Goal: Task Accomplishment & Management: Manage account settings

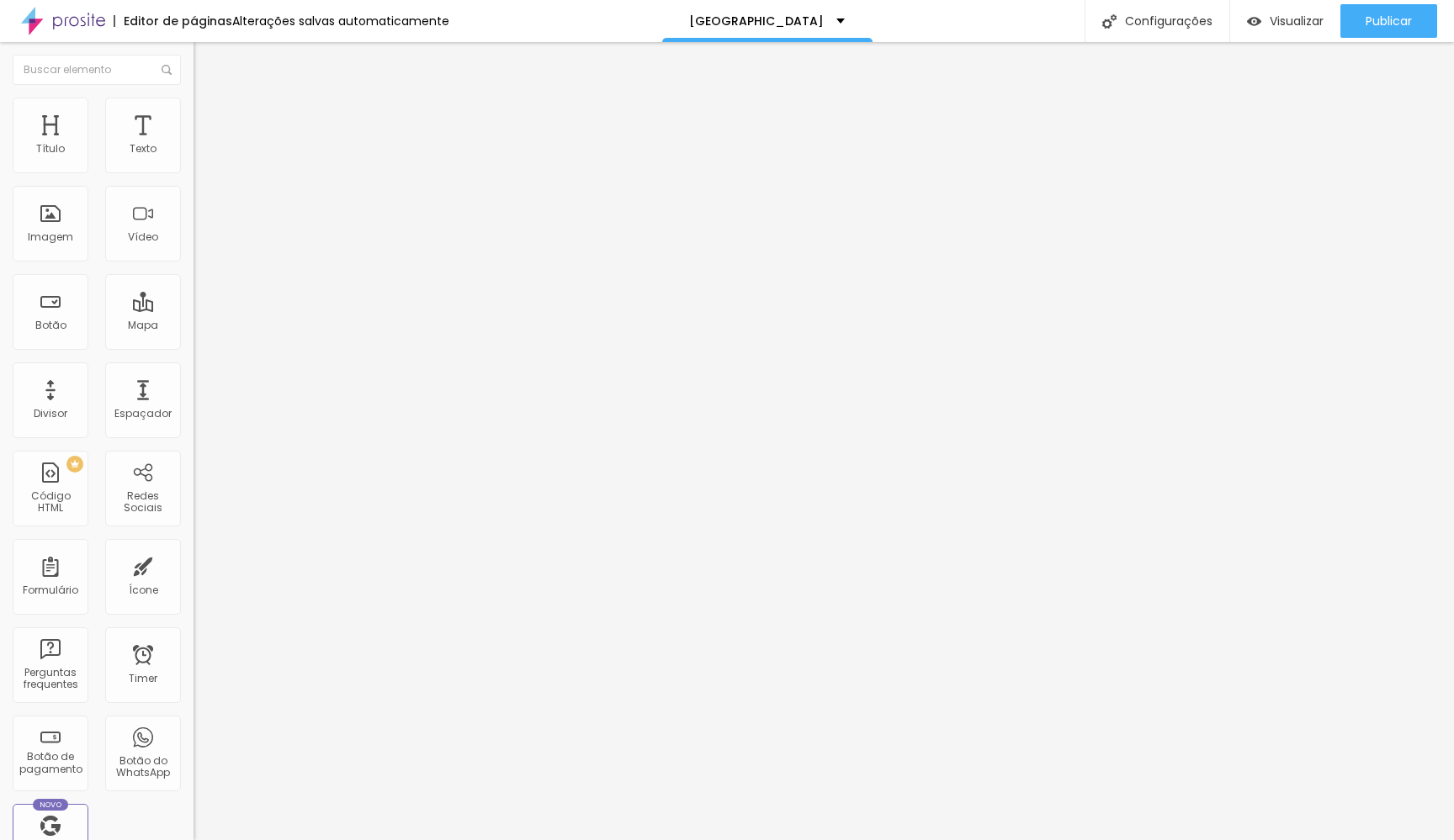
click at [201, 304] on icon "button" at bounding box center [205, 298] width 10 height 10
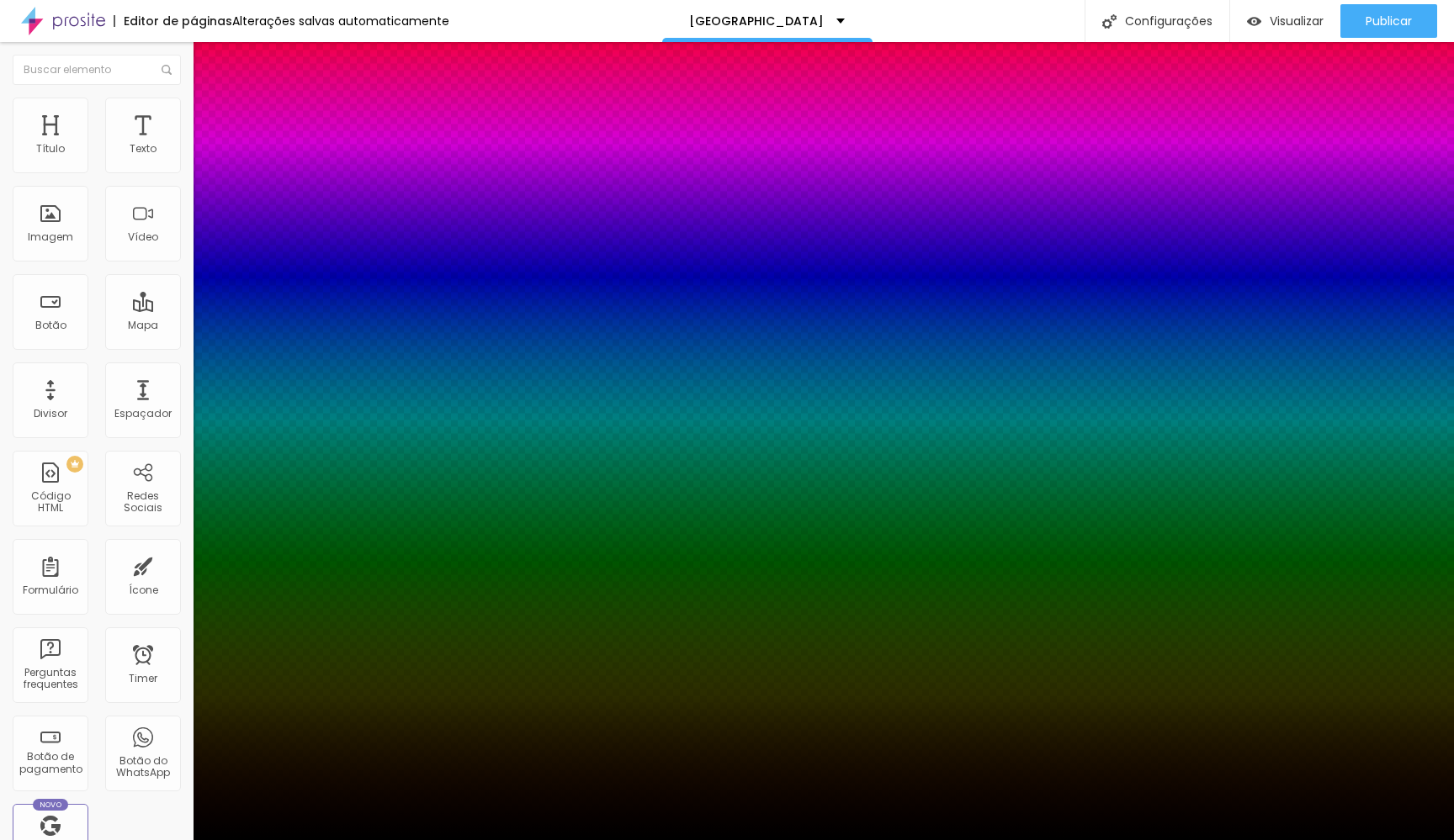
click at [317, 839] on div at bounding box center [727, 851] width 1454 height 0
click at [149, 839] on div at bounding box center [727, 840] width 1454 height 0
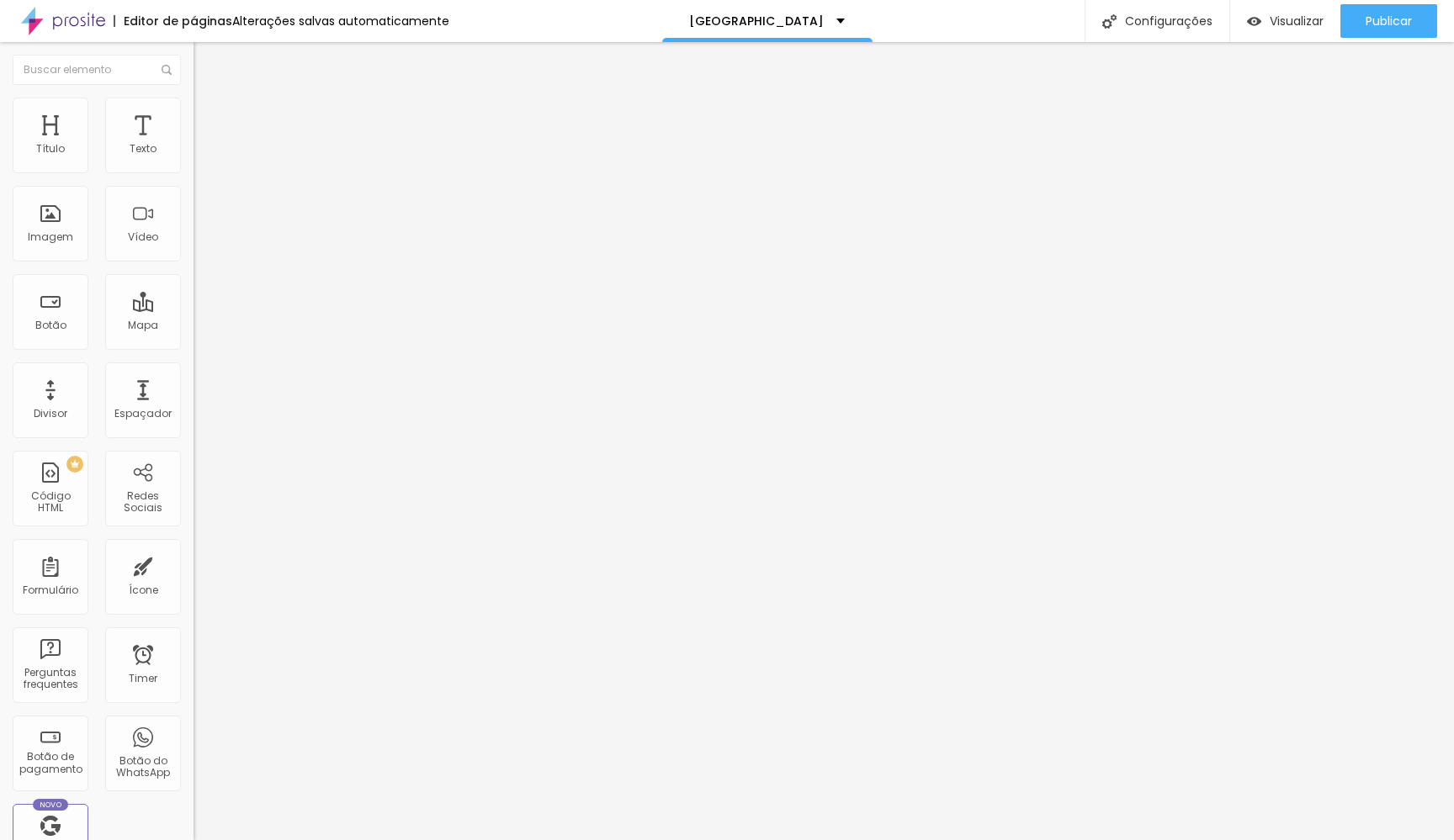
click at [193, 110] on li "Avançado" at bounding box center [290, 105] width 193 height 17
type input "7"
type input "8"
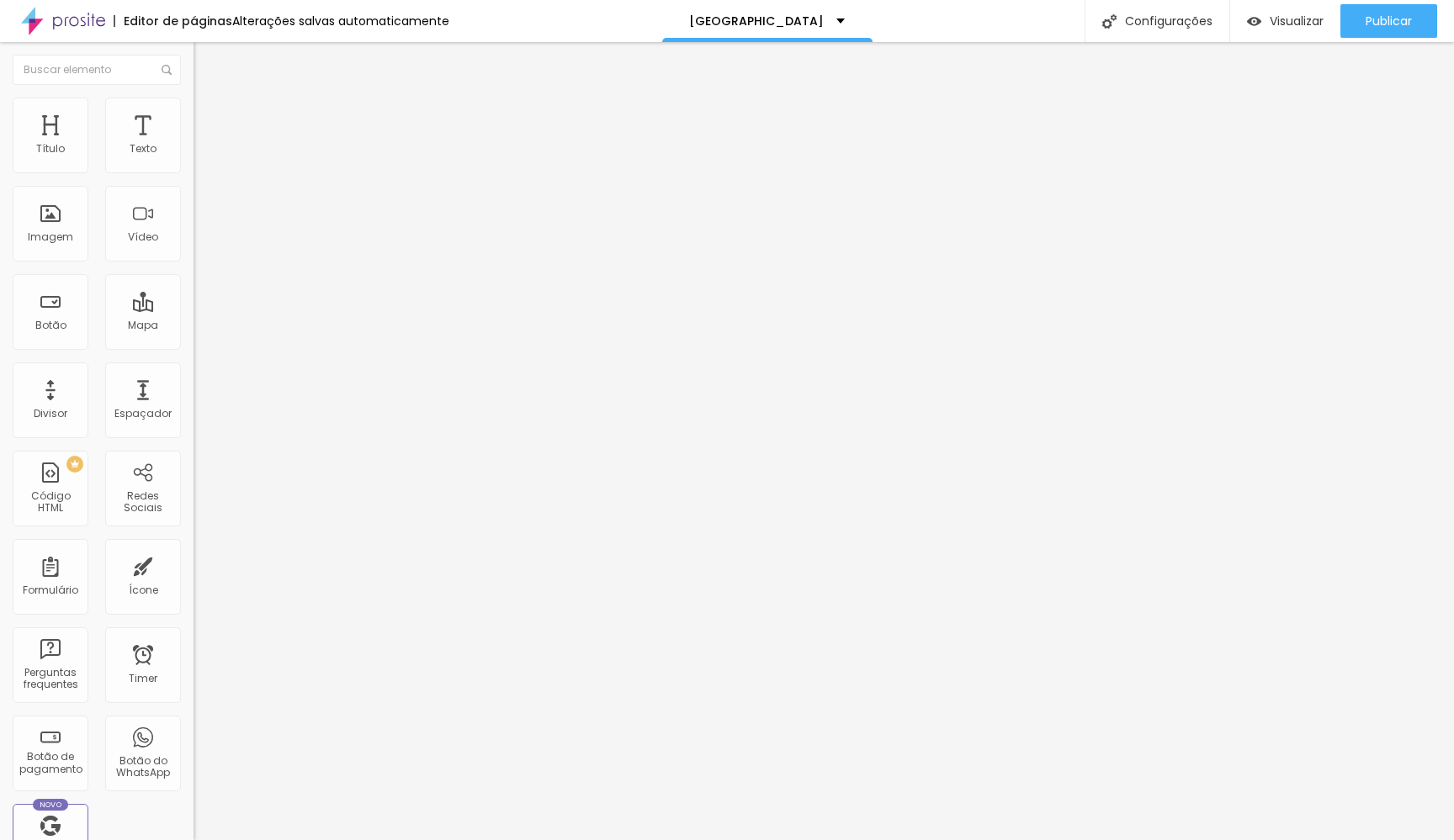
type input "11"
type input "12"
type input "14"
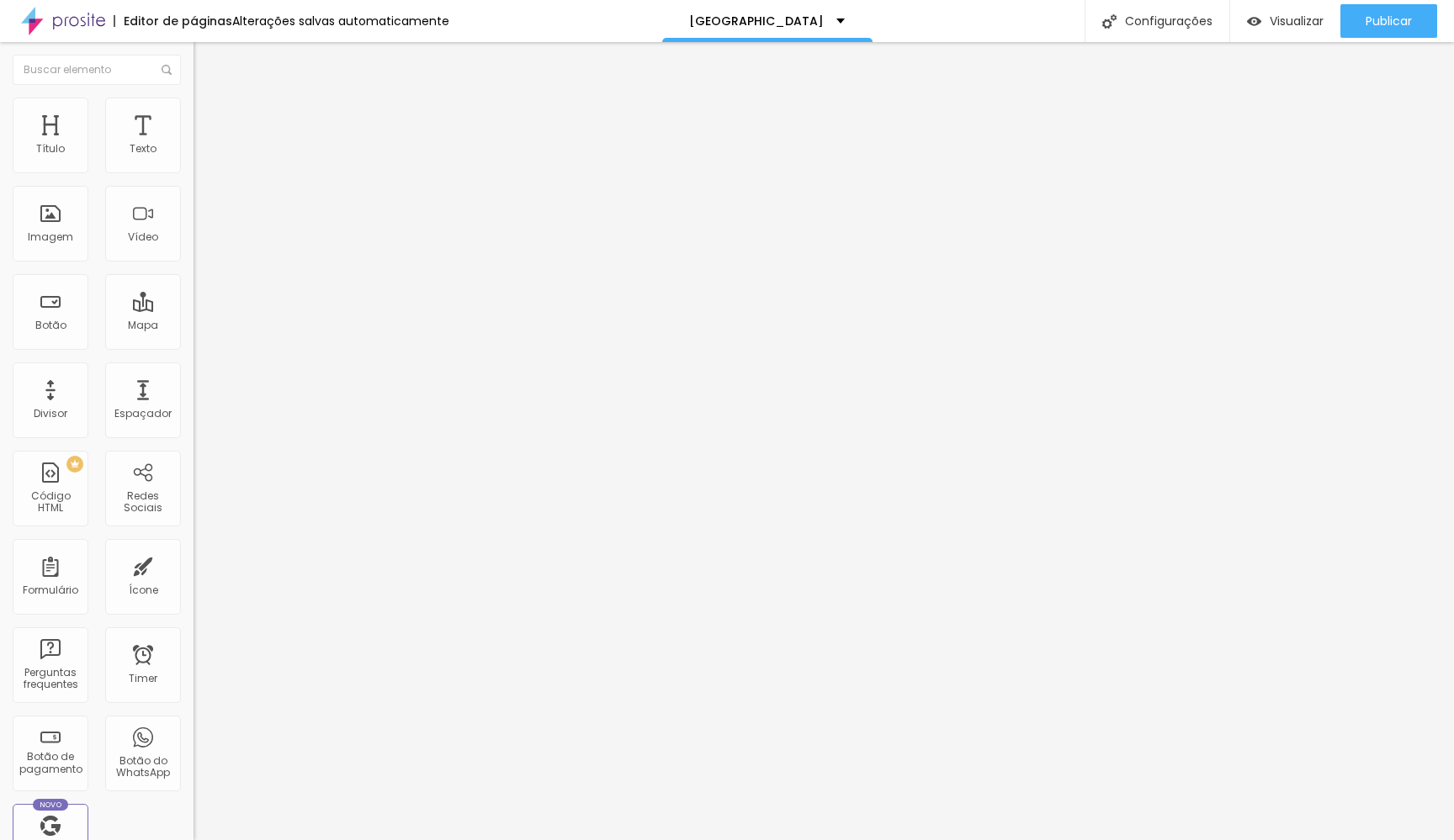
type input "14"
type input "15"
type input "16"
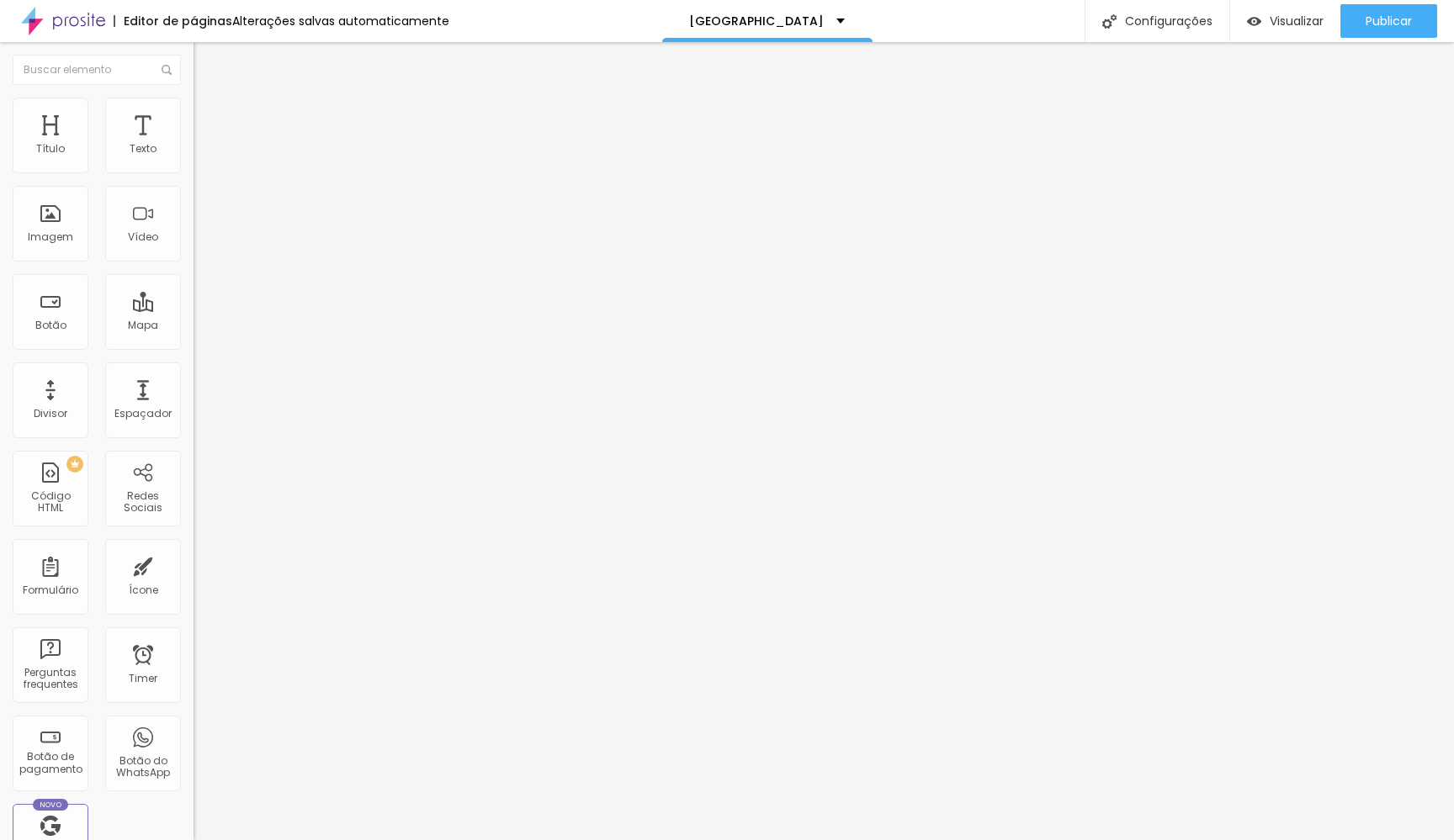
type input "17"
type input "18"
type input "20"
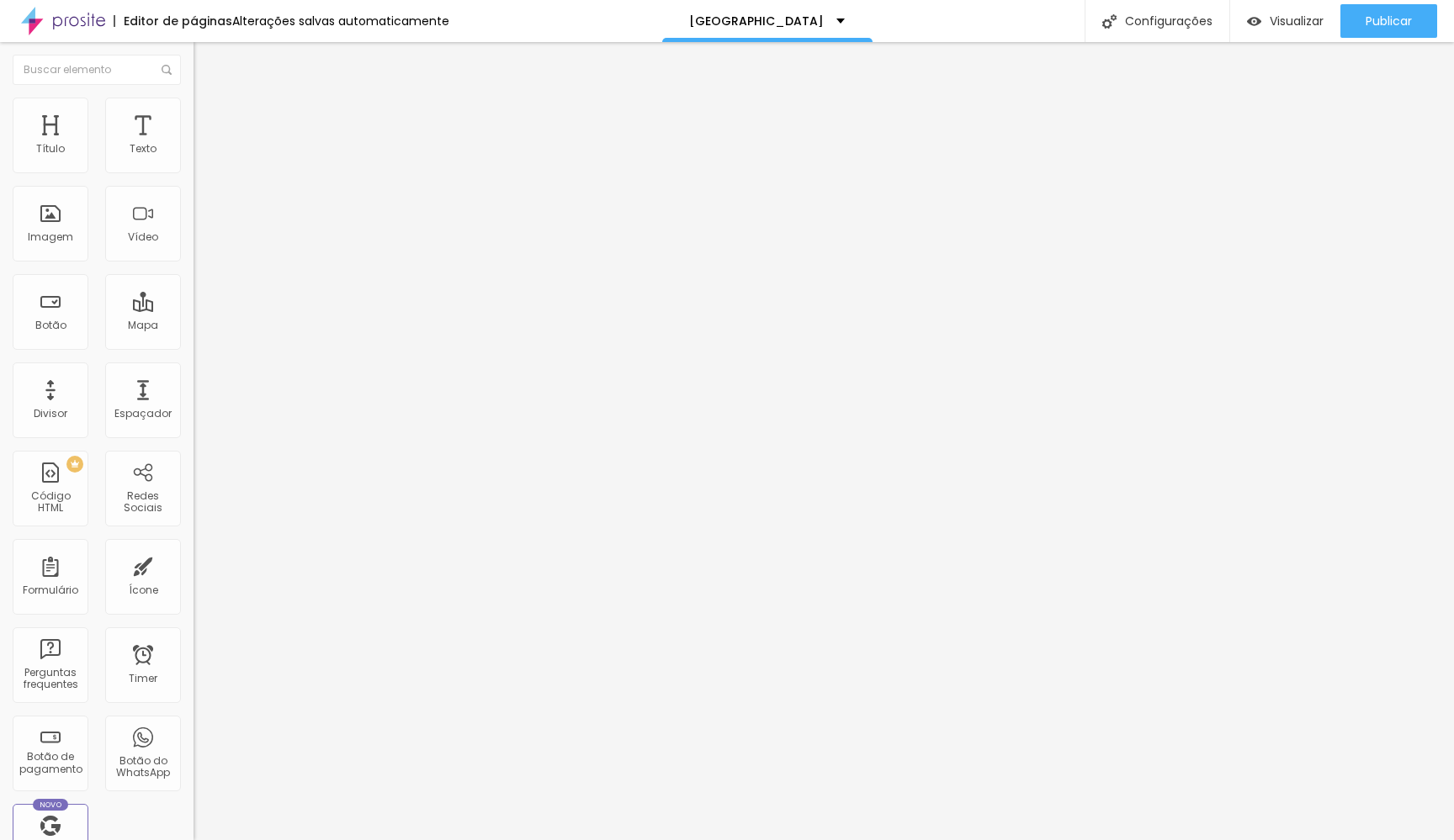
type input "20"
type input "22"
type input "24"
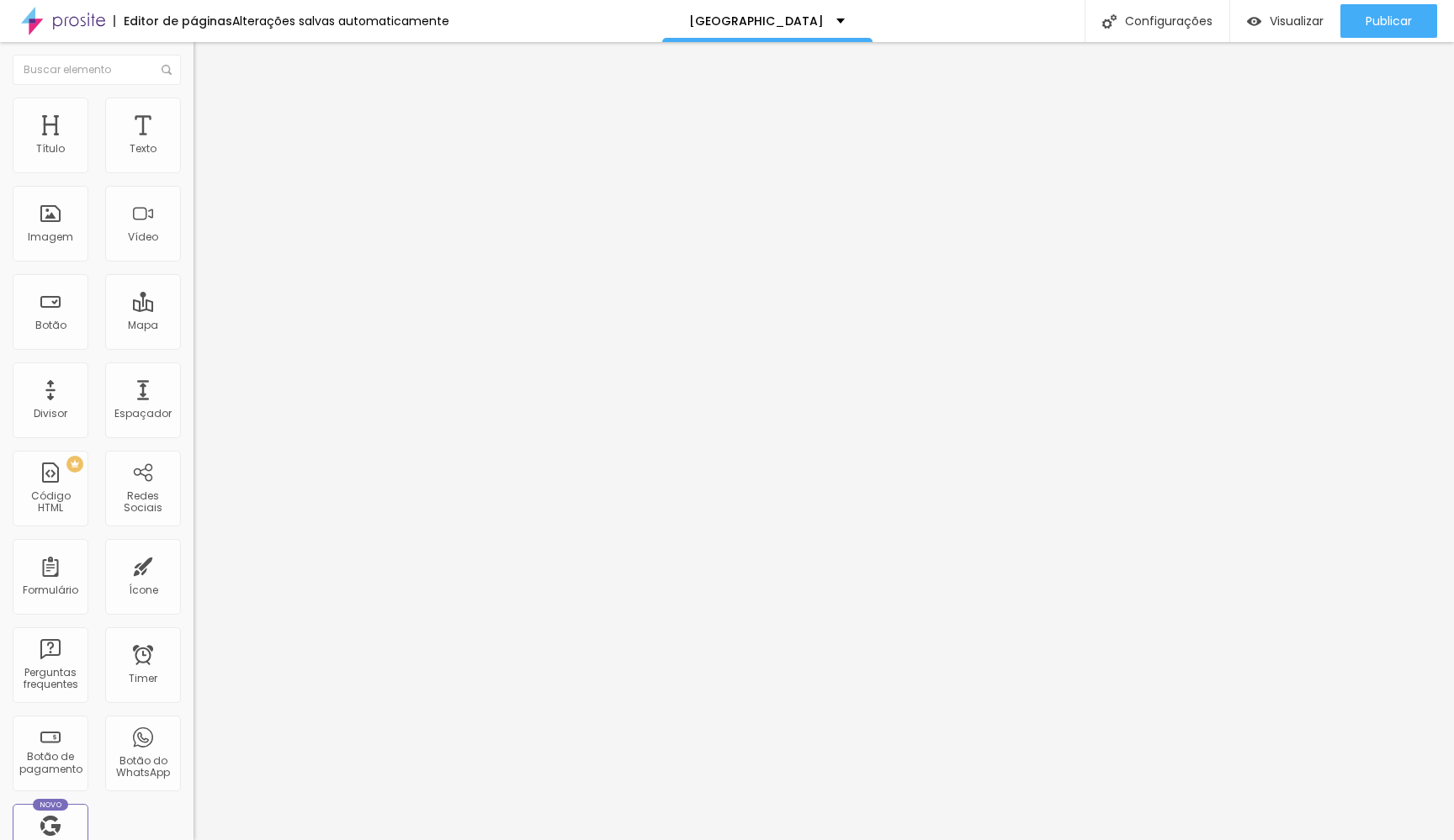
type input "25"
type input "24"
type input "23"
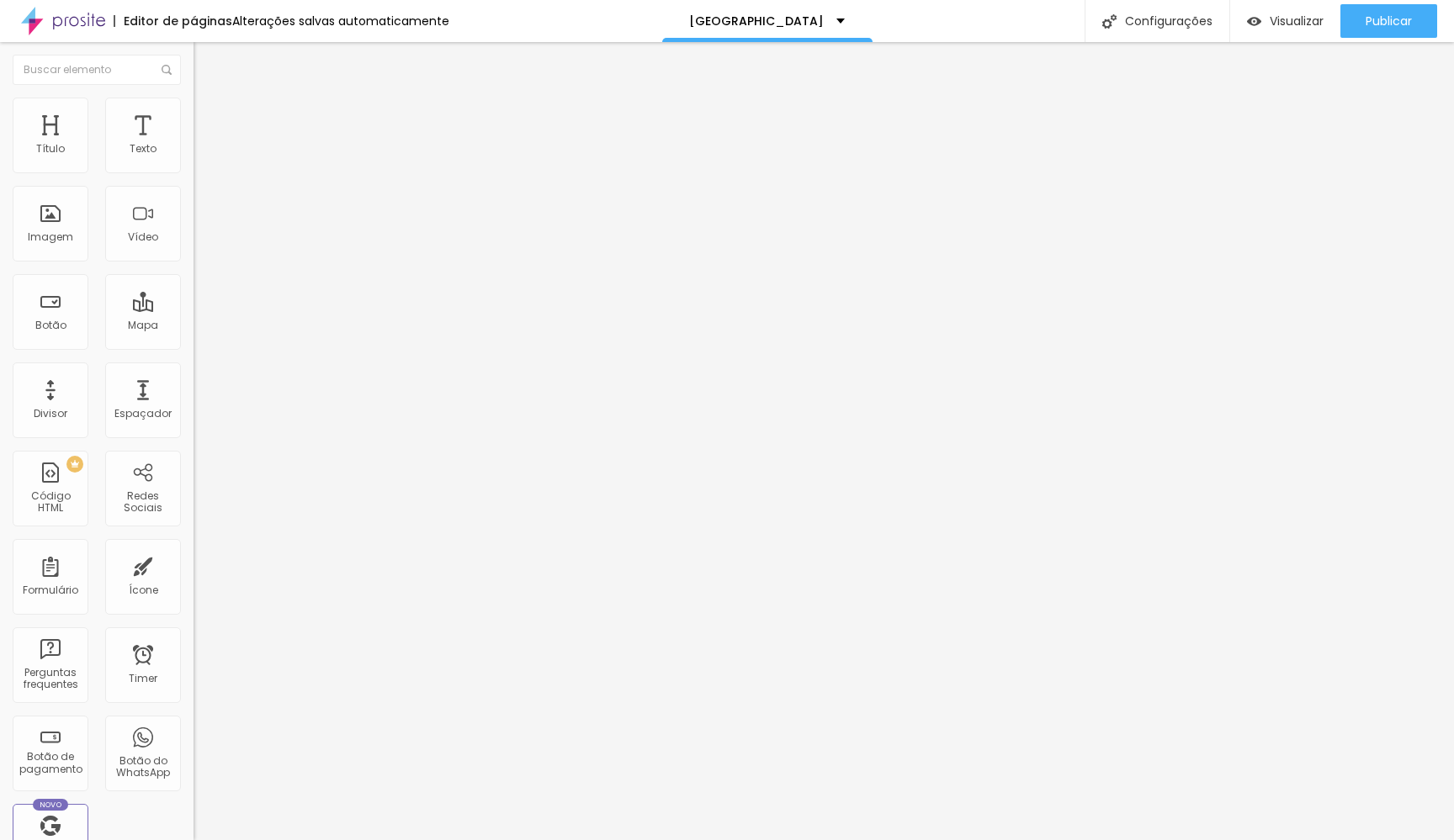
type input "23"
type input "22"
type input "21"
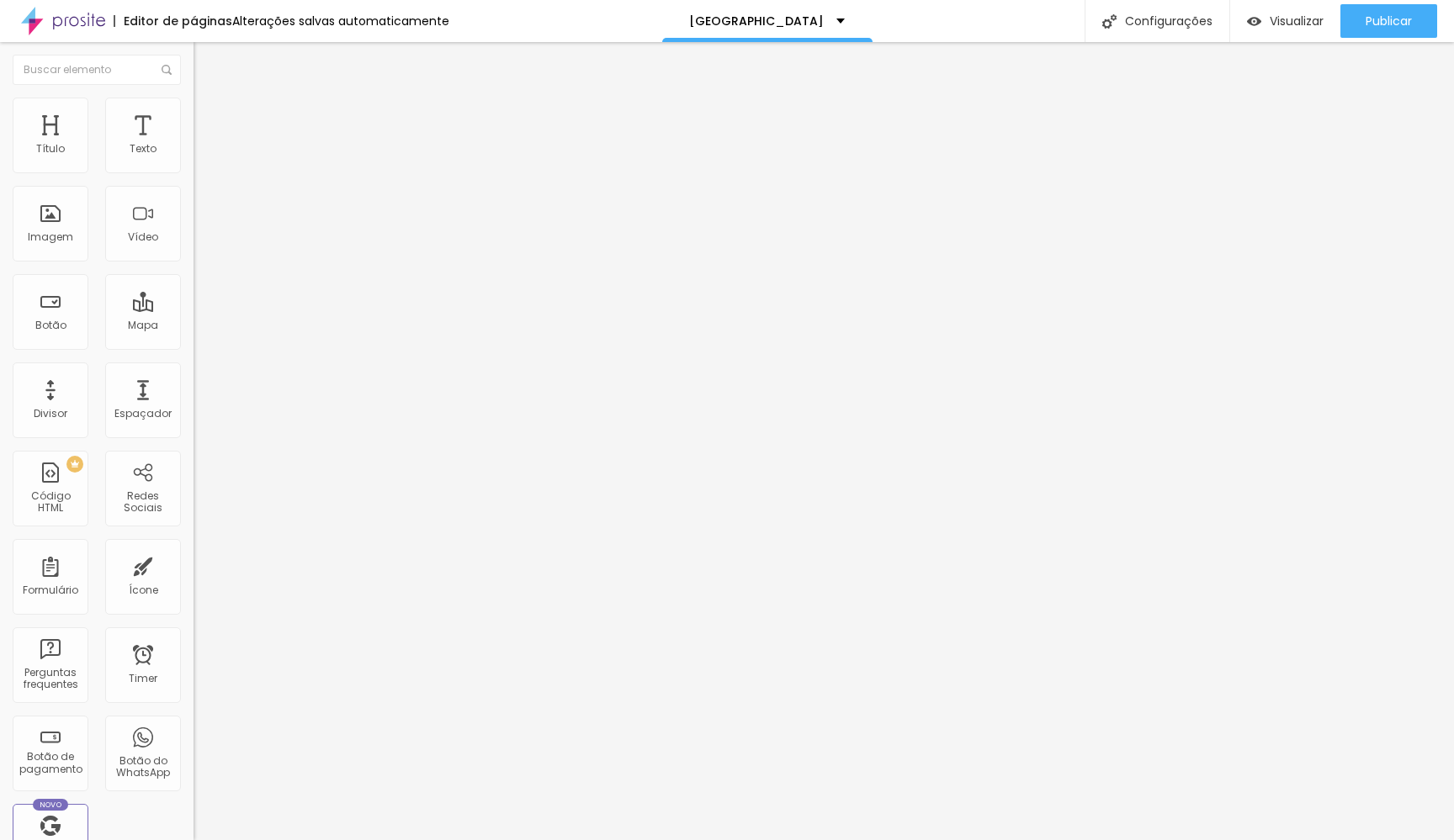
type input "20"
type input "19"
type input "18"
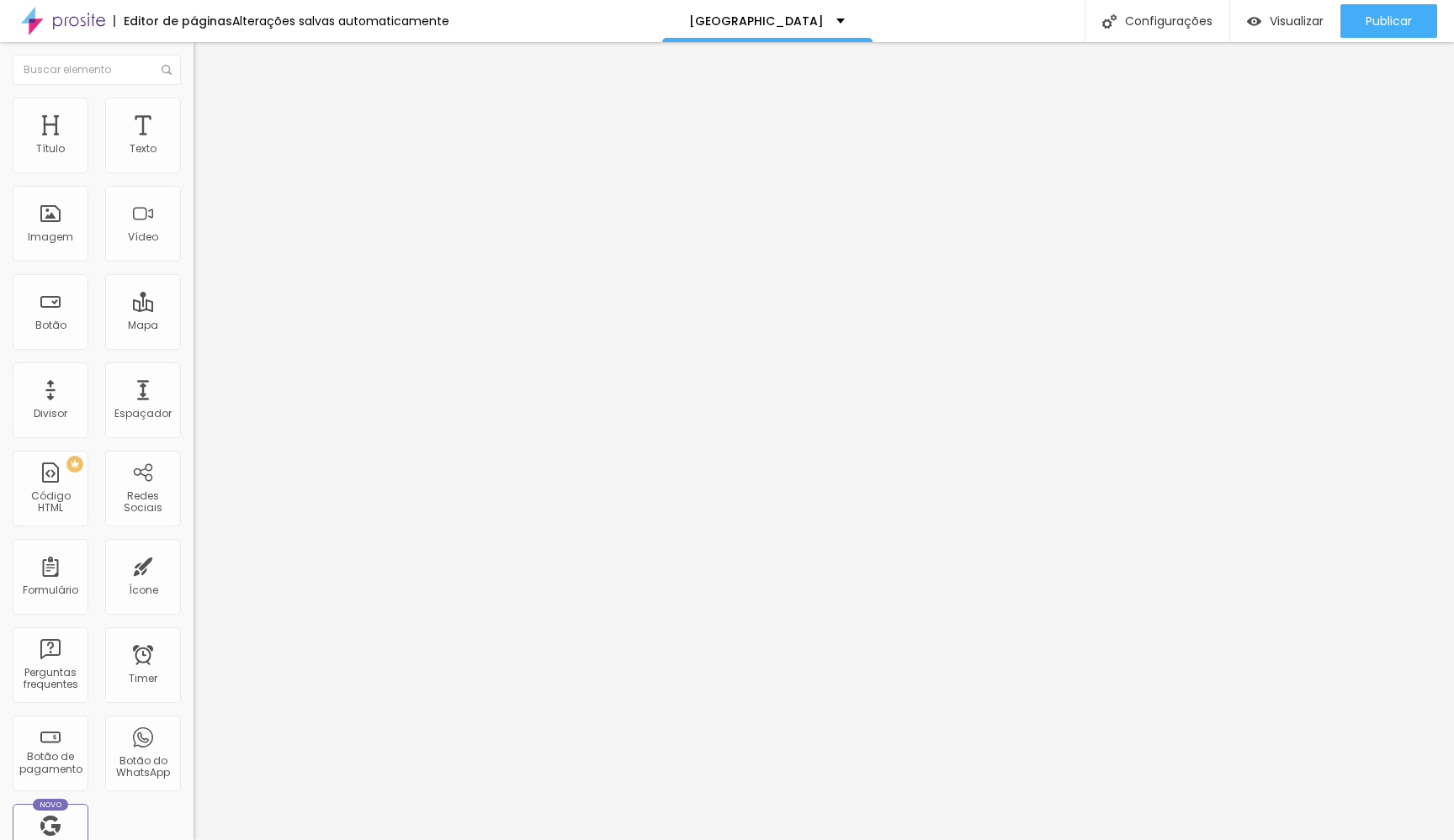
type input "18"
type input "16"
type input "15"
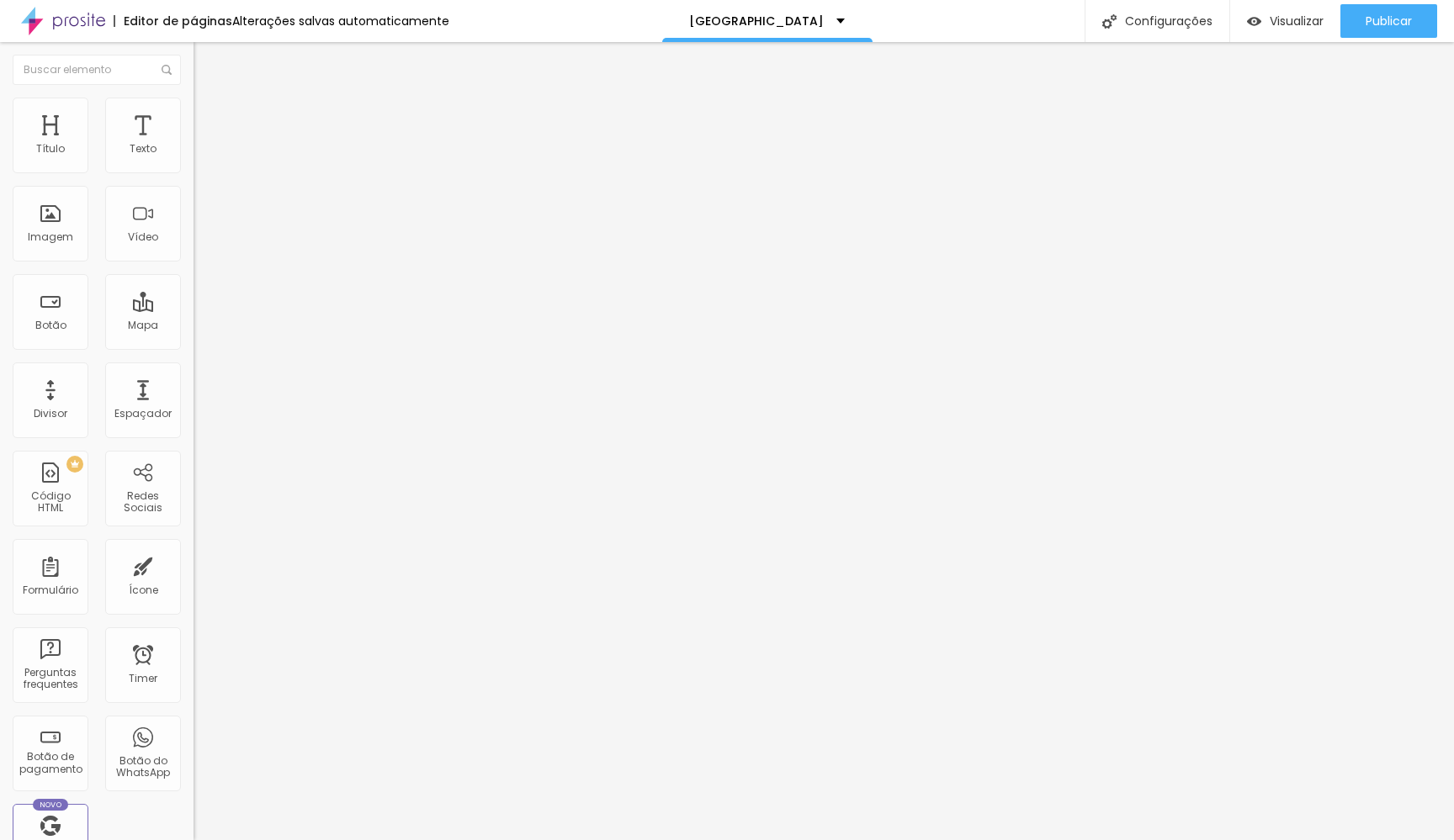
type input "14"
type input "13"
type input "12"
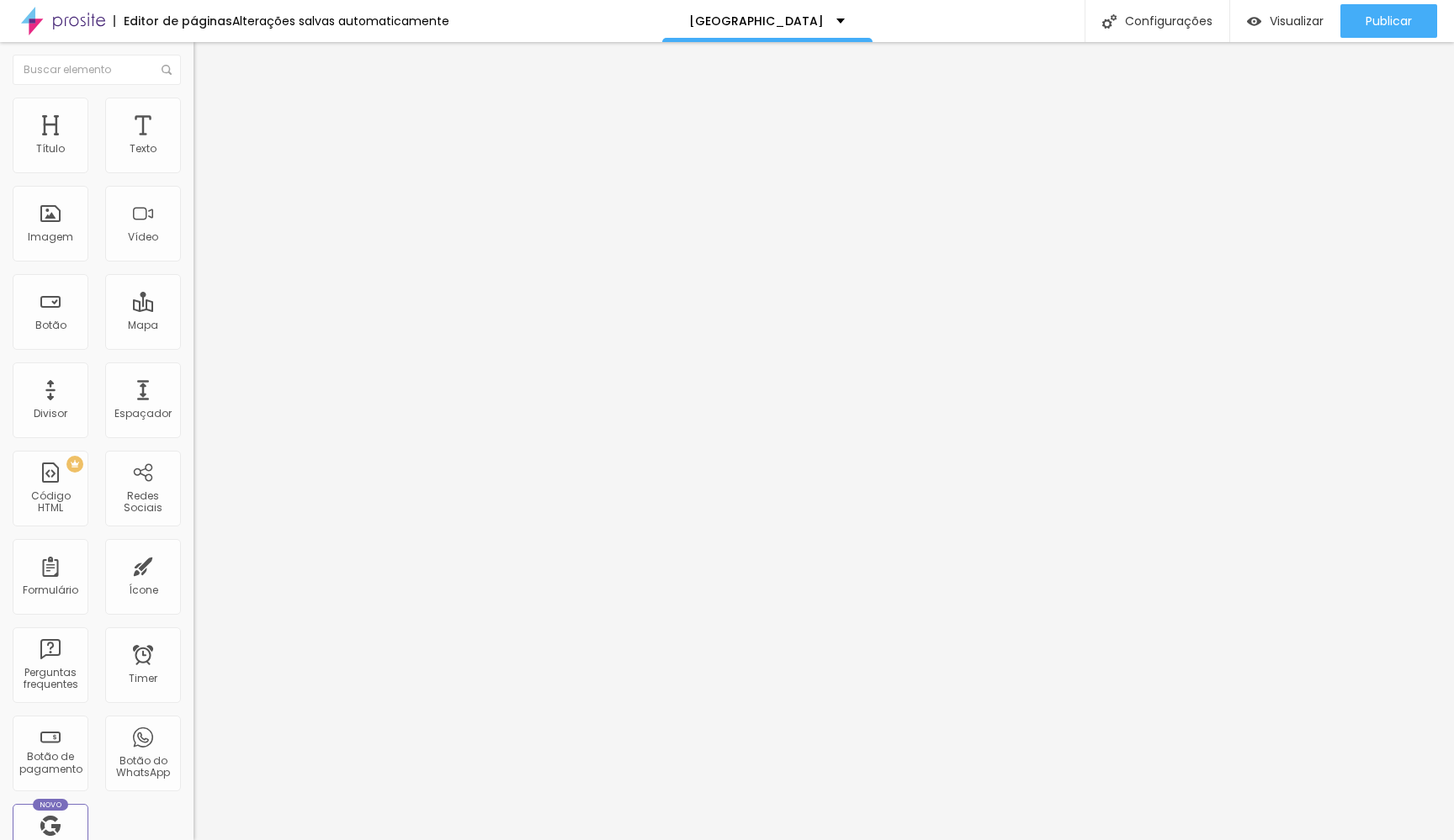
type input "12"
type input "11"
type input "10"
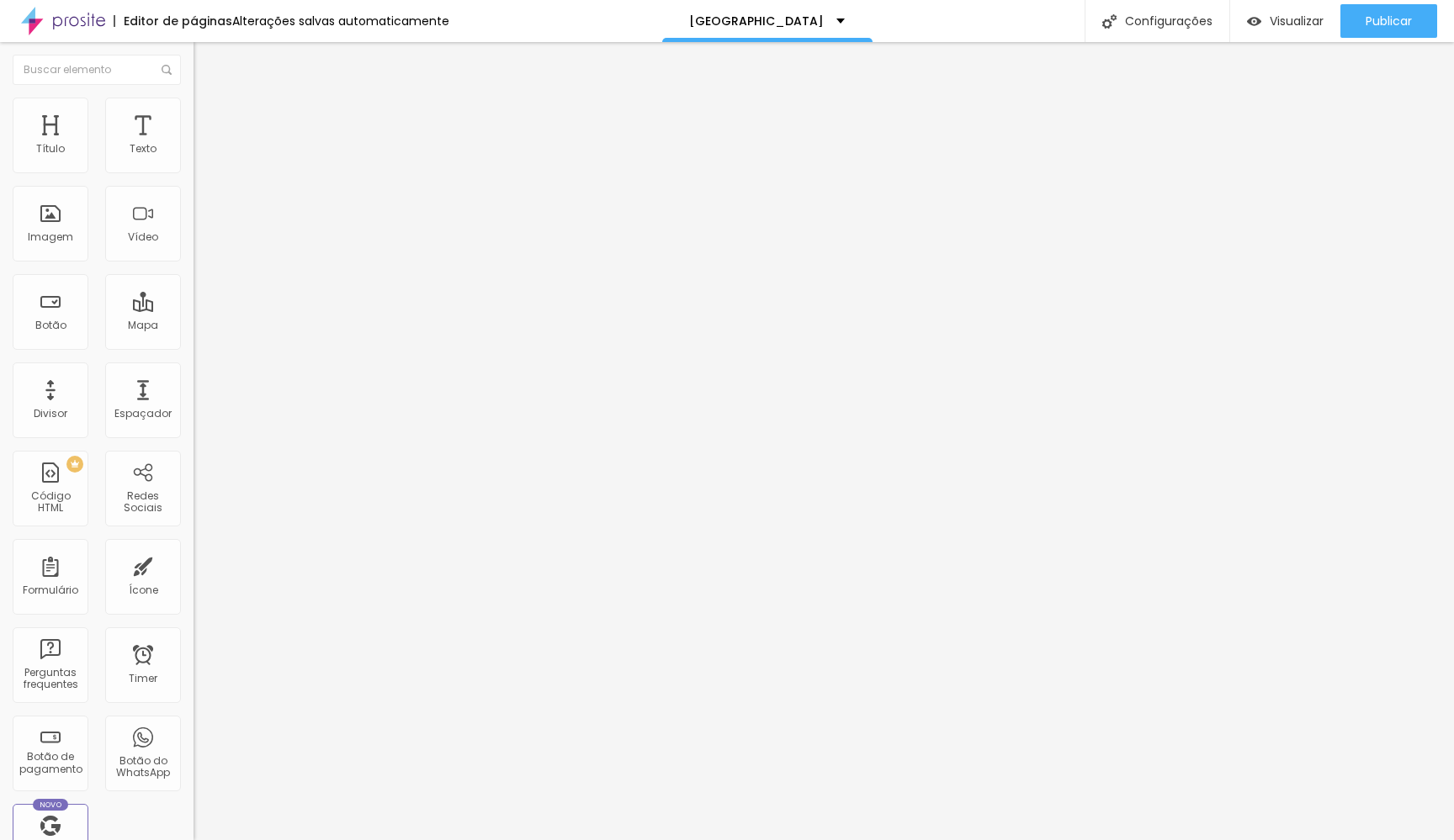
type input "9"
type input "8"
type input "7"
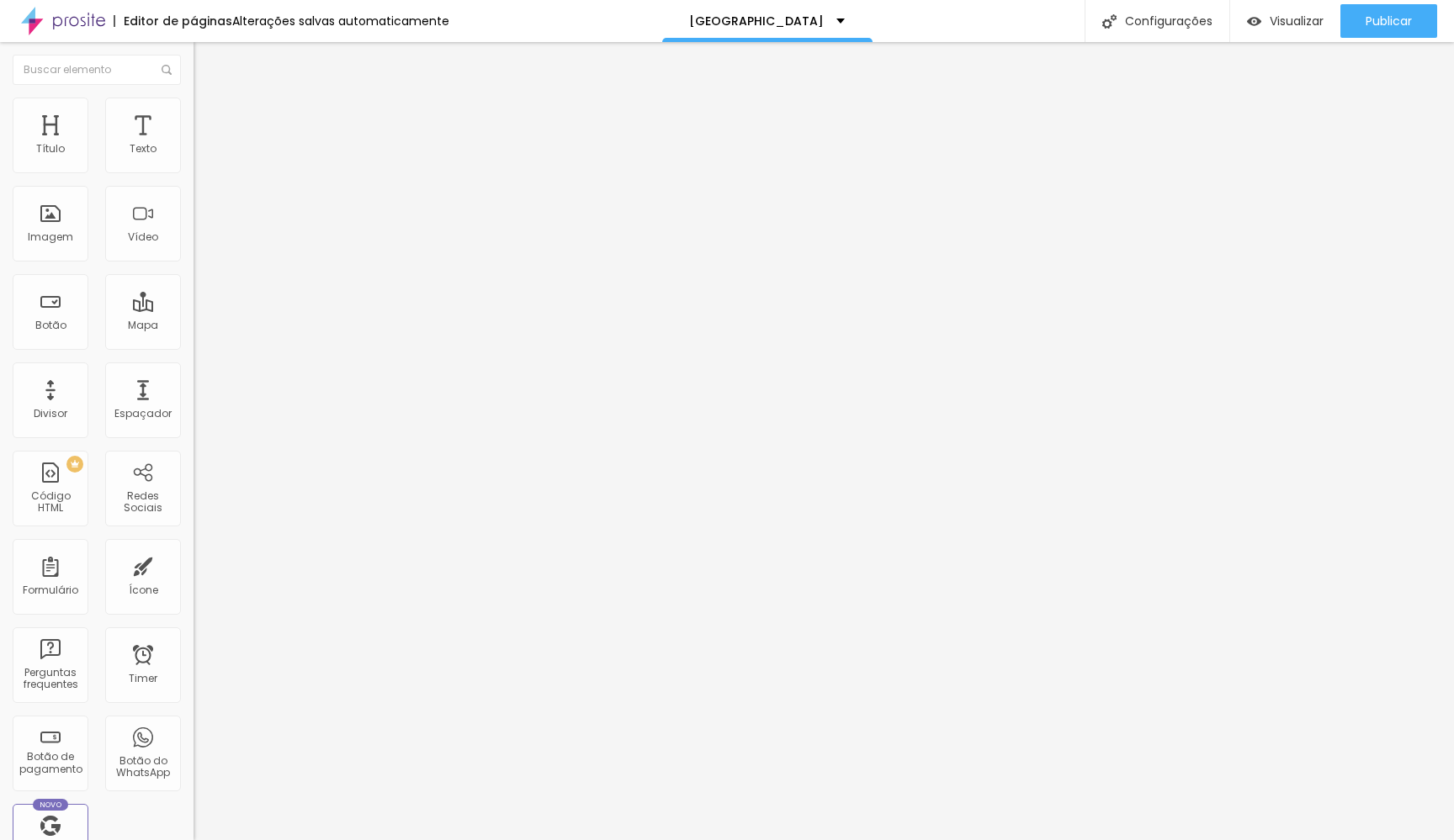
type input "7"
type input "6"
type input "5"
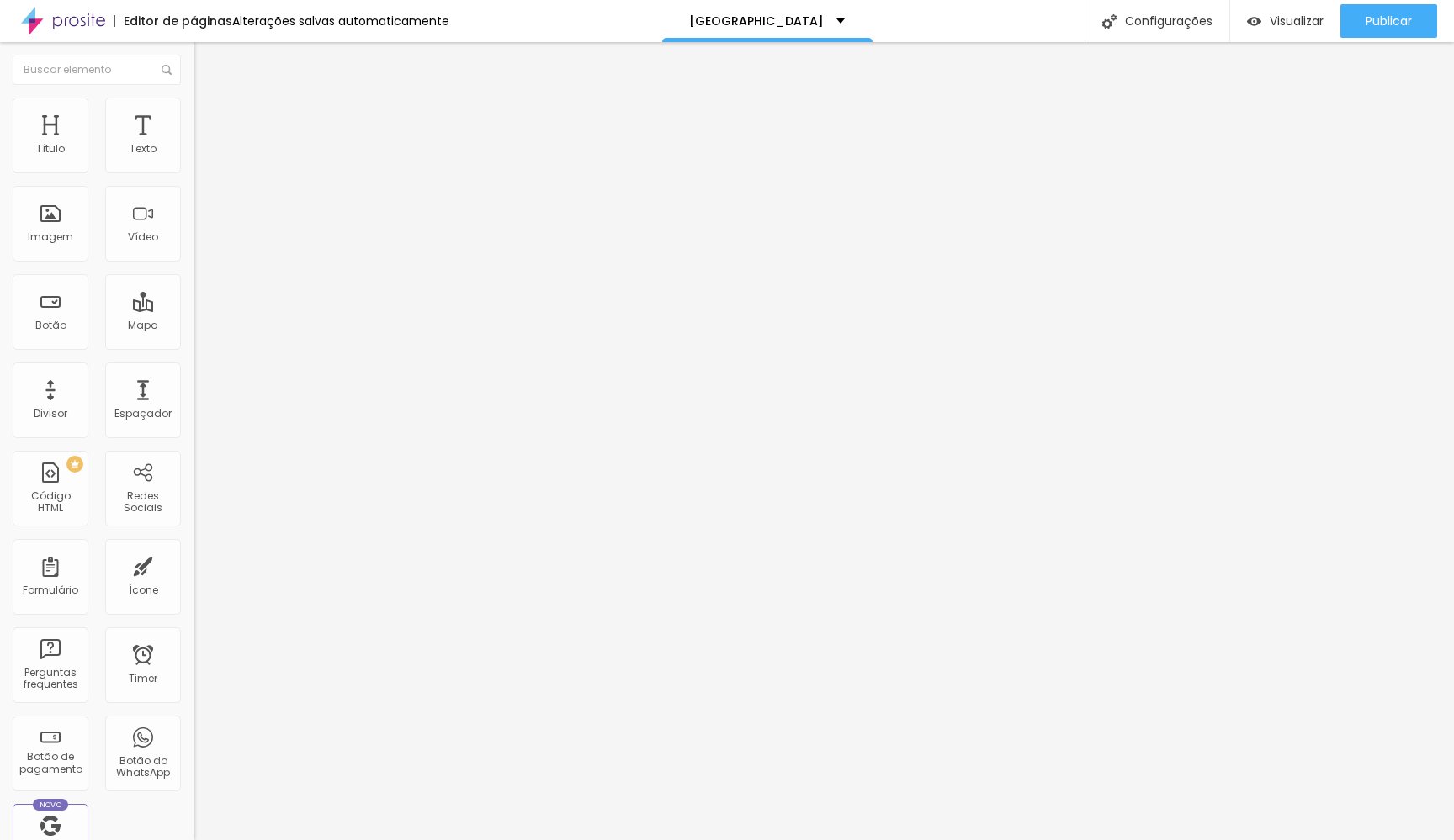
type input "4"
type input "3"
type input "2"
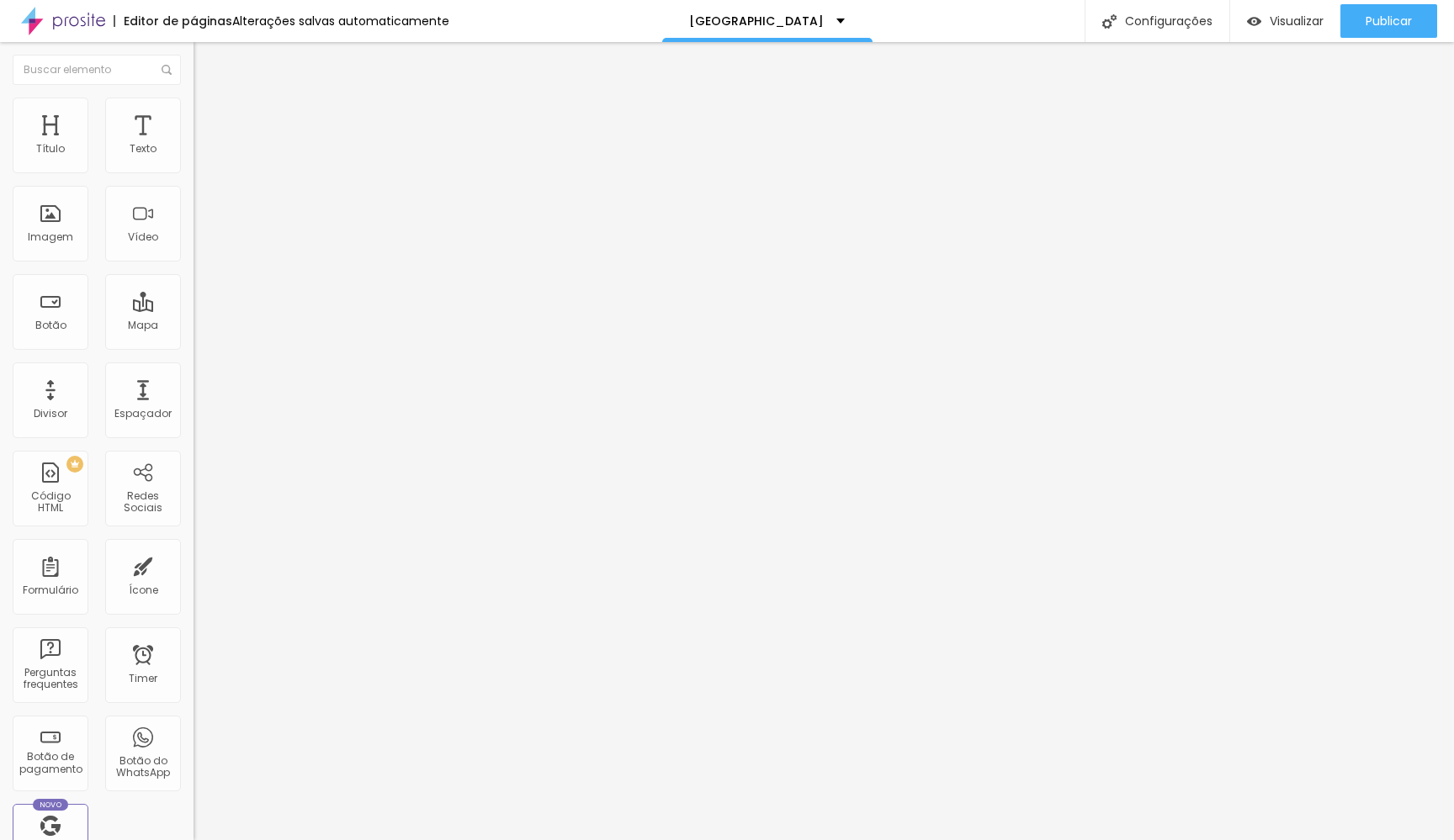
type input "2"
type input "1"
type input "2"
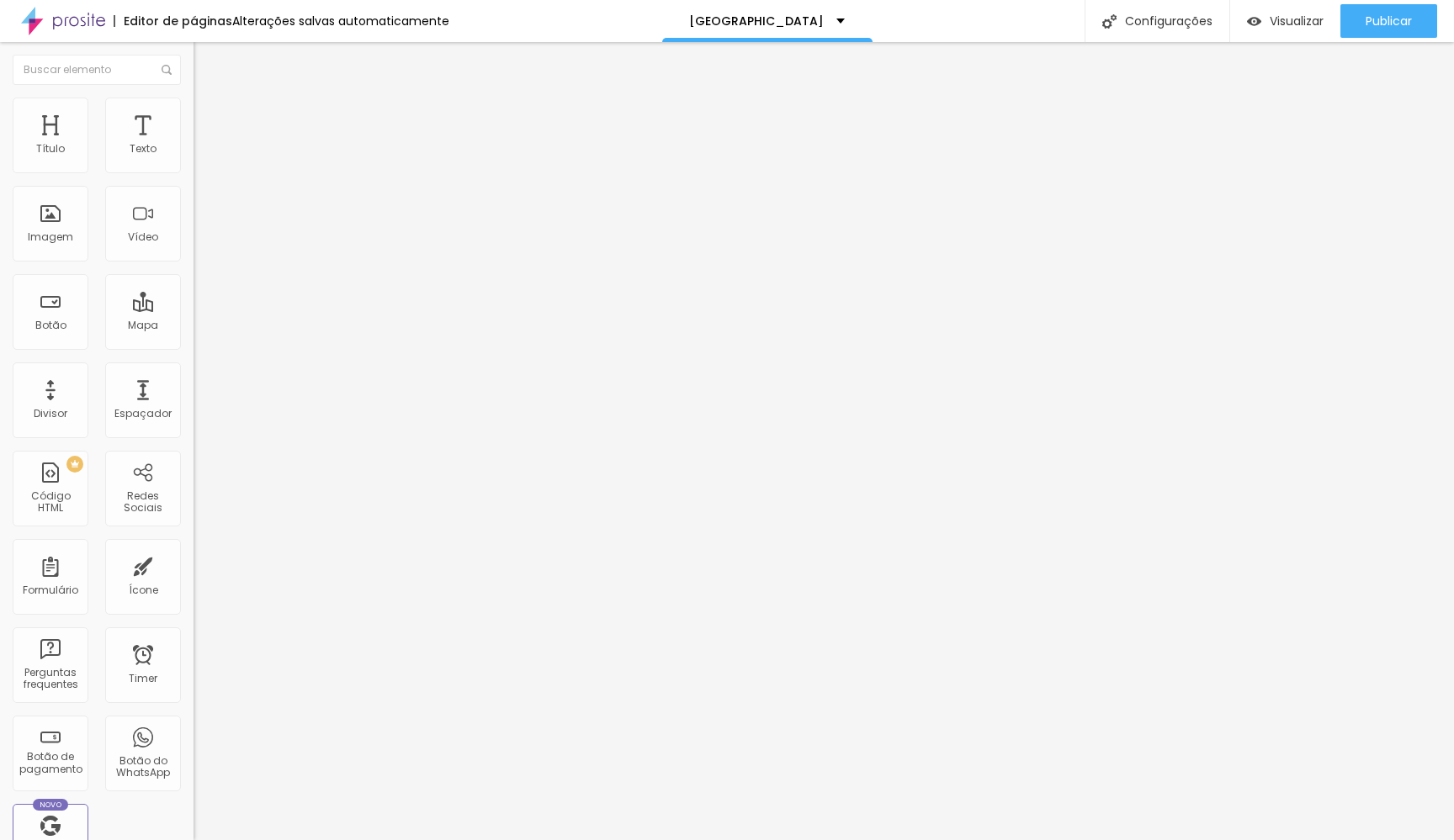
type input "1"
type input "0"
drag, startPoint x: 46, startPoint y: 164, endPoint x: 27, endPoint y: 177, distance: 23.0
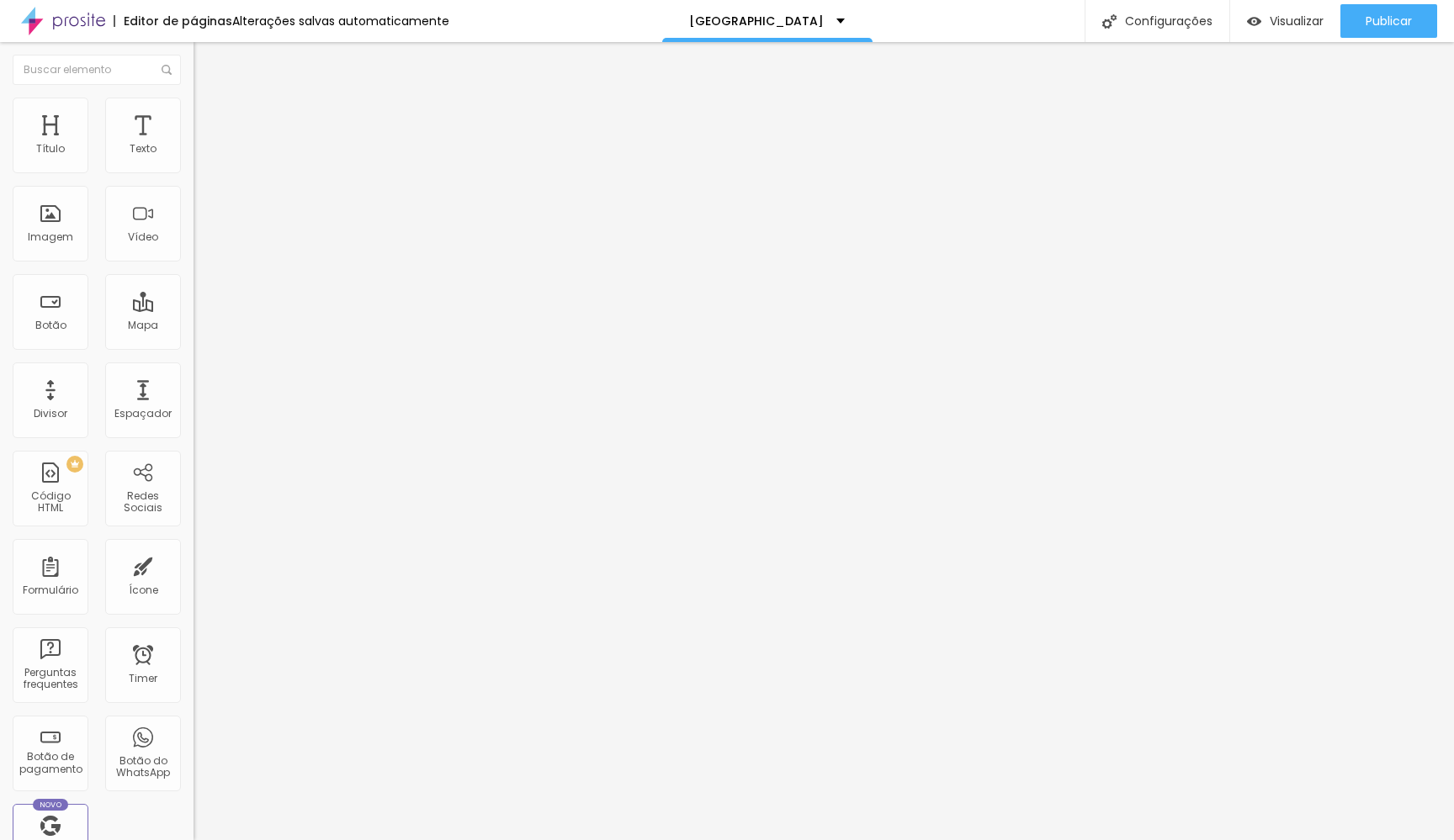
type input "0"
click at [193, 177] on div "0 Espaço de cima" at bounding box center [290, 233] width 193 height 238
type input "1"
type input "8"
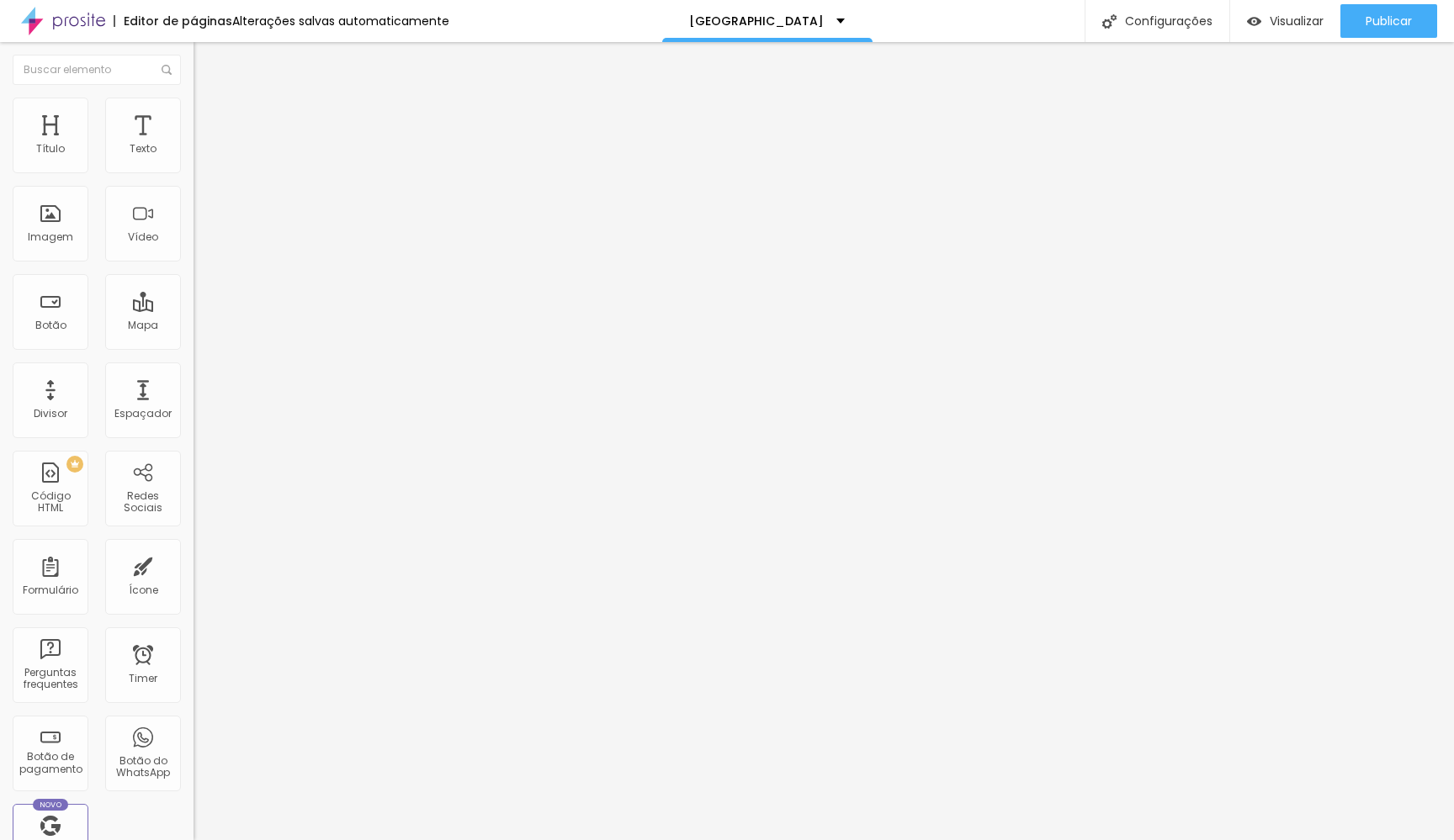
type input "8"
type input "11"
type input "12"
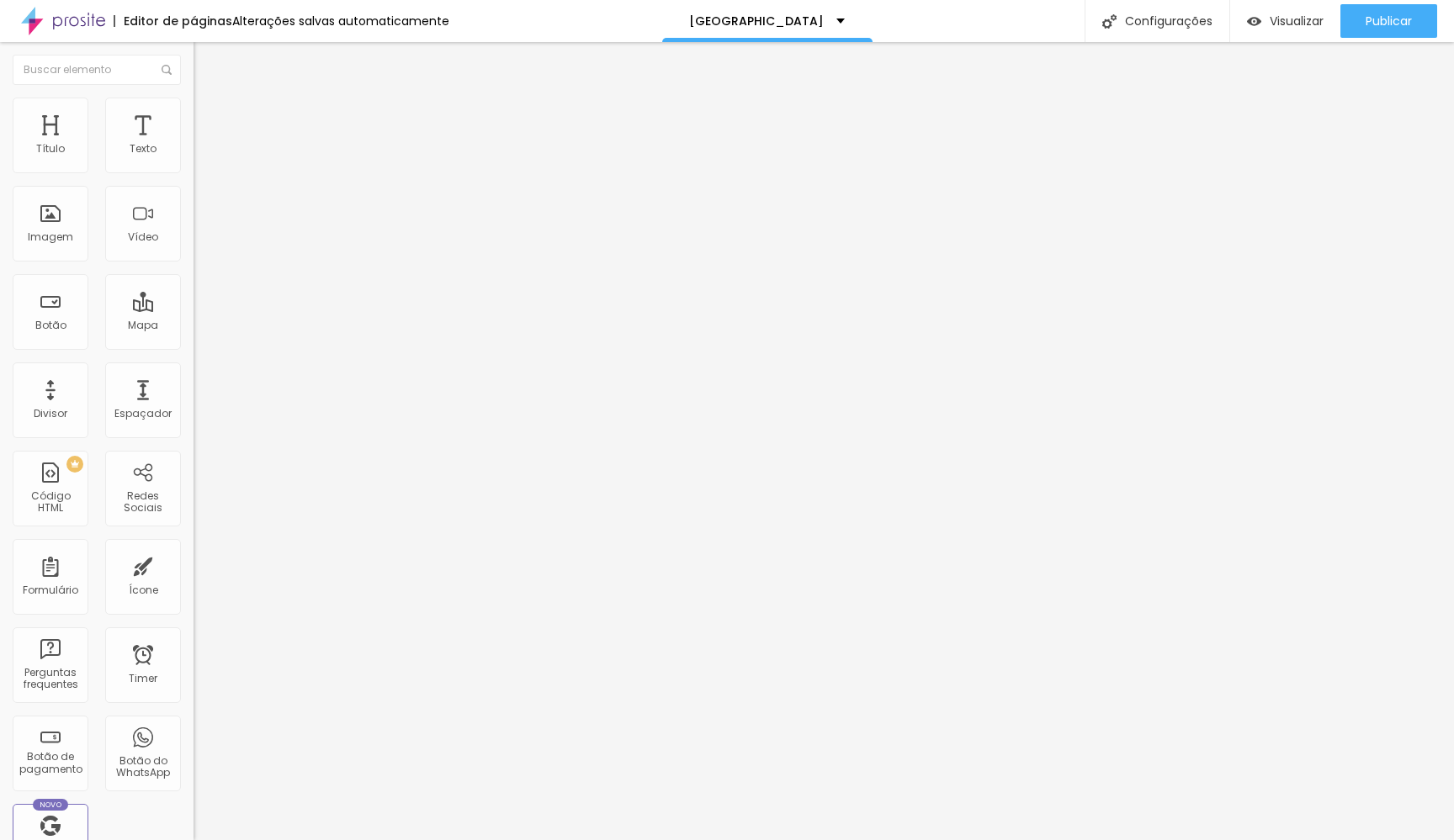
type input "13"
type input "14"
type input "15"
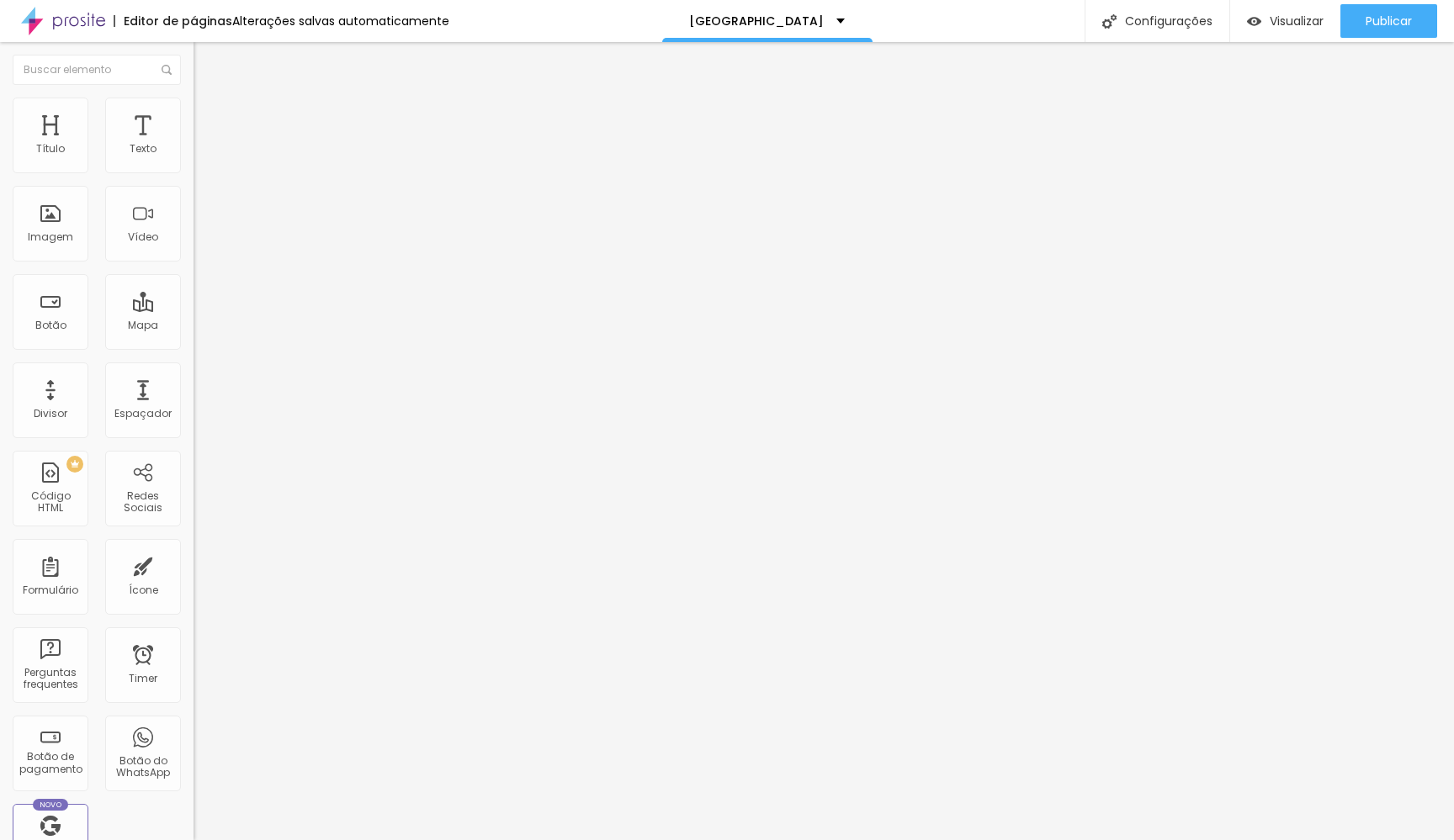
type input "15"
type input "16"
type input "14"
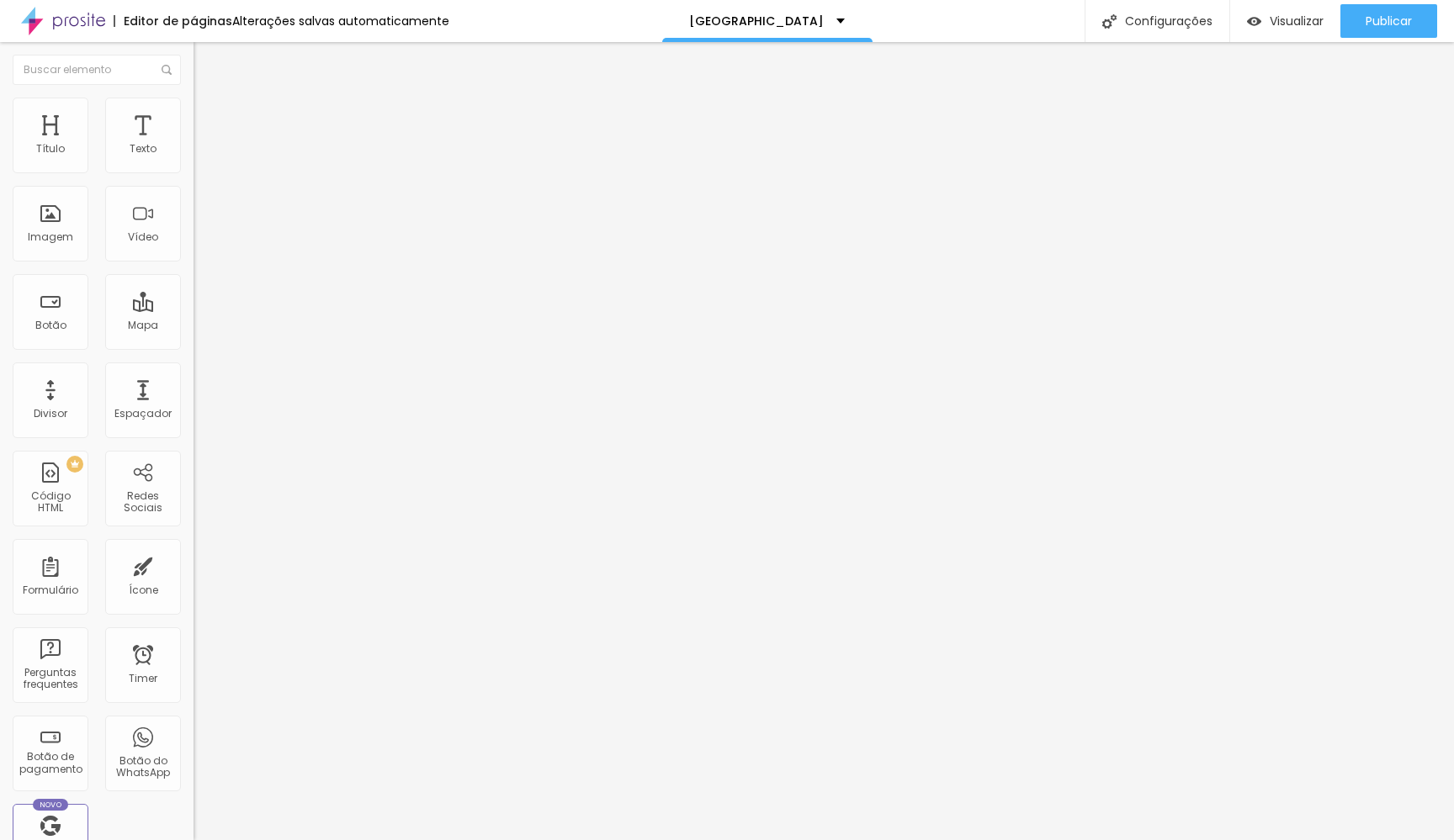
type input "12"
type input "10"
type input "8"
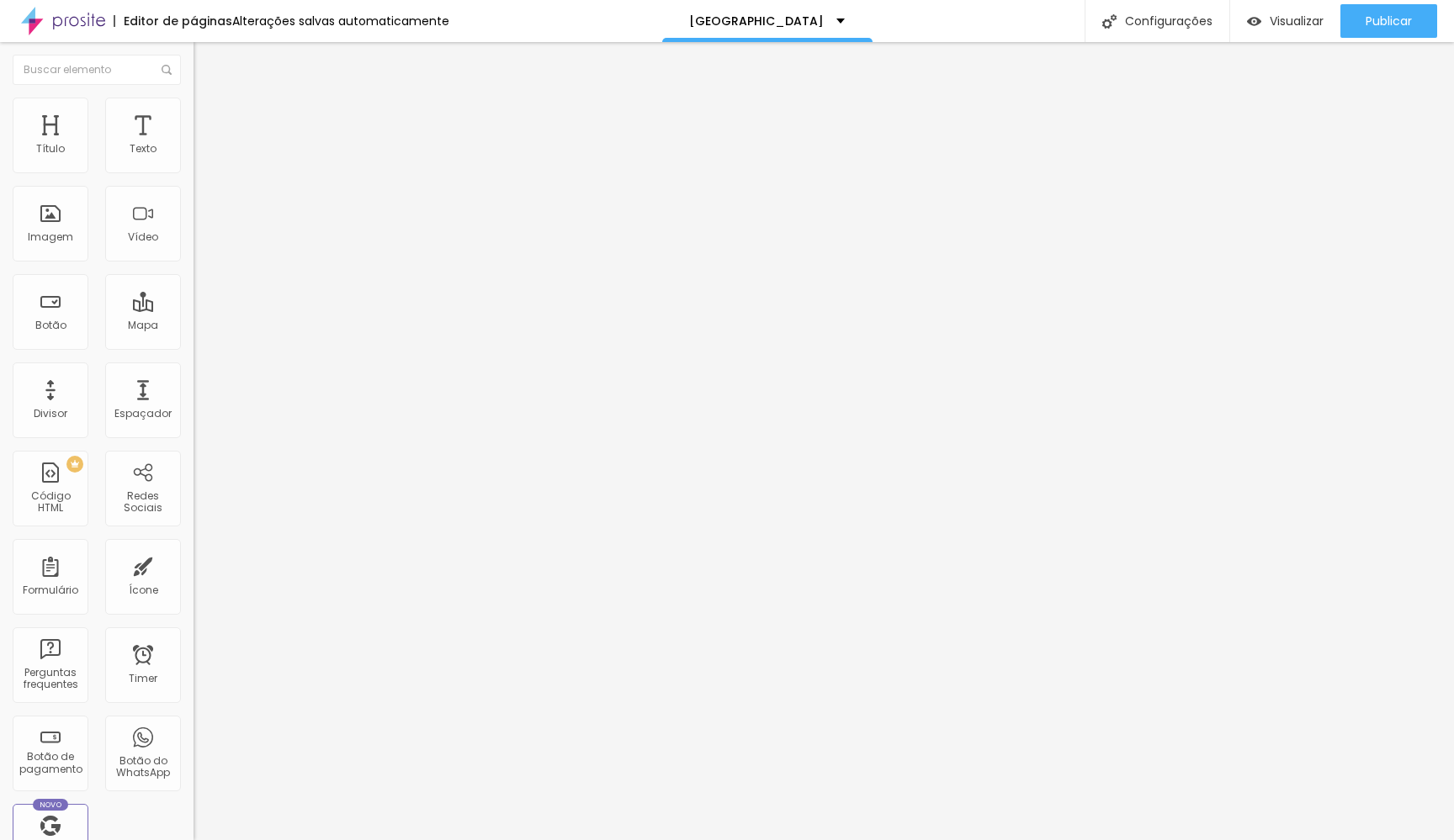
type input "8"
type input "4"
type input "1"
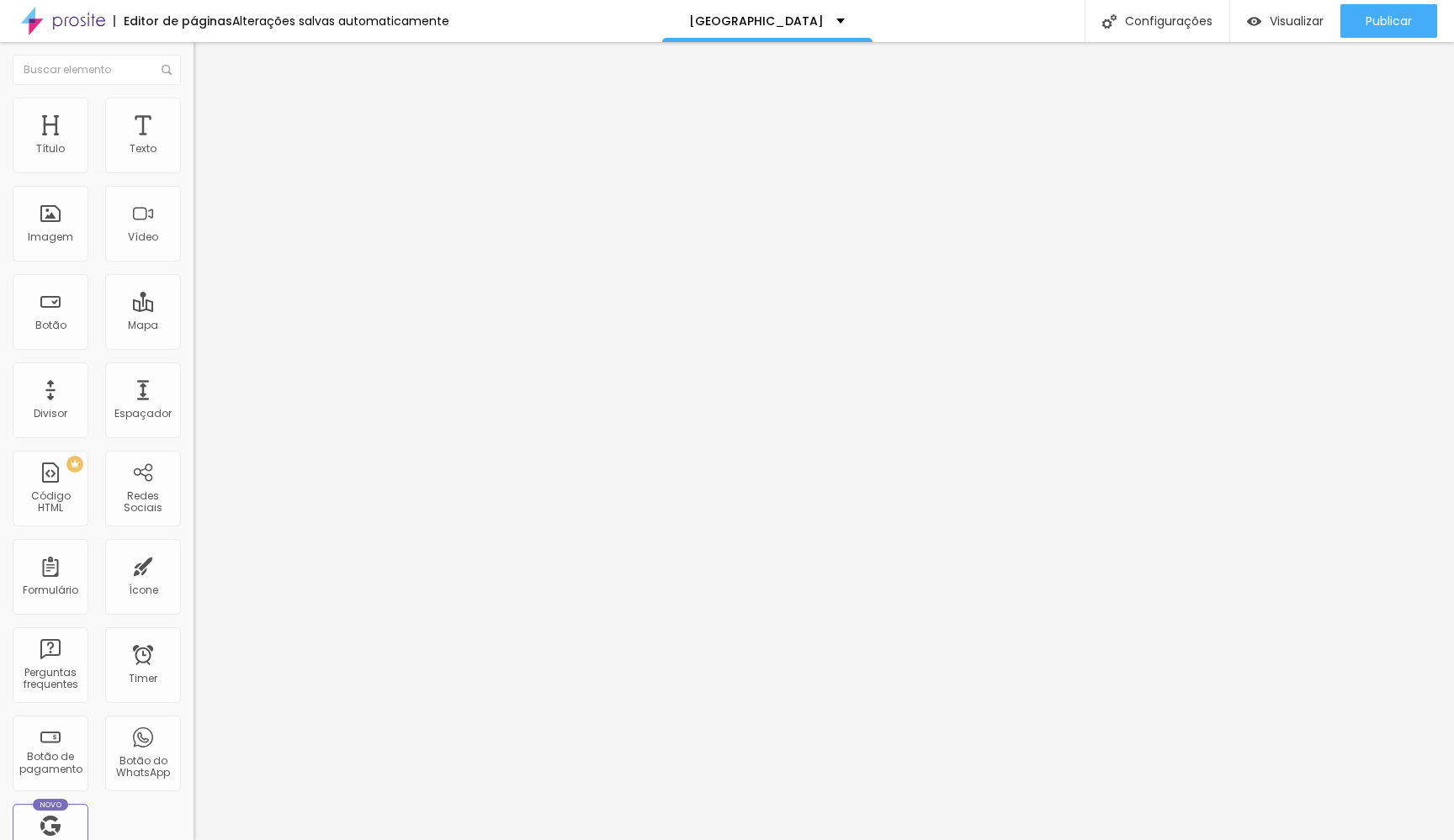
type input "0"
click at [193, 352] on div "0 Espaço de baixo" at bounding box center [290, 471] width 193 height 238
click at [193, 108] on img at bounding box center [201, 104] width 15 height 15
type input "1"
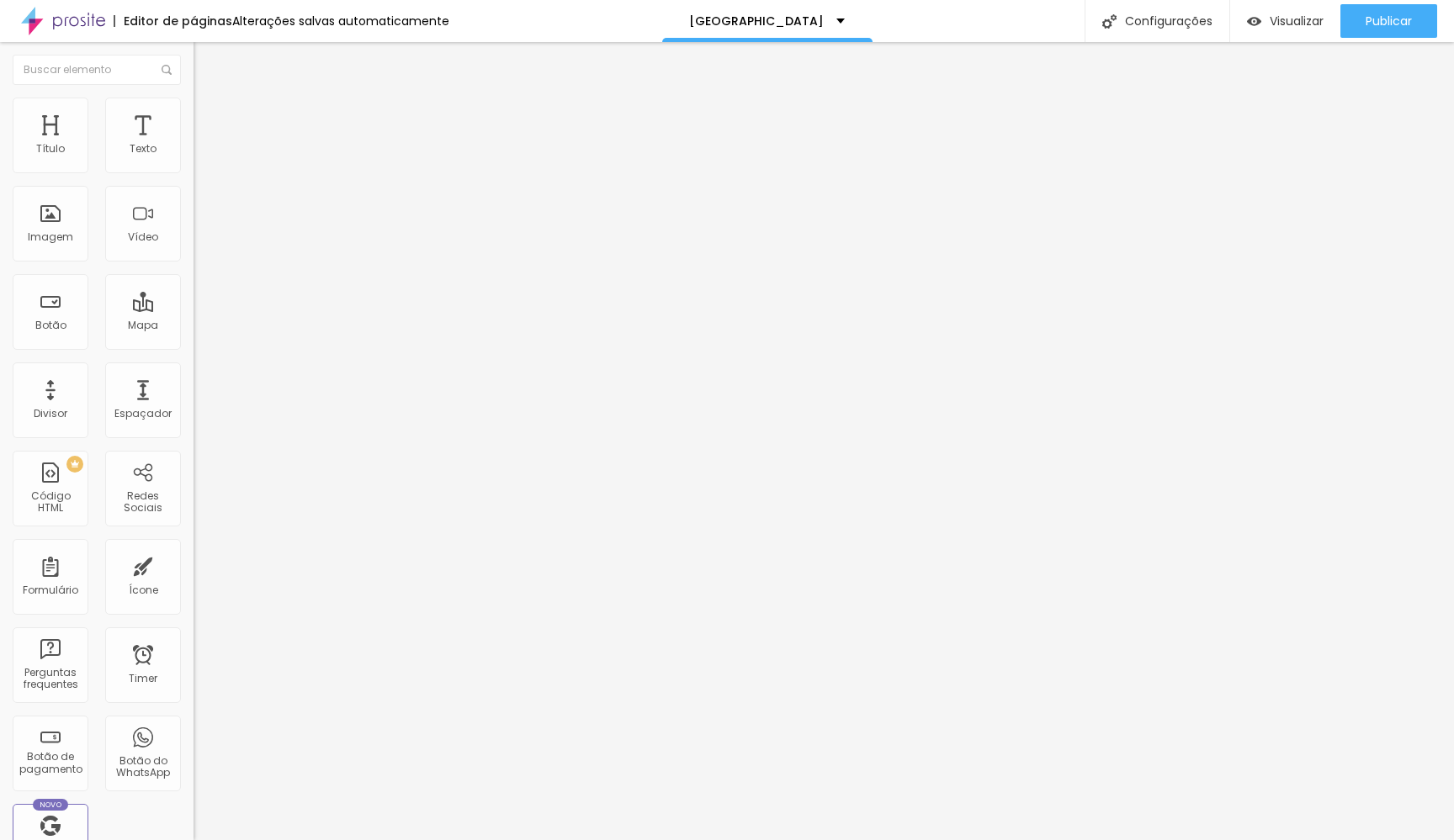
type input "1"
type input "4"
type input "11"
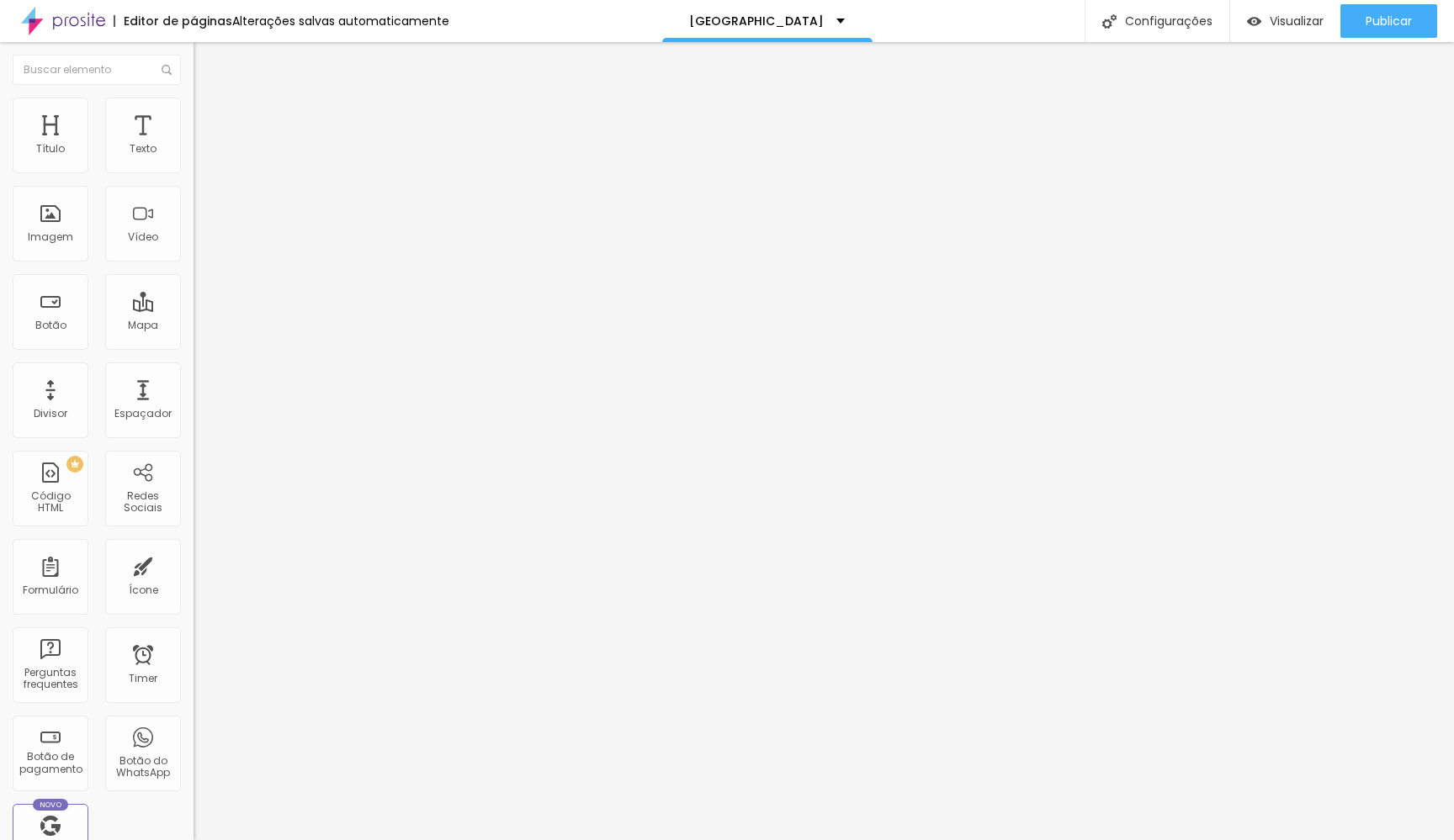
type input "15"
type input "19"
type input "35"
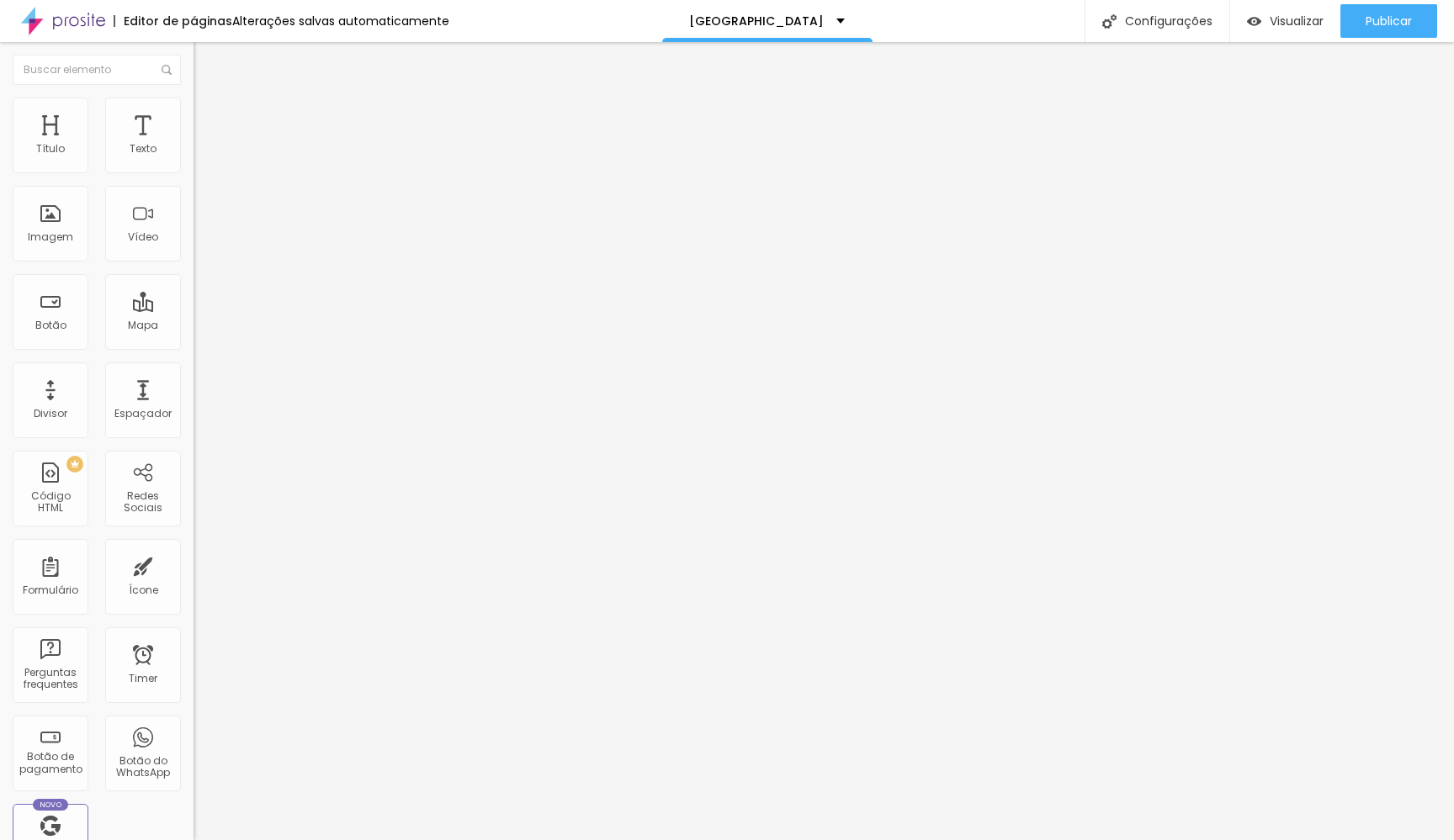
type input "35"
type input "48"
type input "57"
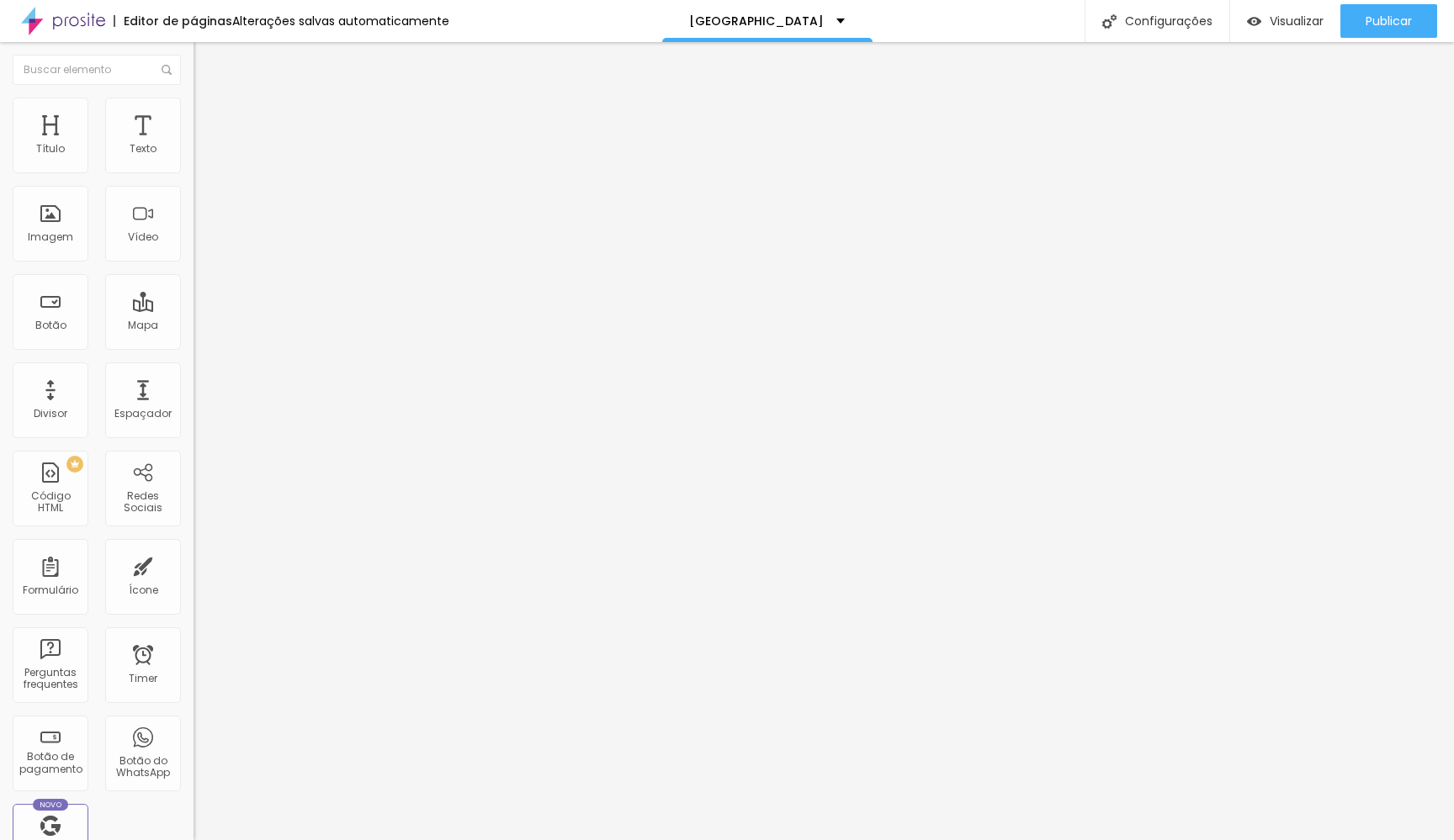
type input "66"
type input "72"
type input "76"
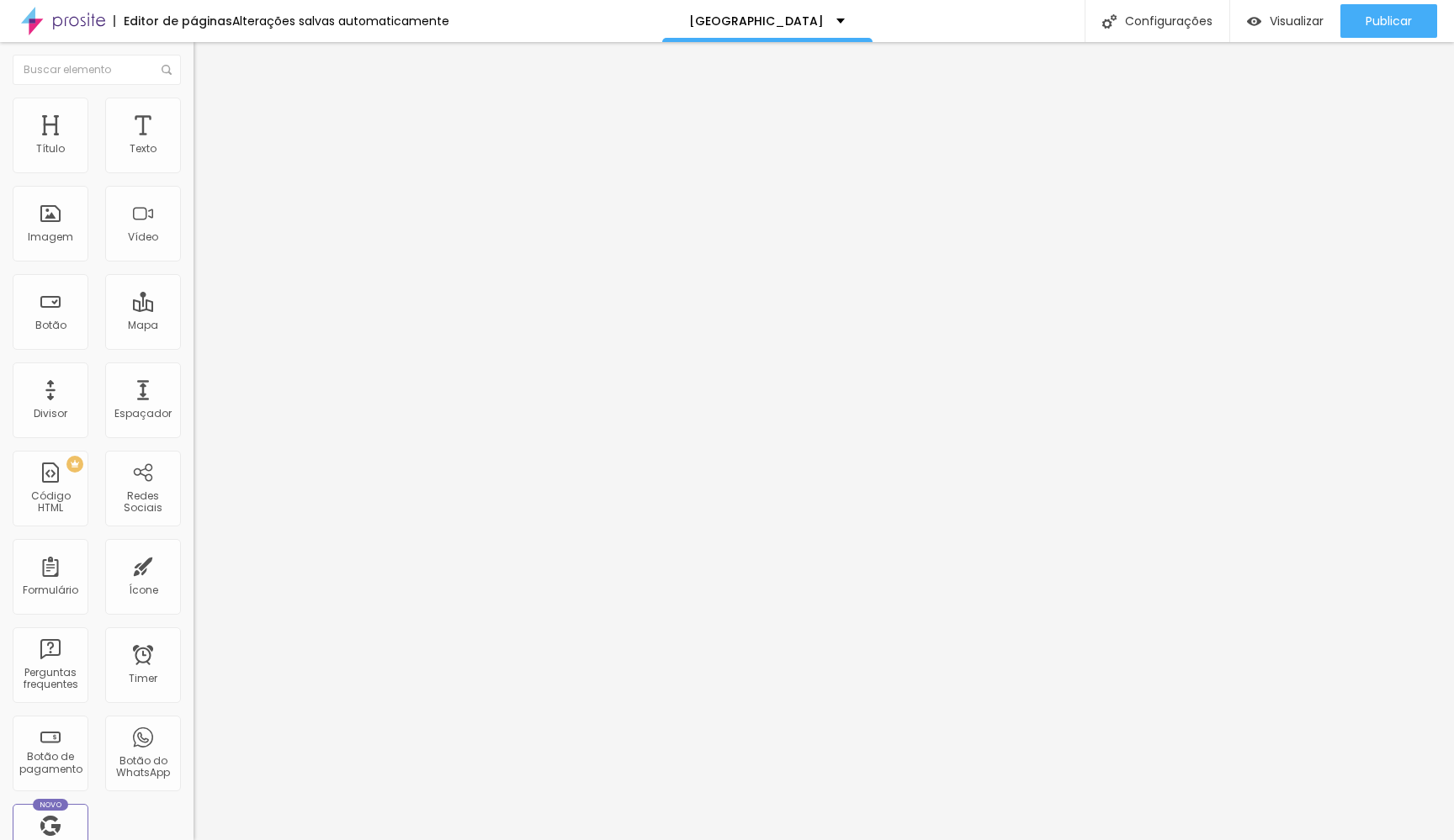
type input "76"
type input "78"
type input "85"
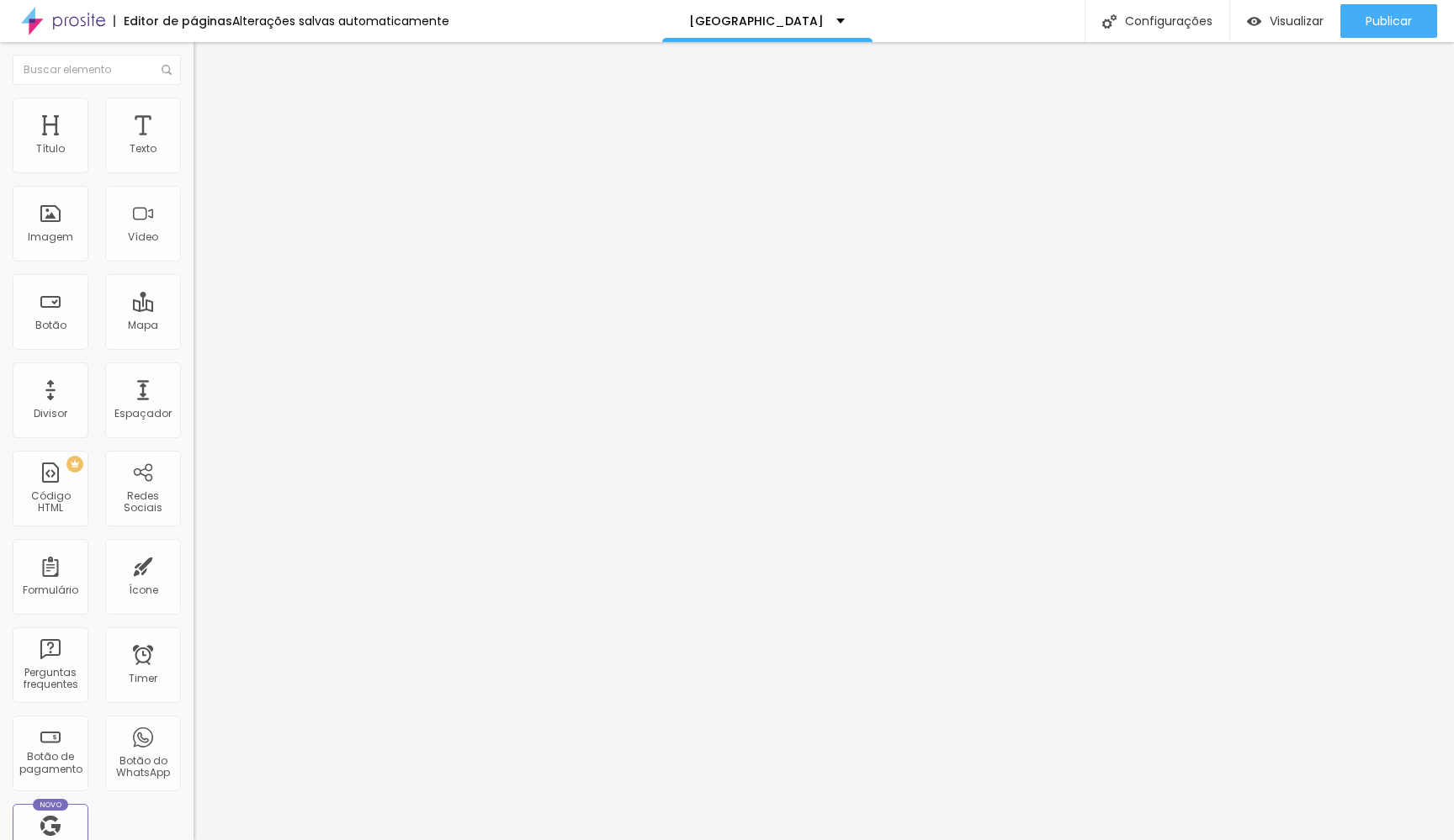
type input "90"
type input "98"
type input "100"
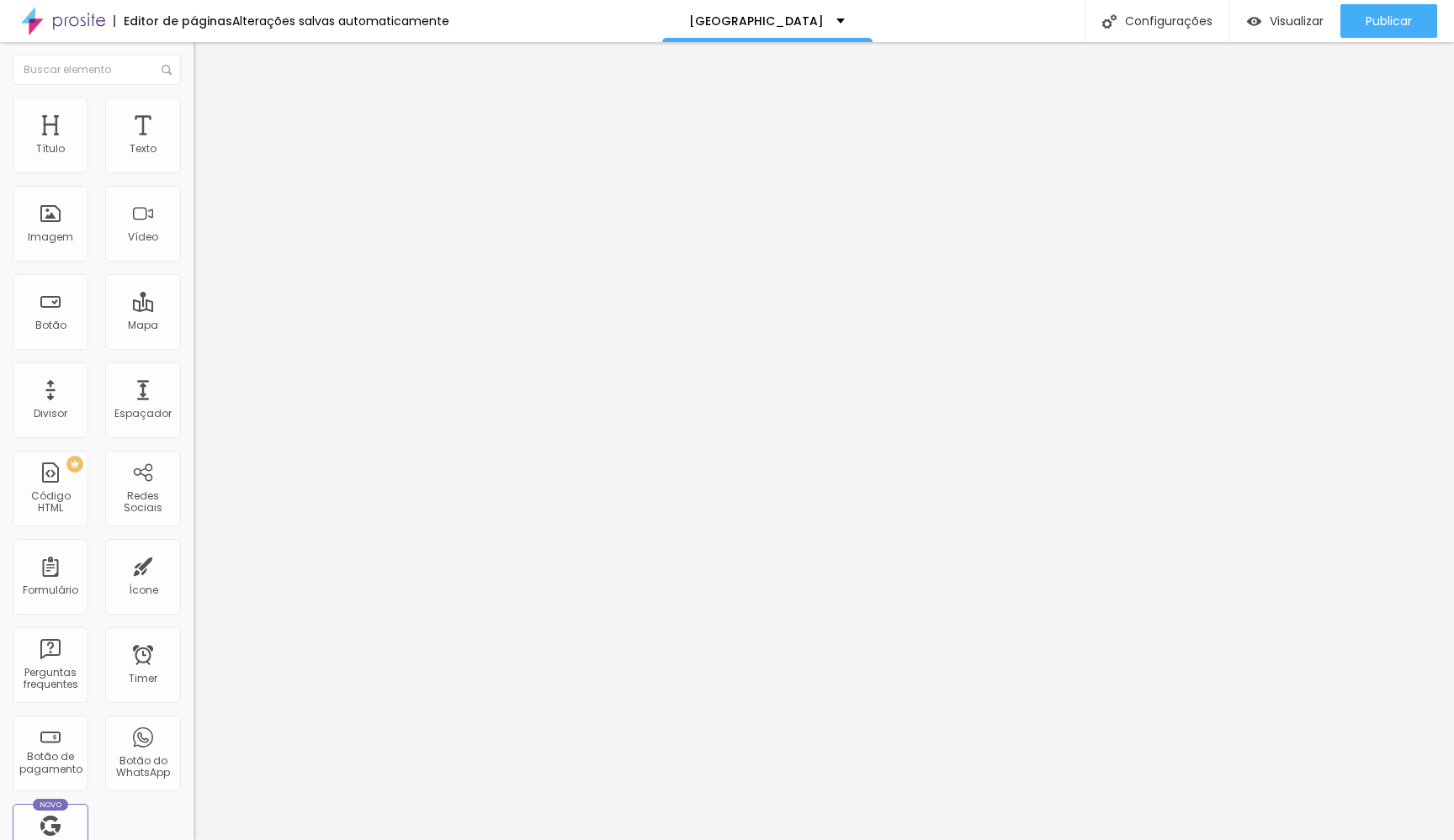
type input "100"
type input "93"
type input "13"
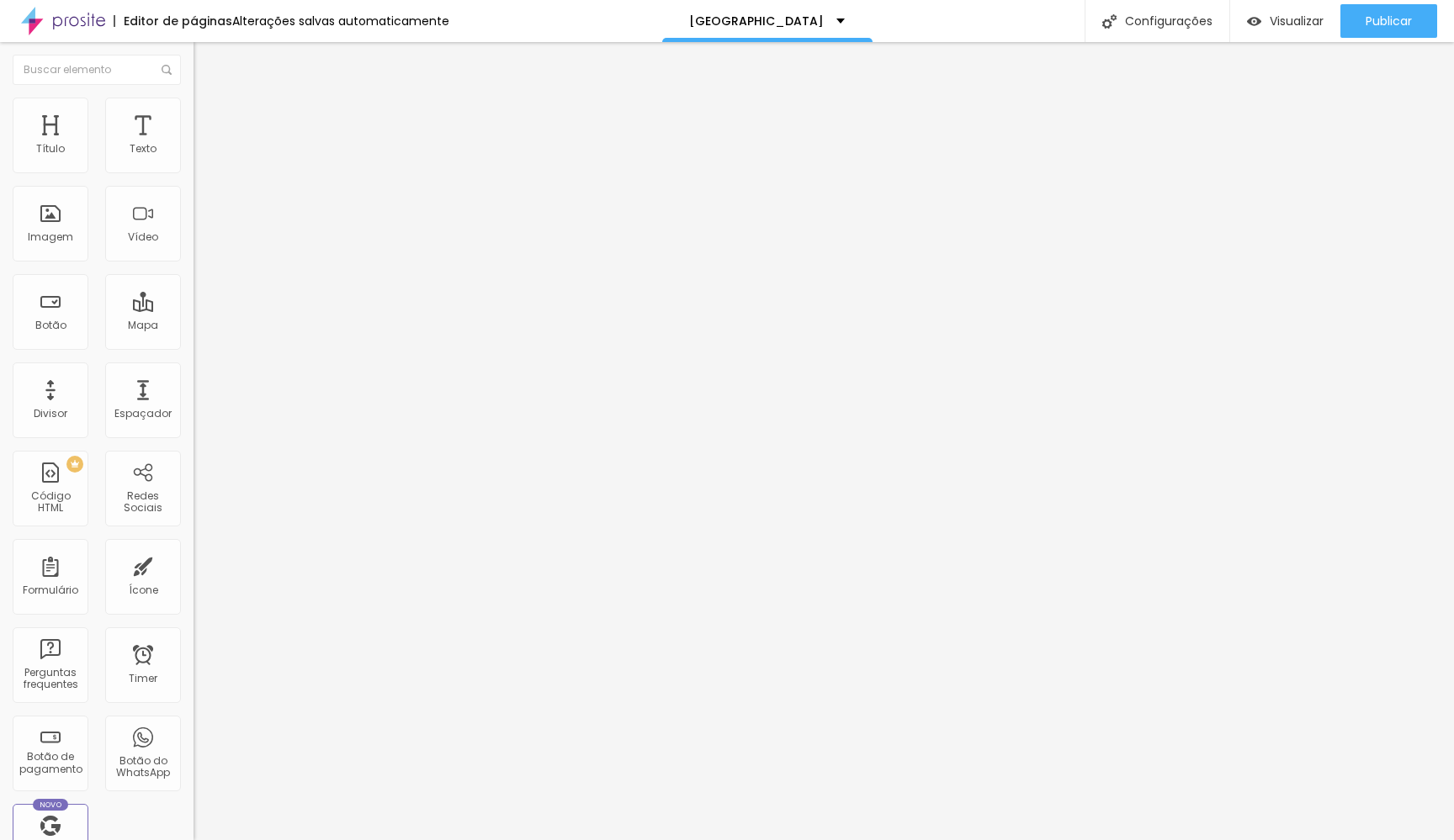
type input "0"
drag, startPoint x: 34, startPoint y: 204, endPoint x: 0, endPoint y: 236, distance: 46.7
click at [193, 236] on div "0 Espaço de cima 0 Espaço de baixo ID Html Classes Html Visível nos dispositivo…" at bounding box center [290, 468] width 193 height 708
click at [206, 58] on img "button" at bounding box center [212, 61] width 13 height 13
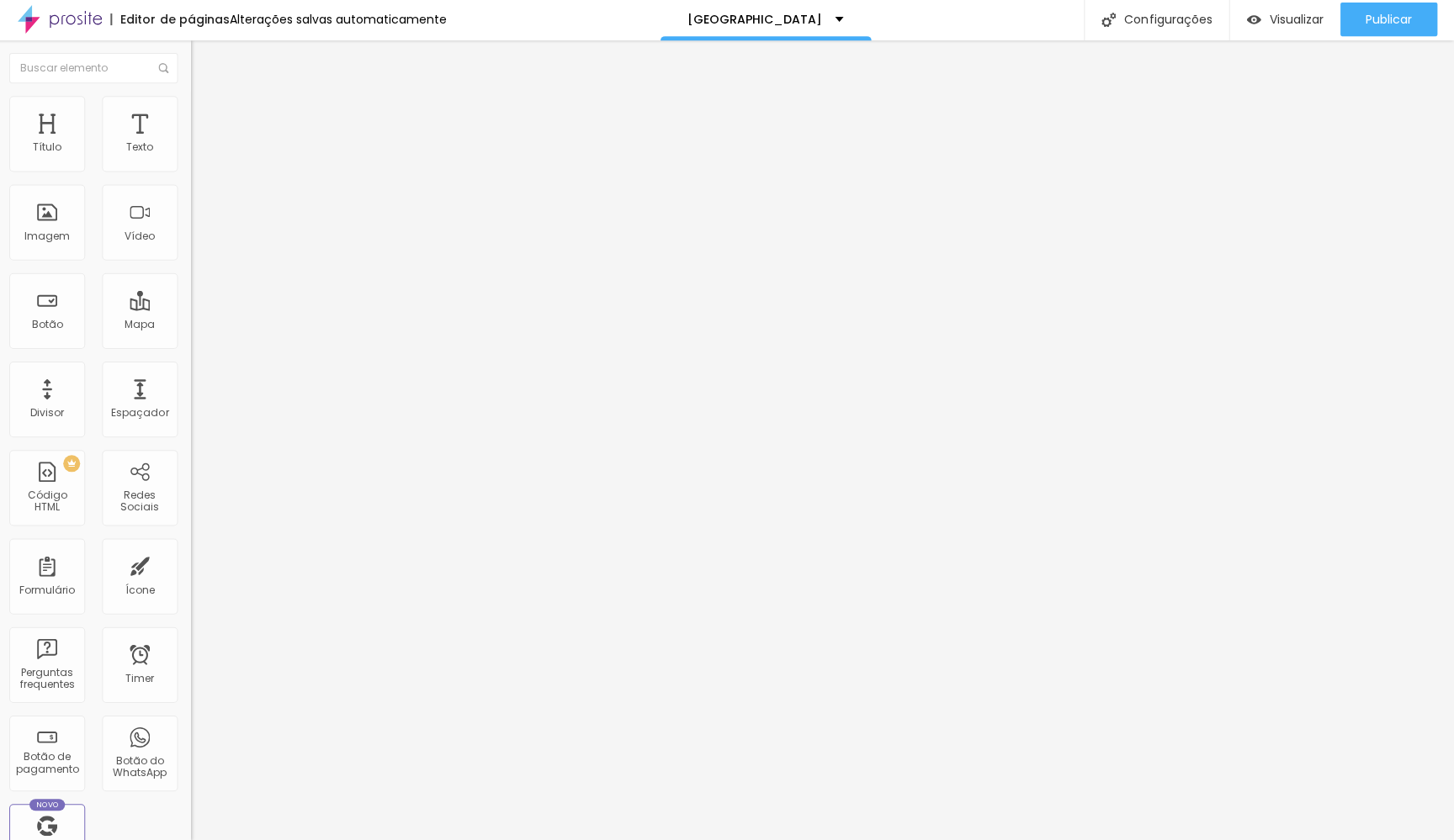
click at [193, 534] on input "Book on WhatsApp" at bounding box center [294, 541] width 202 height 17
drag, startPoint x: 126, startPoint y: 242, endPoint x: 0, endPoint y: 251, distance: 126.3
click at [193, 251] on div "Número do WhatsApp * [PHONE_NUMBER] + 52 Texto do botão Book on WhatsApp Mensag…" at bounding box center [290, 425] width 193 height 561
click at [193, 534] on input "Book on WhatsApp" at bounding box center [294, 541] width 202 height 17
drag, startPoint x: 120, startPoint y: 247, endPoint x: 16, endPoint y: 241, distance: 104.2
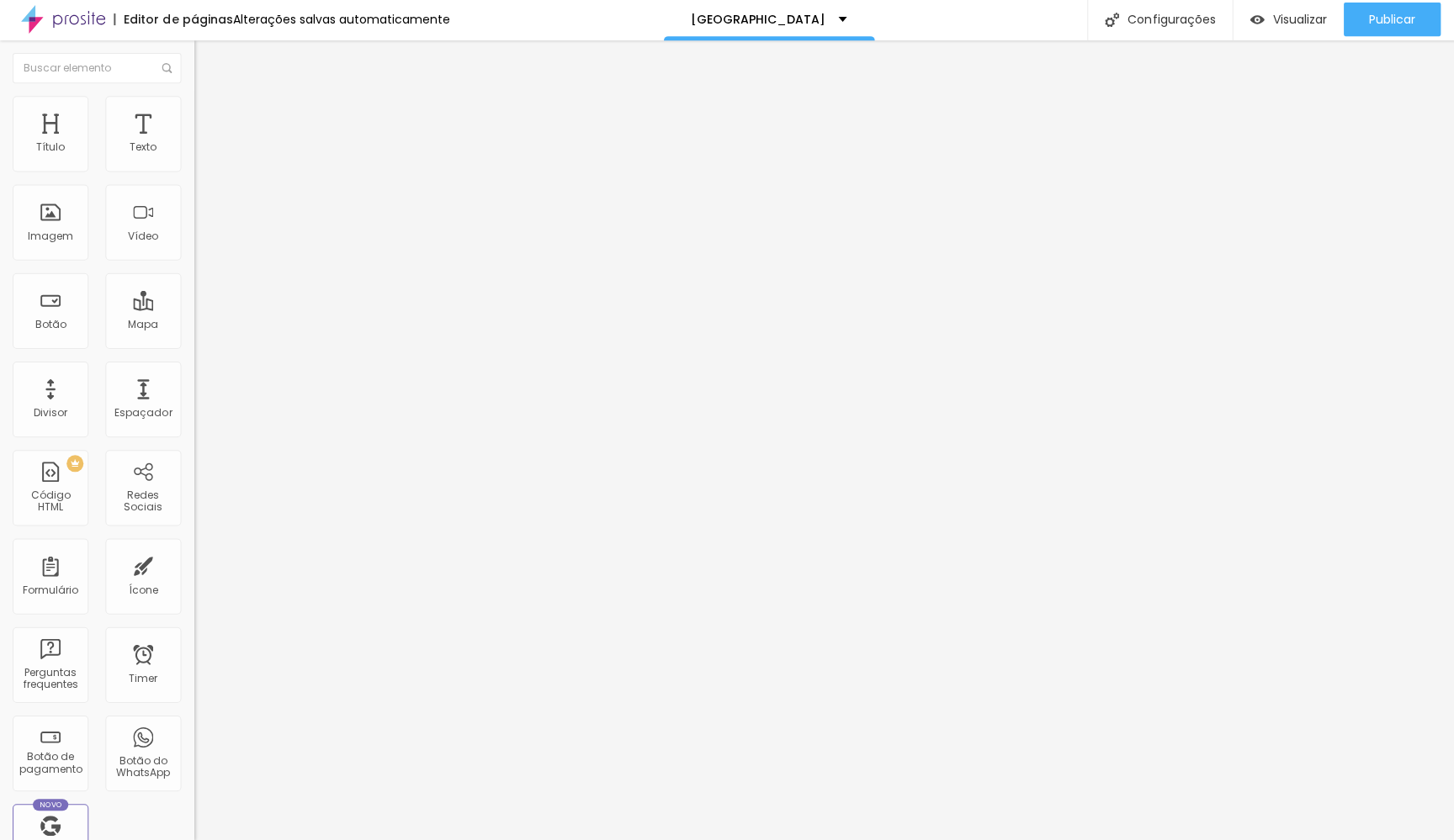
click at [193, 534] on input "Book on WhatsApp" at bounding box center [294, 541] width 202 height 17
paste input "Prenota con [PERSON_NAME]."
type input "Prenota con [PERSON_NAME]."
click at [193, 171] on input "[PHONE_NUMBER]" at bounding box center [294, 163] width 202 height 17
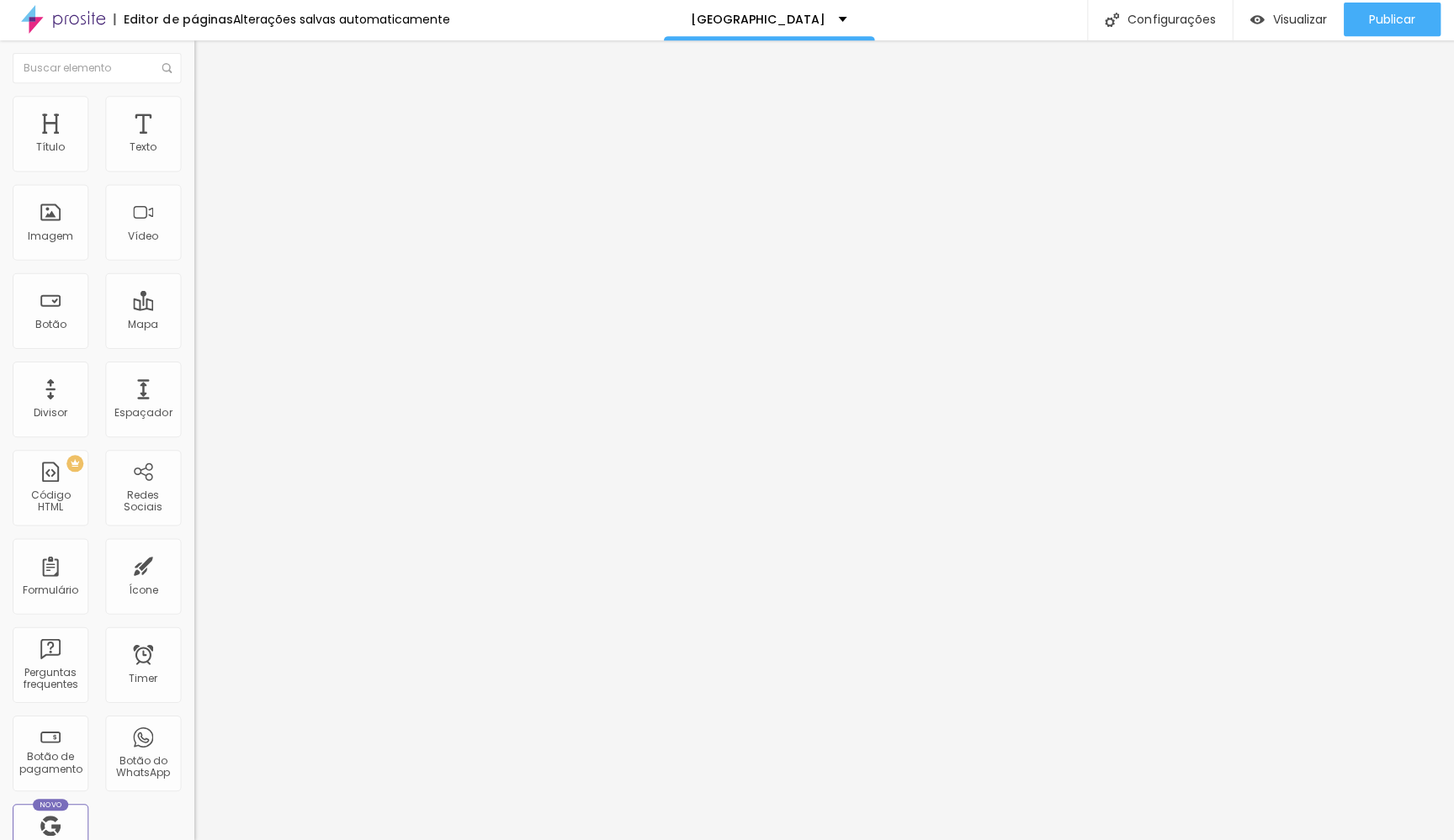
click at [193, 171] on input "[PHONE_NUMBER]" at bounding box center [294, 163] width 202 height 17
click at [193, 187] on div "+ 52" at bounding box center [290, 347] width 193 height 352
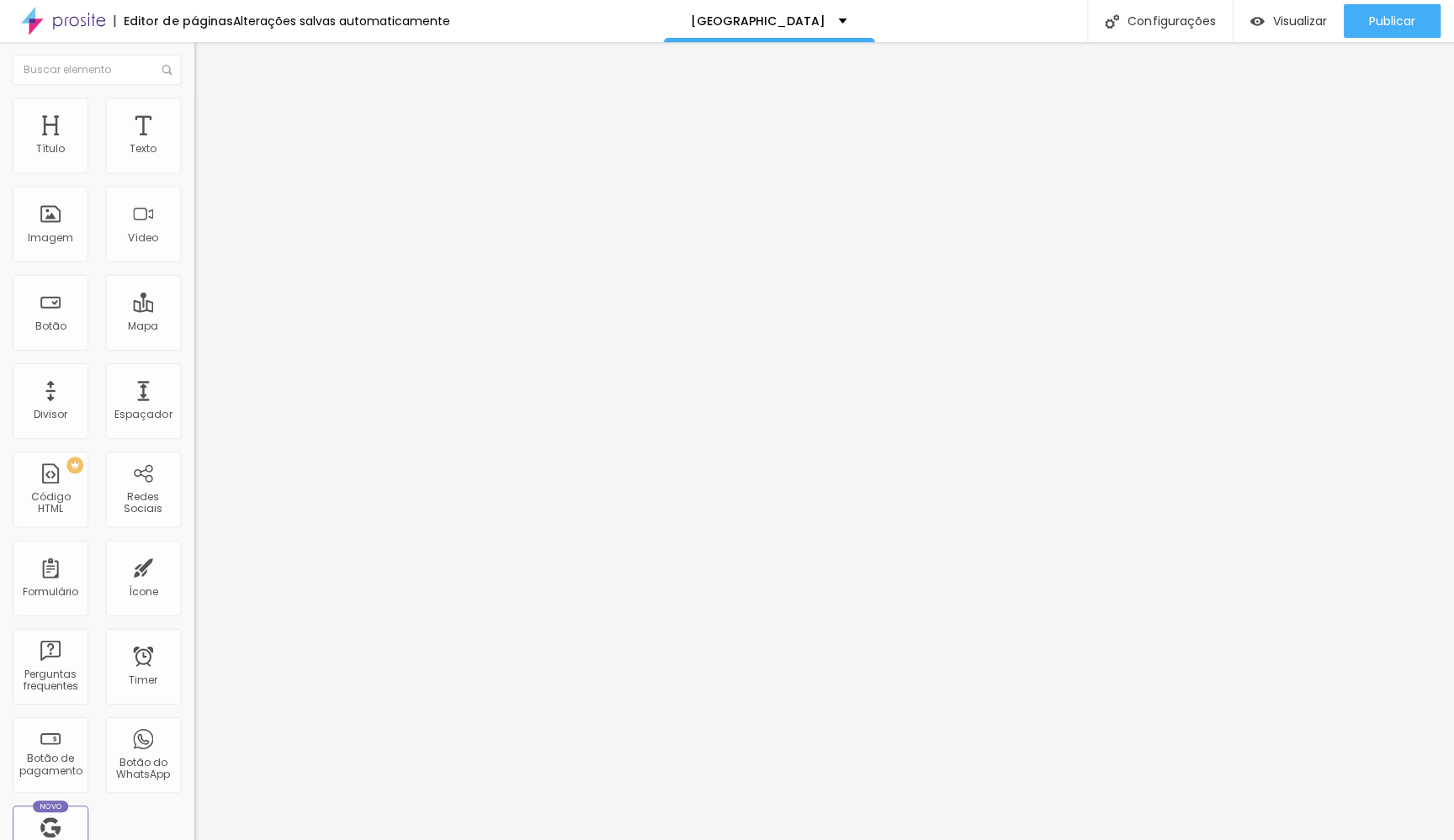
click at [193, 171] on input "[PHONE_NUMBER]" at bounding box center [294, 163] width 202 height 17
drag, startPoint x: 159, startPoint y: 195, endPoint x: 71, endPoint y: 187, distance: 88.4
click at [193, 187] on div "[PHONE_NUMBER] + 55" at bounding box center [290, 338] width 193 height 368
type input "[PHONE_NUMBER]"
drag, startPoint x: 88, startPoint y: 190, endPoint x: 185, endPoint y: 203, distance: 97.9
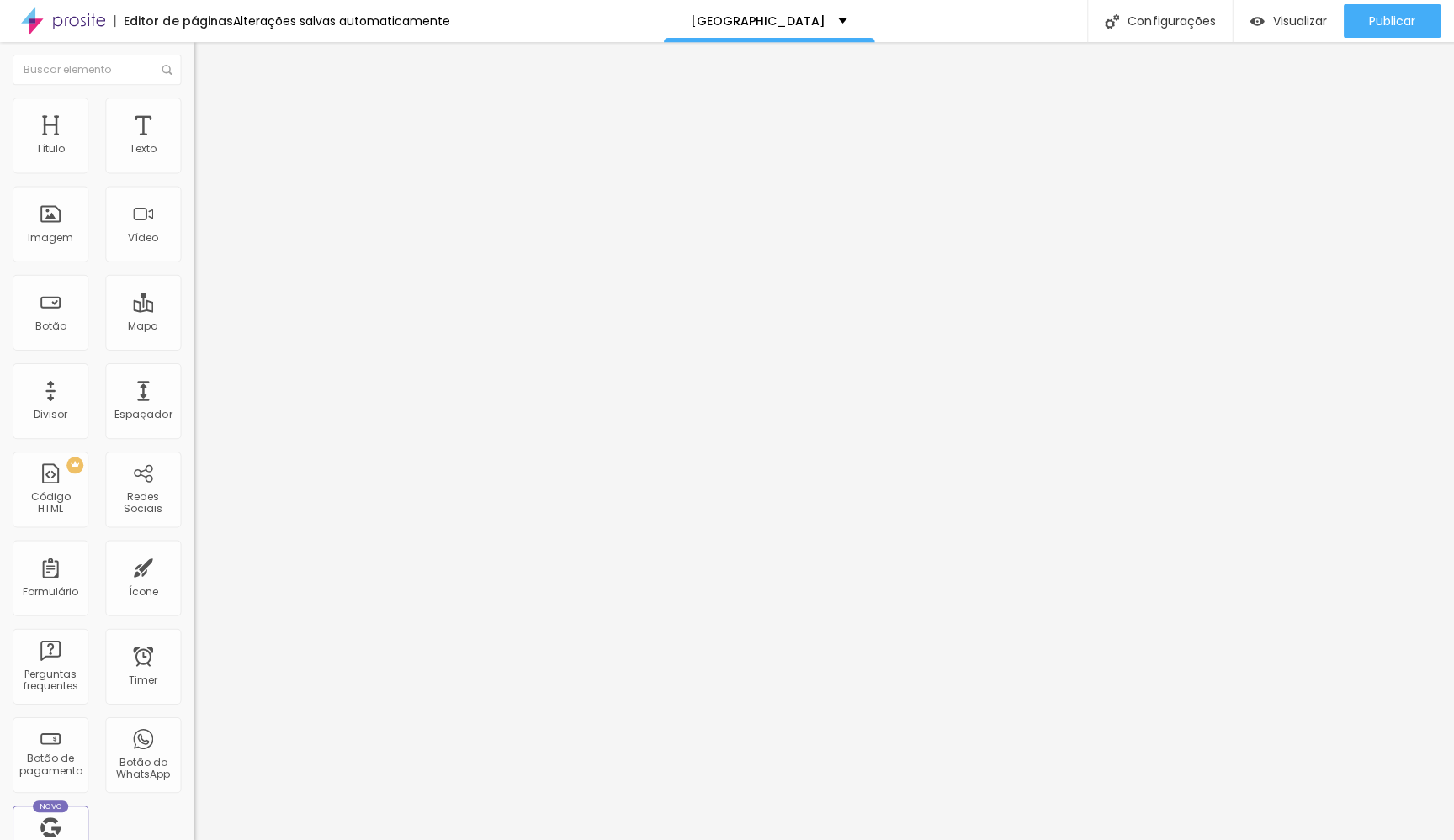
click at [193, 203] on div "Número do WhatsApp * [PHONE_NUMBER] + 55 Texto do botão Prenota con [PERSON_NAM…" at bounding box center [290, 425] width 193 height 561
click at [193, 541] on div "Editar Botão do WhatsApp Conteúdo Estilo Avançado Número do WhatsApp * [PHONE_N…" at bounding box center [290, 442] width 193 height 798
click at [193, 581] on textarea "Hi! I want more infos about PRIVATE Shoot in [GEOGRAPHIC_DATA]." at bounding box center [288, 595] width 190 height 28
drag, startPoint x: 157, startPoint y: 322, endPoint x: 0, endPoint y: 293, distance: 159.7
click at [193, 291] on div "Número do WhatsApp * [PHONE_NUMBER] + 55 Texto do botão Prenota con [PERSON_NAM…" at bounding box center [290, 425] width 193 height 561
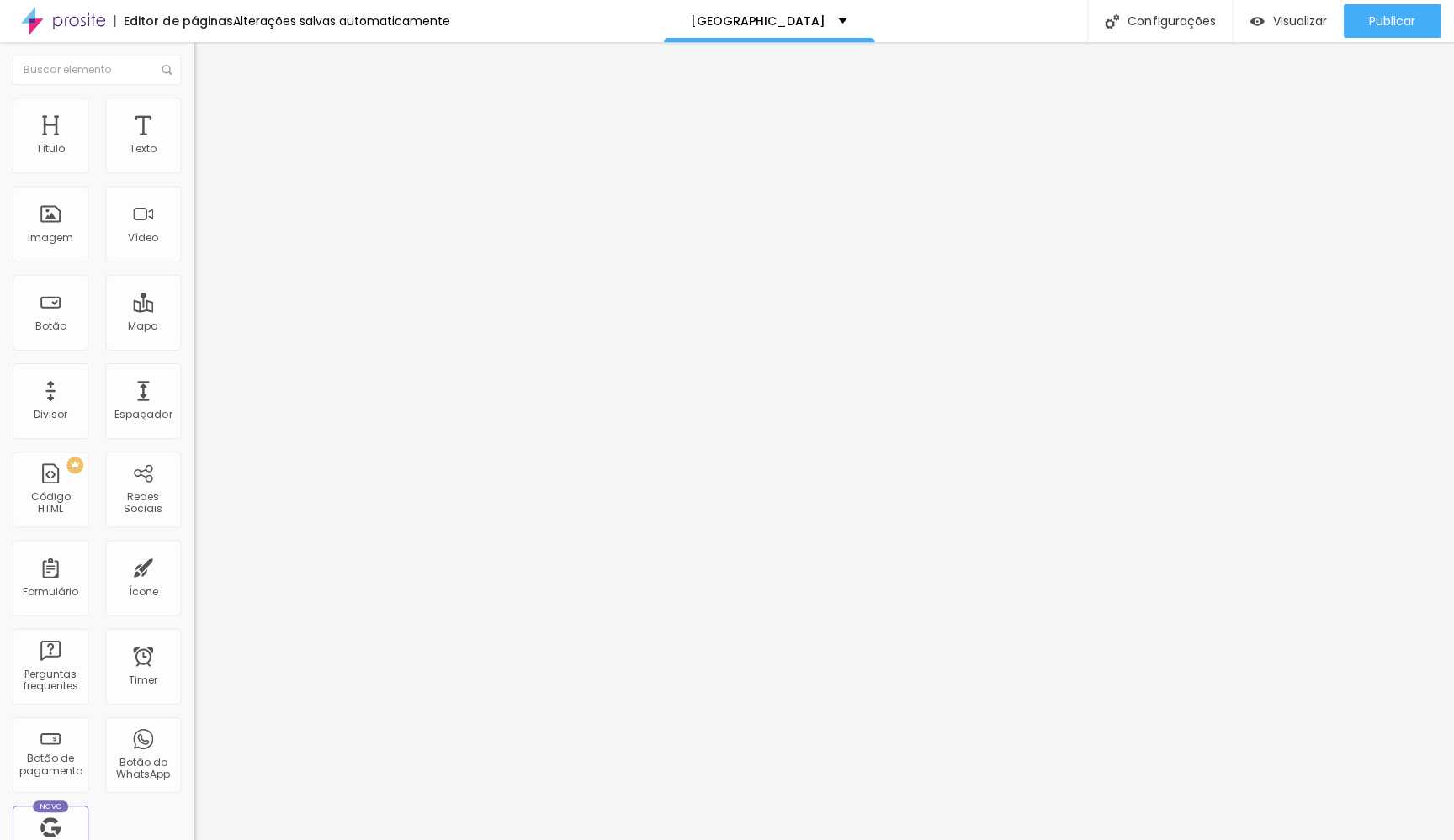
paste textarea "Ciao, sono [PERSON_NAME], la rappresentante di [PERSON_NAME] a [GEOGRAPHIC_DATA…"
type textarea "Ciao, sono [PERSON_NAME], la rappresentante di [PERSON_NAME] a [GEOGRAPHIC_DATA…"
drag, startPoint x: 166, startPoint y: 191, endPoint x: 87, endPoint y: 192, distance: 79.0
click at [193, 171] on input "[PHONE_NUMBER]" at bounding box center [294, 163] width 202 height 17
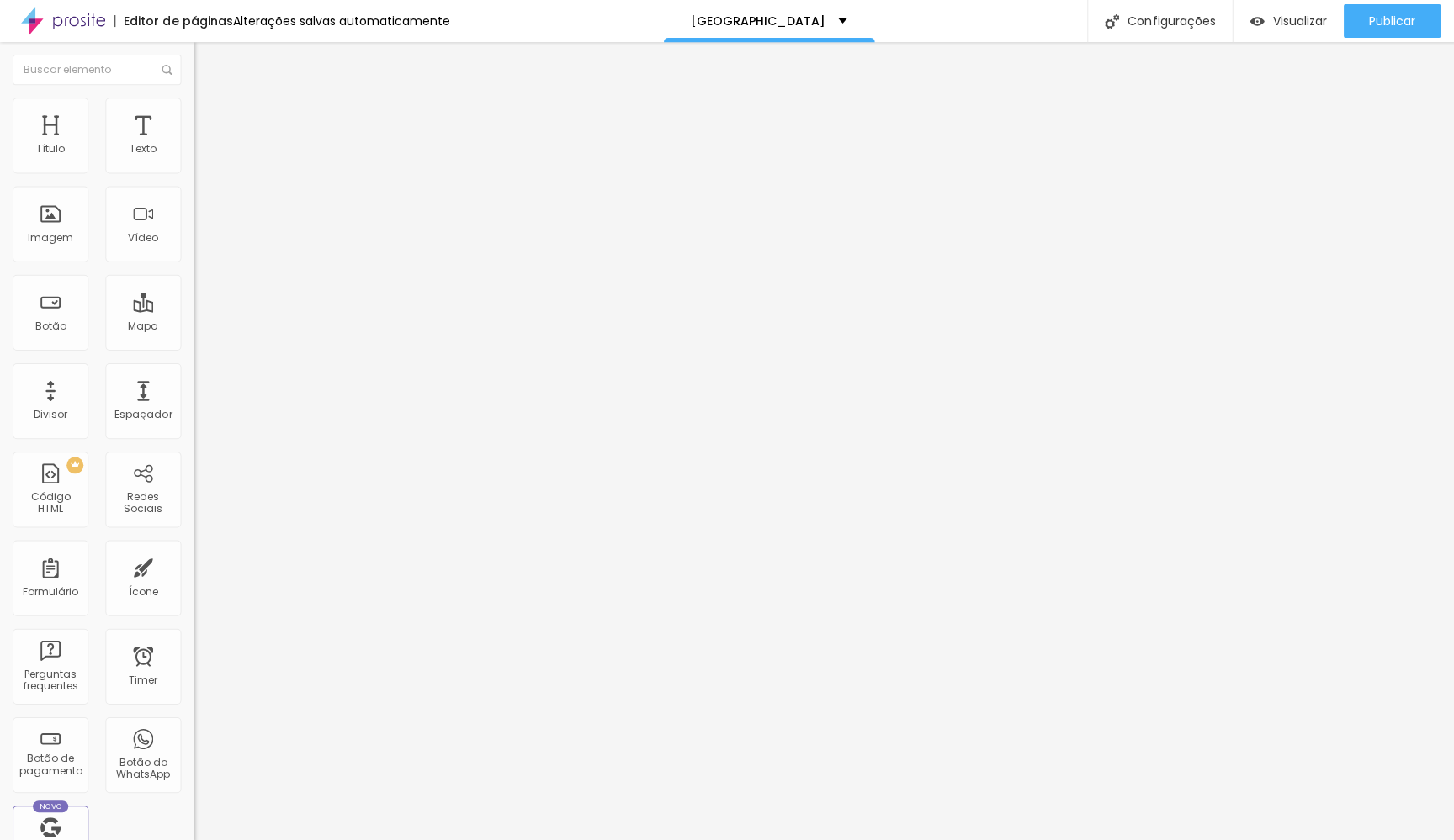
click at [193, 171] on input "[PHONE_NUMBER]" at bounding box center [294, 163] width 202 height 17
paste input "54)99936-2188"
type input "[PHONE_NUMBER]"
click at [193, 318] on p "+ 52" at bounding box center [290, 322] width 193 height 10
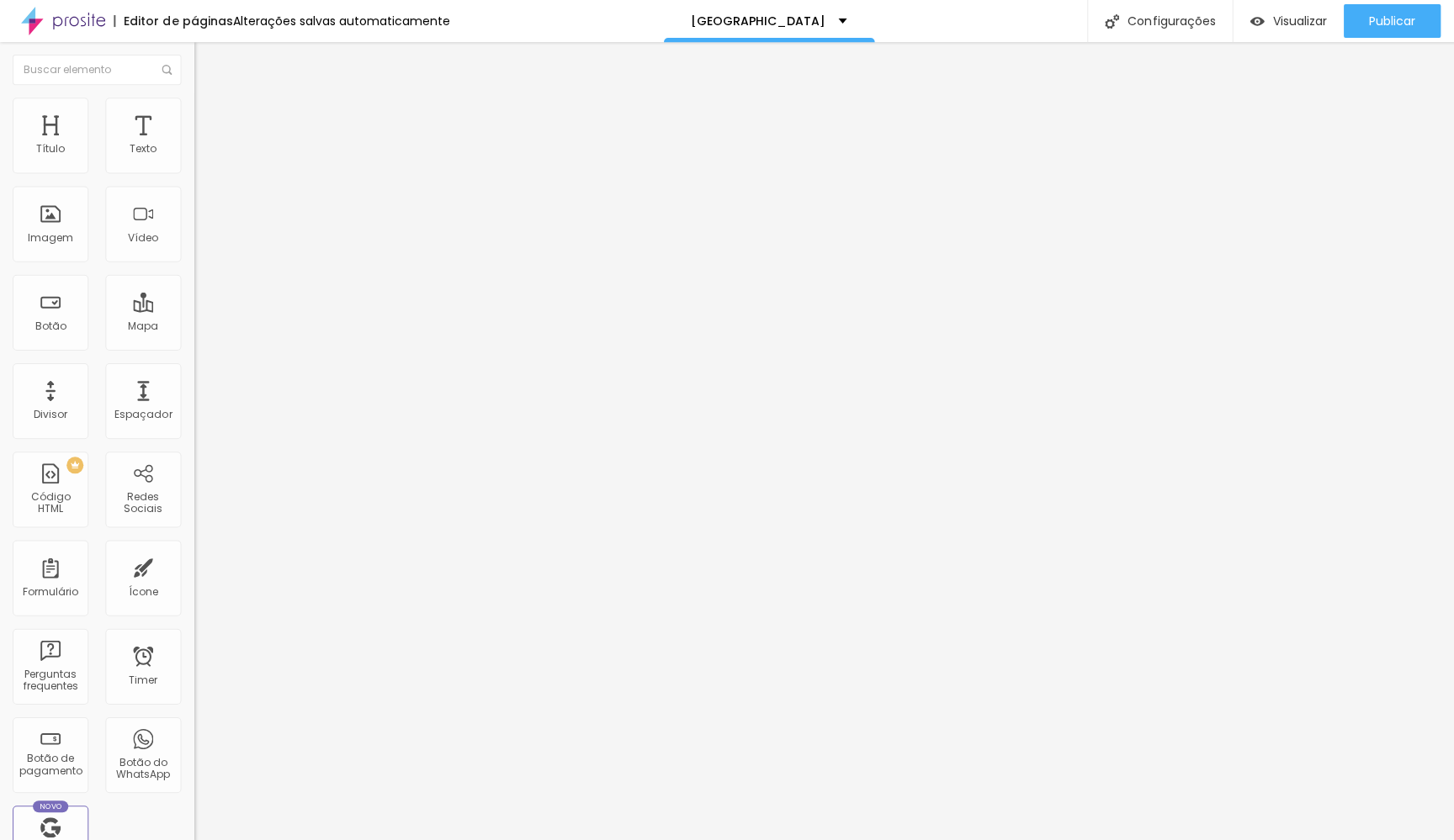
scroll to position [756, 0]
click at [193, 171] on input "[PHONE_NUMBER]" at bounding box center [294, 163] width 202 height 17
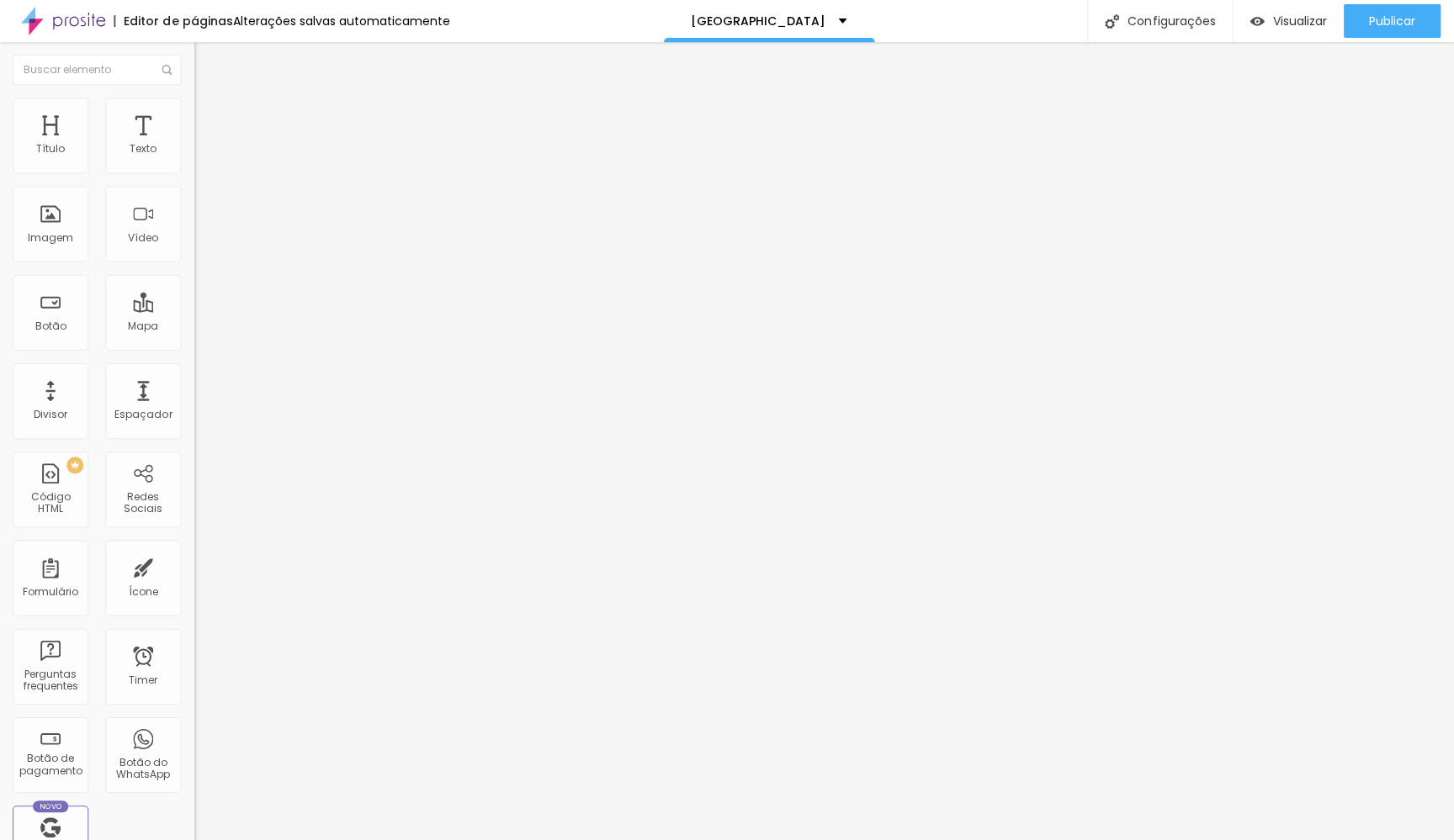
paste input "54)99936-2188"
type input "[PHONE_NUMBER]"
click at [193, 328] on img at bounding box center [290, 424] width 193 height 193
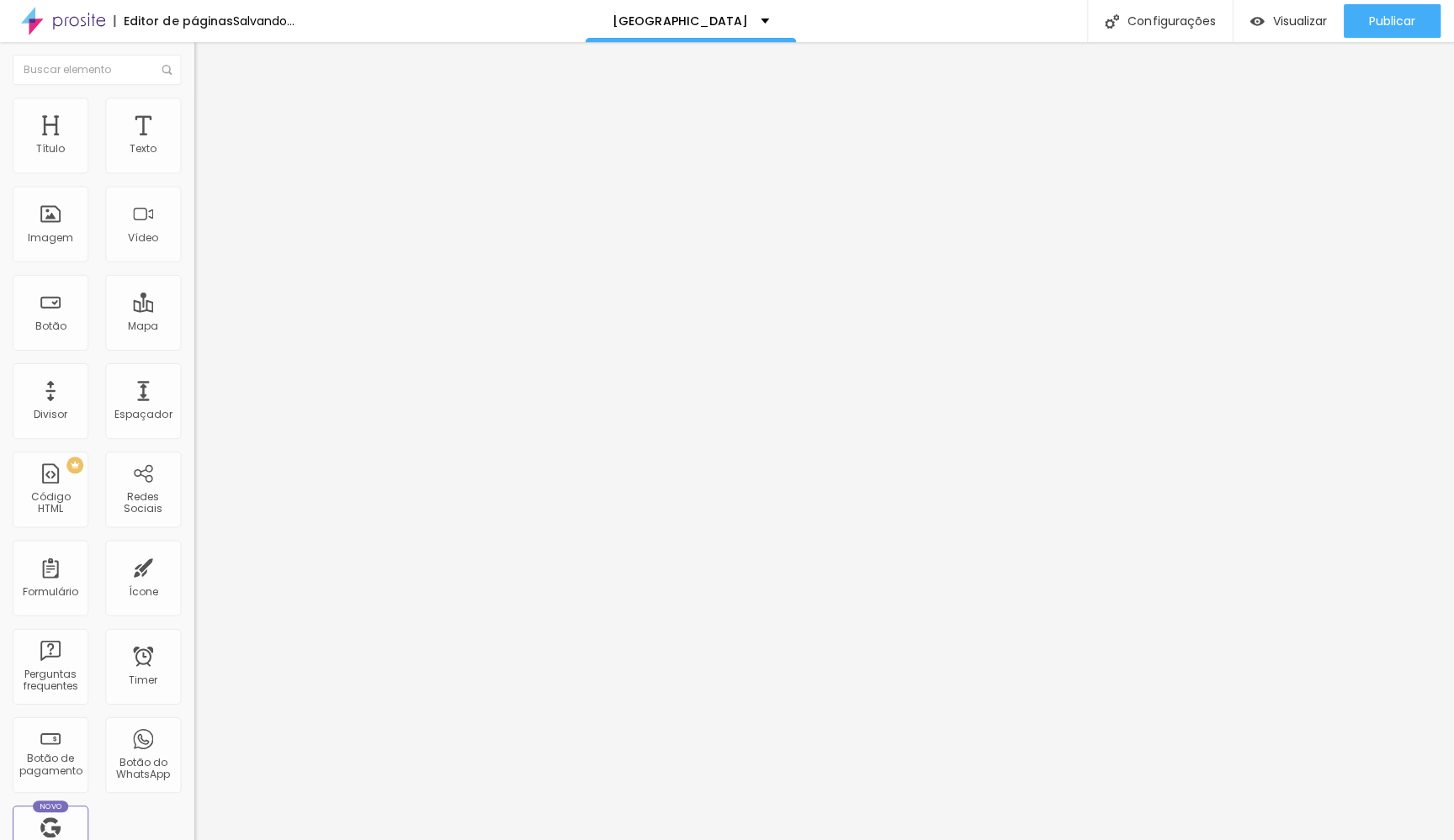
click at [193, 581] on textarea "Hi! I want more infos about Pinup Shoot in [GEOGRAPHIC_DATA]." at bounding box center [288, 595] width 190 height 28
drag, startPoint x: 149, startPoint y: 318, endPoint x: 3, endPoint y: 297, distance: 147.5
click at [193, 297] on div "Número do WhatsApp * [PHONE_NUMBER] + 55 Texto do botão Book on WhatsApp Mensag…" at bounding box center [290, 425] width 193 height 561
paste textarea "Ciao, sono [PERSON_NAME], la rappresentante di [PERSON_NAME] a [GEOGRAPHIC_DATA]"
type textarea "Ciao, sono [PERSON_NAME], la rappresentante di [PERSON_NAME] a [GEOGRAPHIC_DATA…"
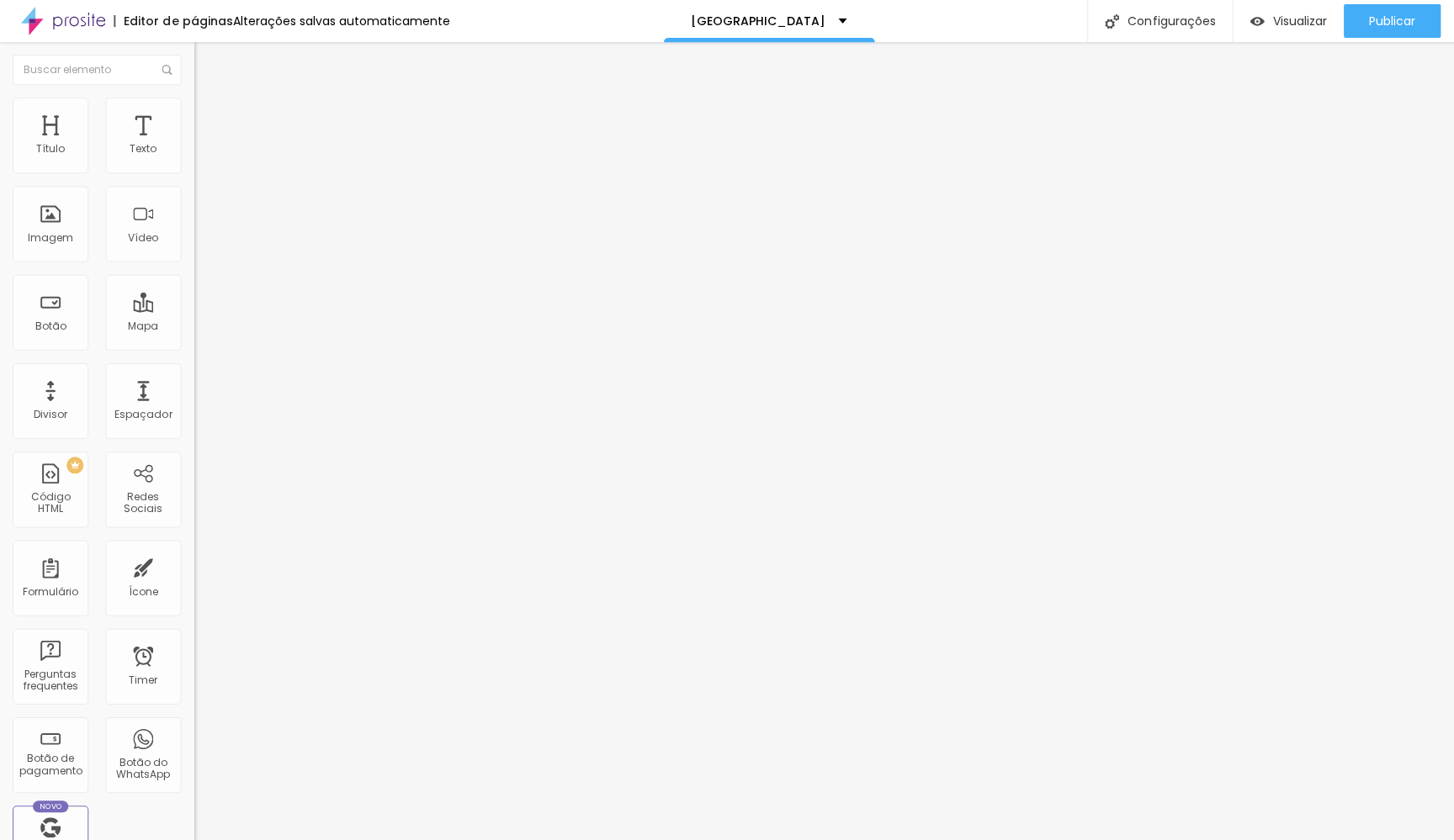
click at [193, 534] on input "Book on WhatsApp" at bounding box center [294, 541] width 202 height 17
drag, startPoint x: 116, startPoint y: 250, endPoint x: 11, endPoint y: 247, distance: 105.0
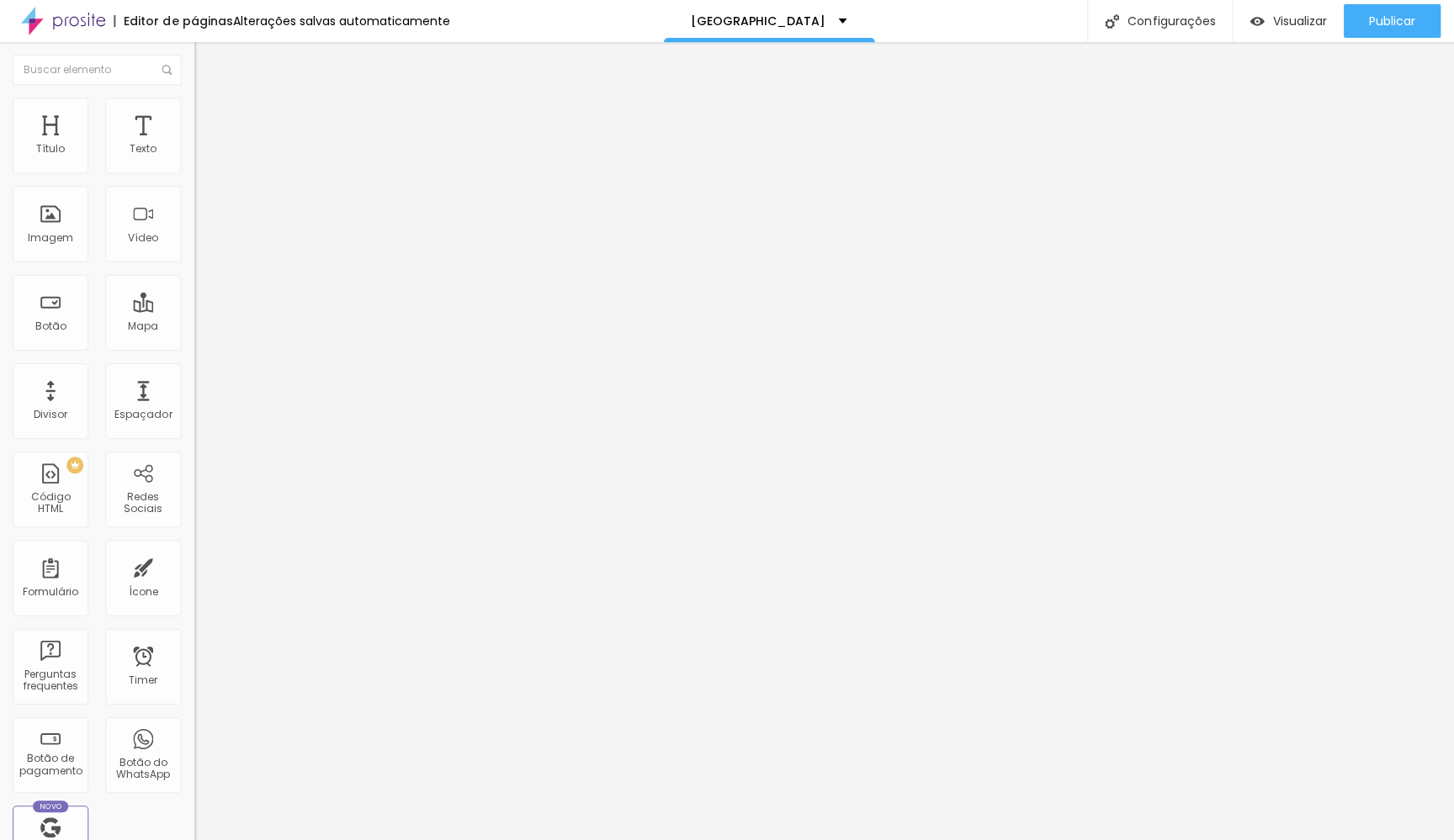
click at [193, 247] on div "Número do WhatsApp * [PHONE_NUMBER] + 55 Texto do botão Book on WhatsApp Mensag…" at bounding box center [290, 425] width 193 height 561
paste input "Prenota con [PERSON_NAME]."
type input "Prenota con [PERSON_NAME]."
drag, startPoint x: 117, startPoint y: 252, endPoint x: 0, endPoint y: 246, distance: 117.2
click at [193, 246] on div "Número do WhatsApp * [PHONE_NUMBER] + 55 Texto do botão Book on WhatsApp Mensag…" at bounding box center [290, 425] width 193 height 561
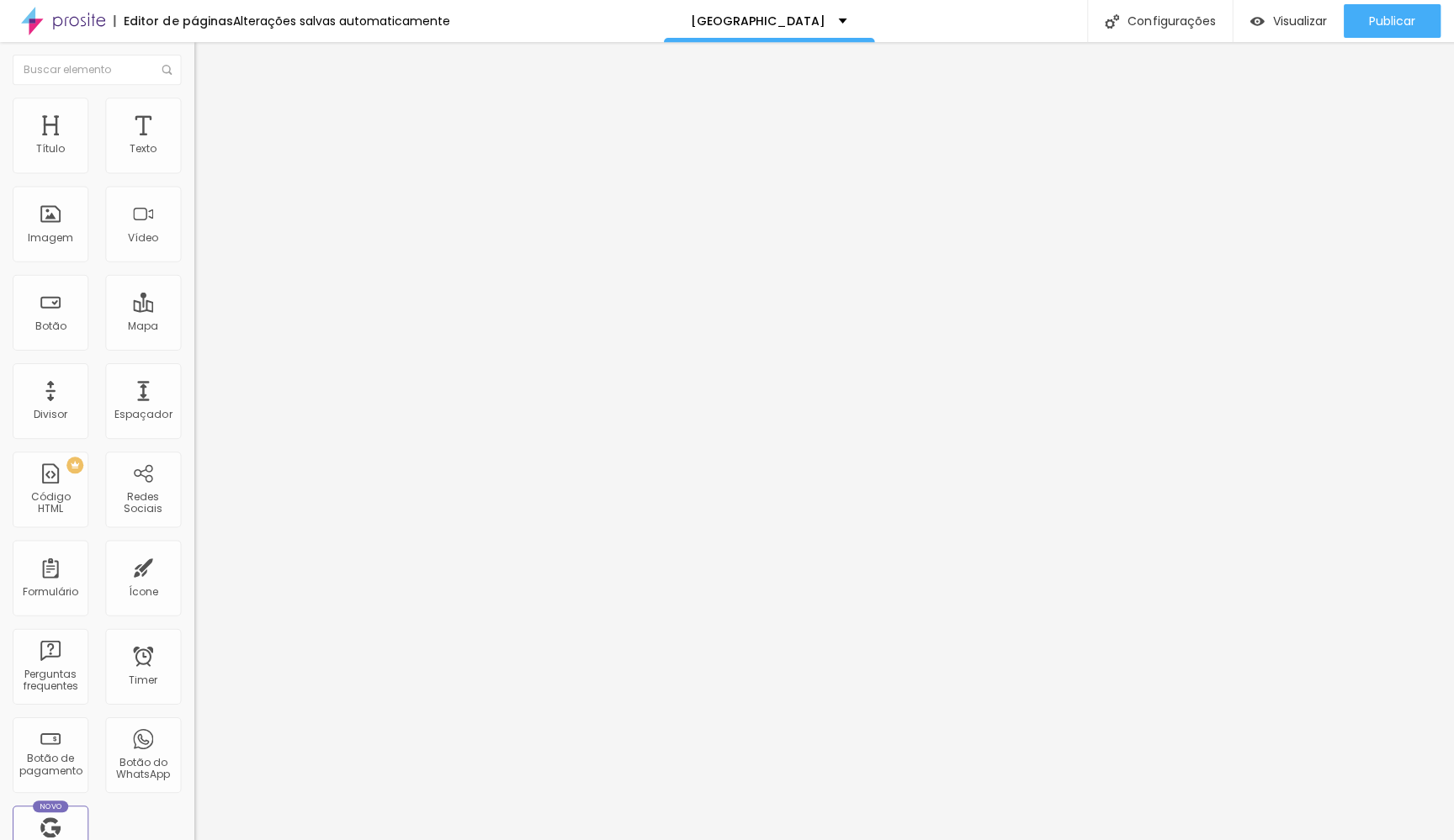
paste input "Prenota con [PERSON_NAME]."
type input "Prenota con [PERSON_NAME]."
drag, startPoint x: 119, startPoint y: 253, endPoint x: 0, endPoint y: 238, distance: 119.9
click at [193, 238] on div "Número do WhatsApp * [PHONE_NUMBER] + 52 Texto do botão Book on WhatsApp Mensag…" at bounding box center [290, 425] width 193 height 561
paste input "Prenota con [PERSON_NAME]."
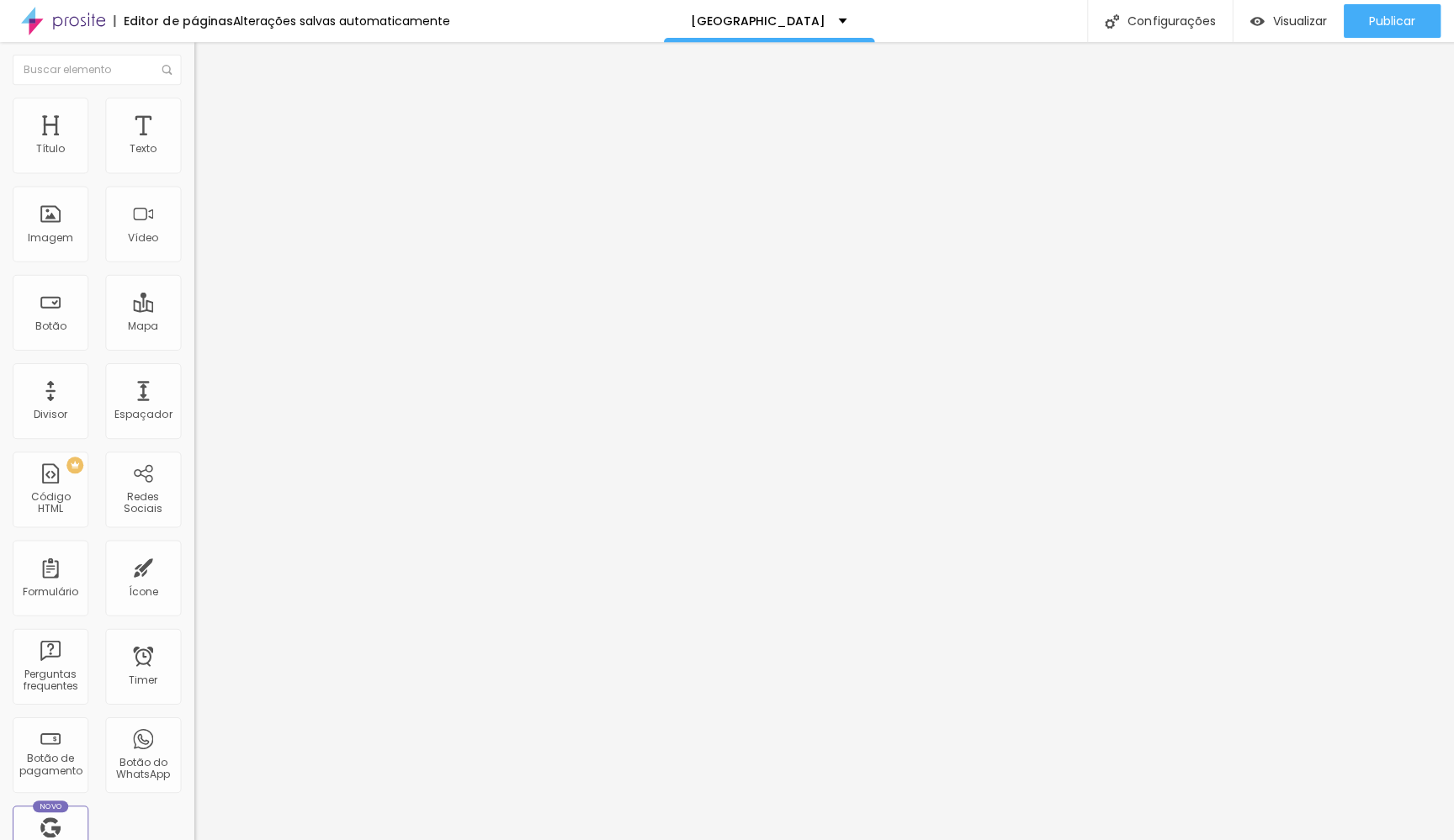
type input "Prenota con [PERSON_NAME]."
drag, startPoint x: 128, startPoint y: 255, endPoint x: 0, endPoint y: 255, distance: 128.0
click at [193, 255] on div "Número do WhatsApp * [PHONE_NUMBER] + 52 Texto do botão Book on WhatsApp Mensag…" at bounding box center [290, 425] width 193 height 561
paste input "Prenota con [PERSON_NAME]."
type input "Prenota con [PERSON_NAME]."
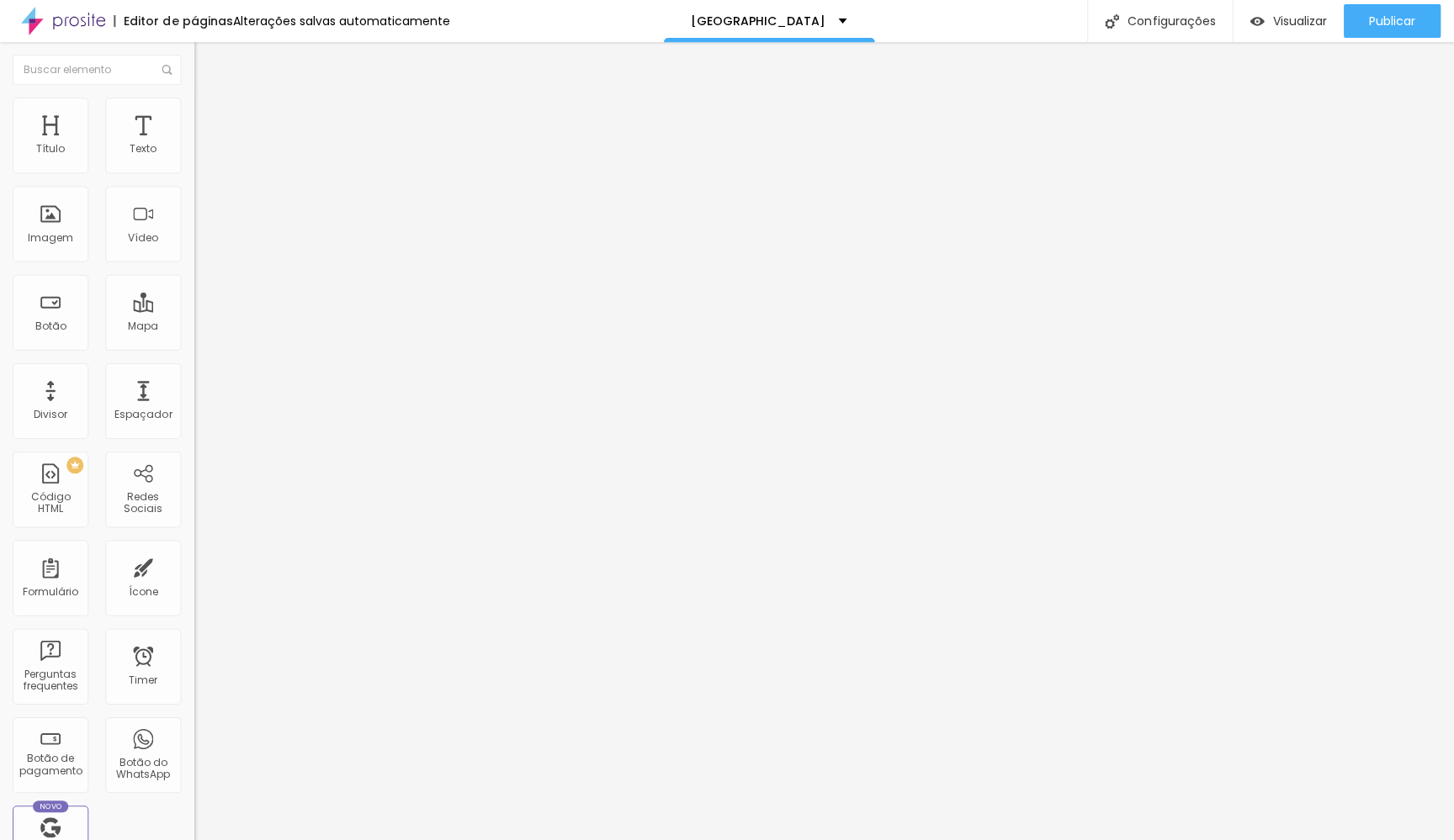
drag, startPoint x: 117, startPoint y: 248, endPoint x: 0, endPoint y: 237, distance: 117.5
click at [193, 240] on div "Número do WhatsApp * [PHONE_NUMBER] + 52 Texto do botão Book on WhatsApp Mensag…" at bounding box center [290, 425] width 193 height 561
paste input "Prenota con [PERSON_NAME]."
type input "Prenota con [PERSON_NAME]."
click at [193, 581] on textarea "Hi! I want more infos about Professional Shoot in [GEOGRAPHIC_DATA]." at bounding box center [288, 595] width 190 height 28
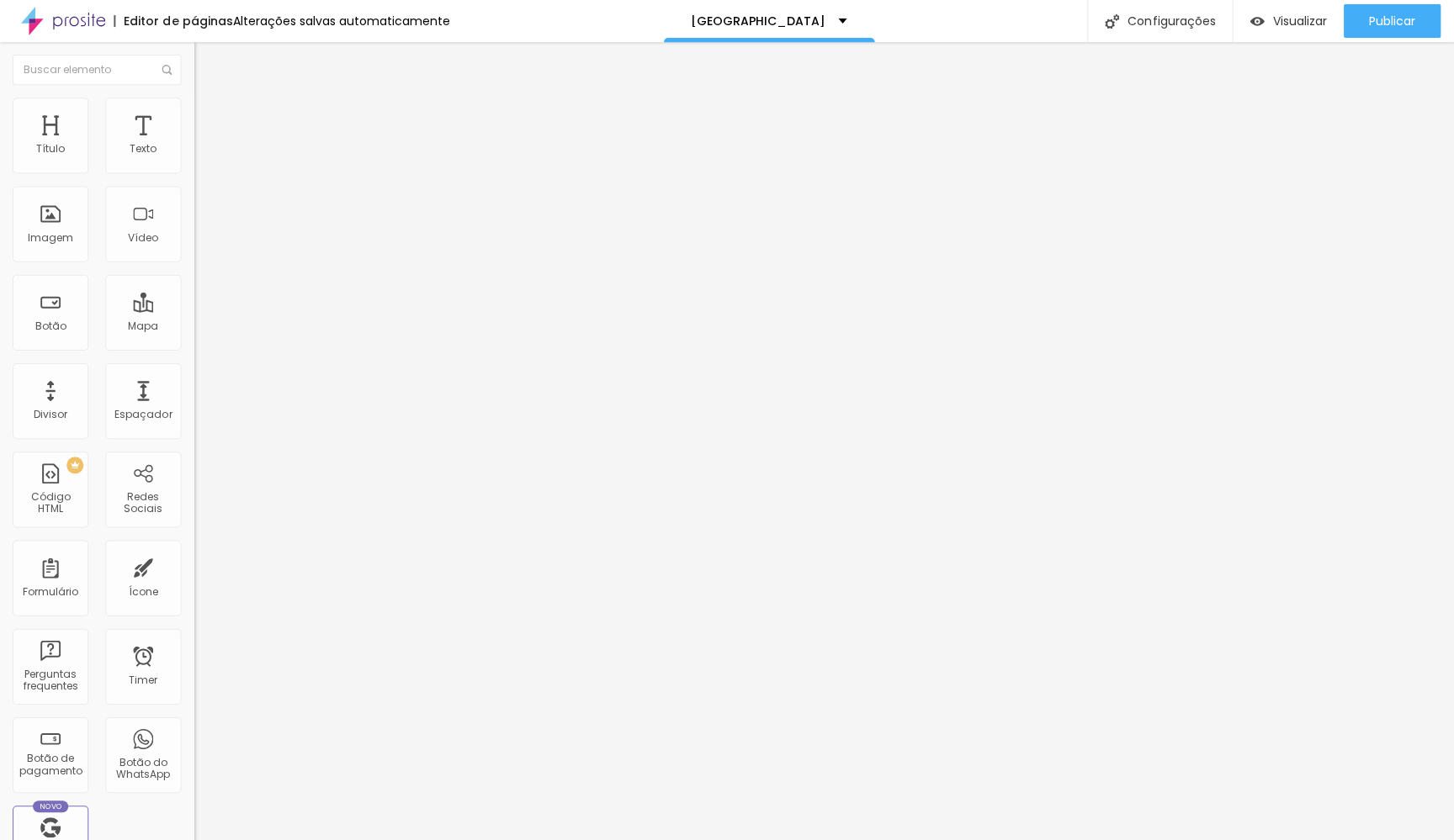
drag, startPoint x: 114, startPoint y: 339, endPoint x: 3, endPoint y: 285, distance: 123.4
click at [193, 285] on div "Número do WhatsApp * [PHONE_NUMBER] + 52 Texto do botão Prenota con [PERSON_NAM…" at bounding box center [290, 425] width 193 height 561
paste textarea "Ciao, sono [PERSON_NAME], la rappresentante di [PERSON_NAME] a [GEOGRAPHIC_DATA]"
type textarea "Ciao, sono [PERSON_NAME], la rappresentante di [PERSON_NAME] a [GEOGRAPHIC_DATA…"
drag, startPoint x: 154, startPoint y: 320, endPoint x: 0, endPoint y: 279, distance: 159.4
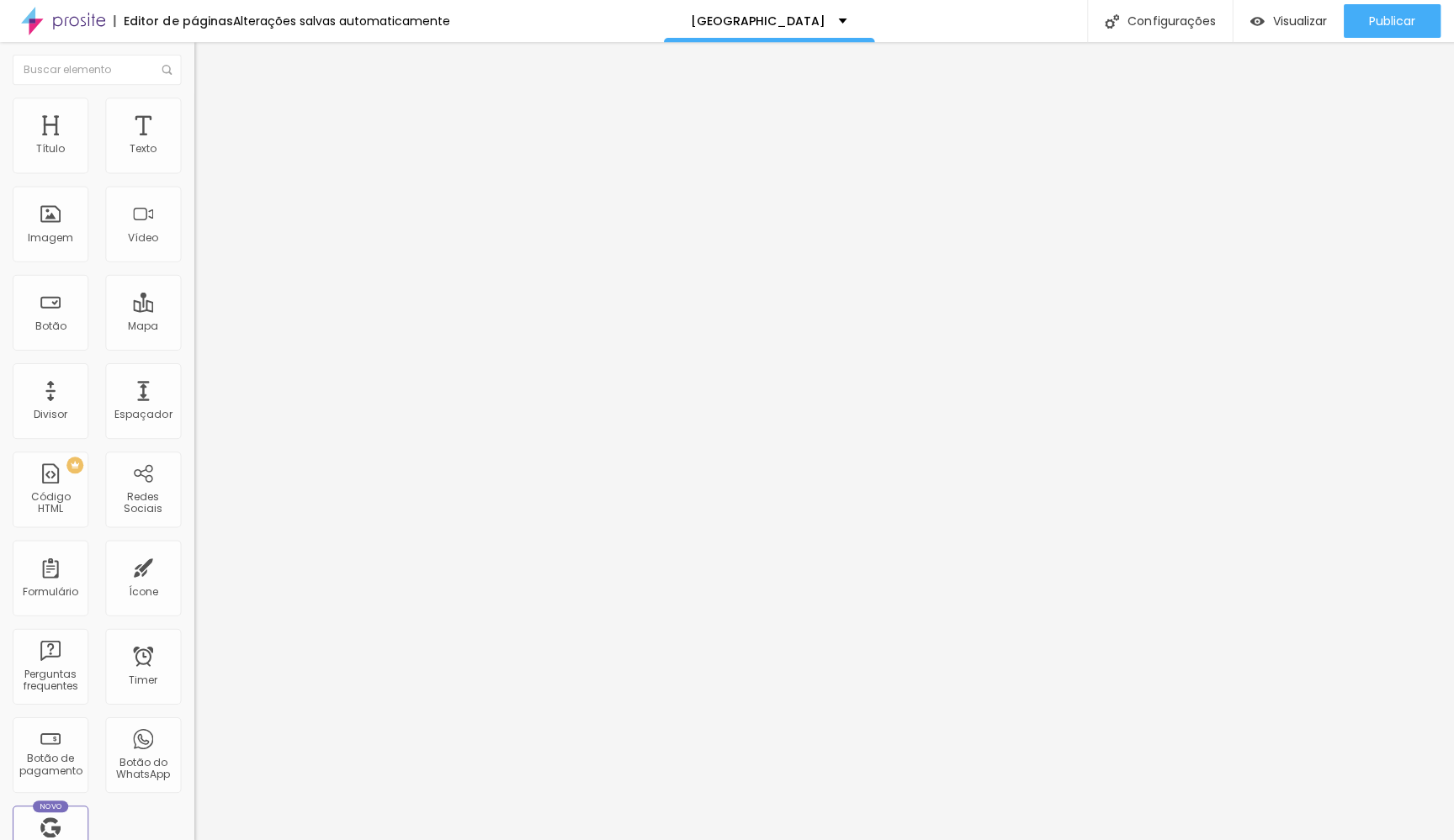
click at [193, 279] on div "Número do WhatsApp * [PHONE_NUMBER] + 52 Texto do botão Prenota con [PERSON_NAM…" at bounding box center [290, 425] width 193 height 561
paste textarea "Ciao, sono [PERSON_NAME], la rappresentante di [PERSON_NAME] a [GEOGRAPHIC_DATA]"
type textarea "Ciao, sono [PERSON_NAME], la rappresentante di [PERSON_NAME] a [GEOGRAPHIC_DATA…"
drag, startPoint x: 150, startPoint y: 328, endPoint x: 0, endPoint y: 287, distance: 155.5
click at [193, 287] on div "Número do WhatsApp * [PHONE_NUMBER] + 52 Texto do botão Prenota con [PERSON_NAM…" at bounding box center [290, 425] width 193 height 561
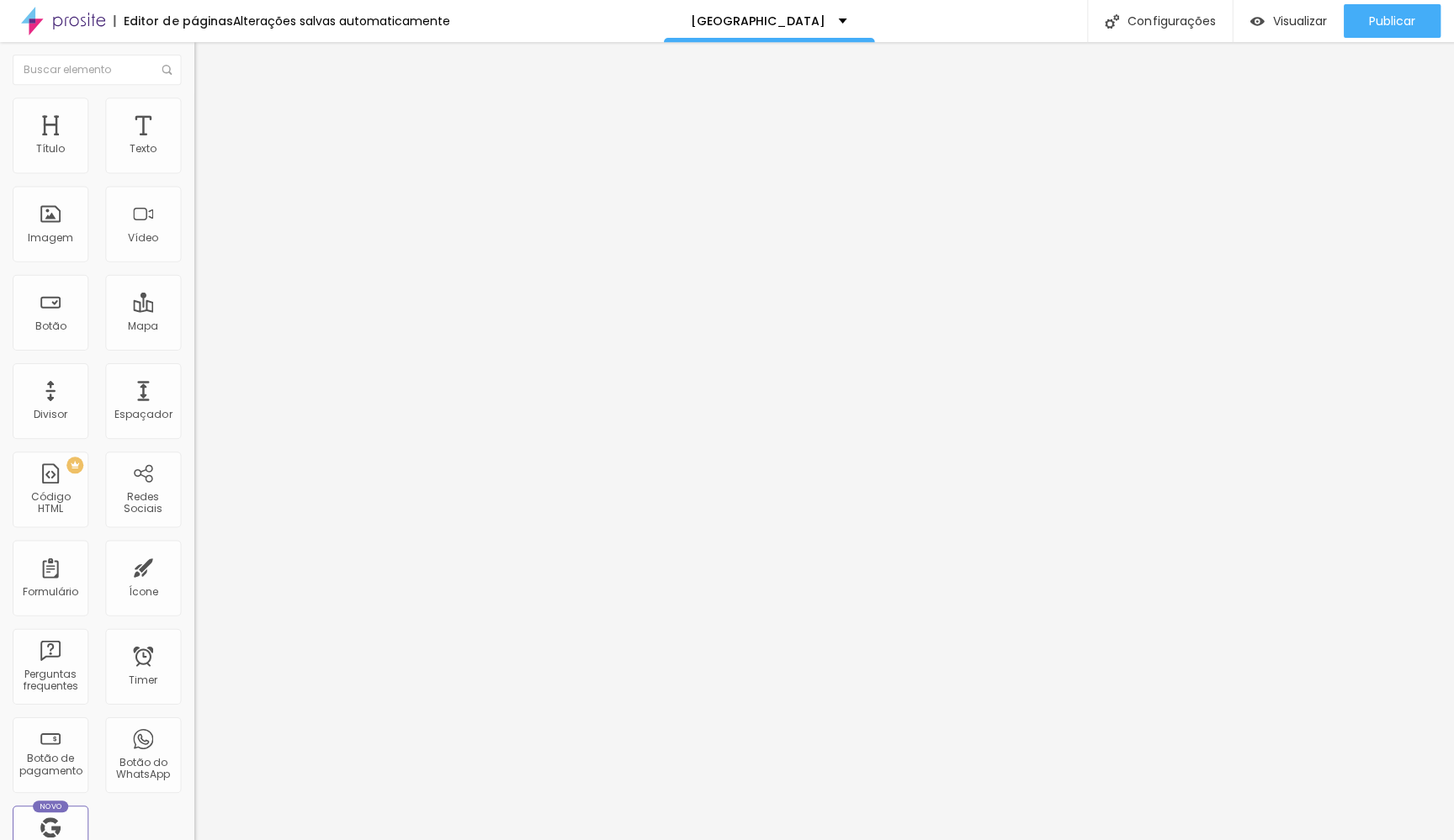
paste textarea "Ciao, sono [PERSON_NAME], la rappresentante di [PERSON_NAME] a [GEOGRAPHIC_DATA]"
type textarea "Ciao, sono [PERSON_NAME], la rappresentante di [PERSON_NAME] a [GEOGRAPHIC_DATA…"
click at [193, 581] on textarea "Hi! I want more infos about Boudoir Shoot in [GEOGRAPHIC_DATA]." at bounding box center [288, 595] width 190 height 28
drag, startPoint x: 162, startPoint y: 318, endPoint x: 0, endPoint y: 283, distance: 165.7
click at [193, 283] on div "Número do WhatsApp * [PHONE_NUMBER] + 55 Texto do botão Prenota con [PERSON_NAM…" at bounding box center [290, 425] width 193 height 561
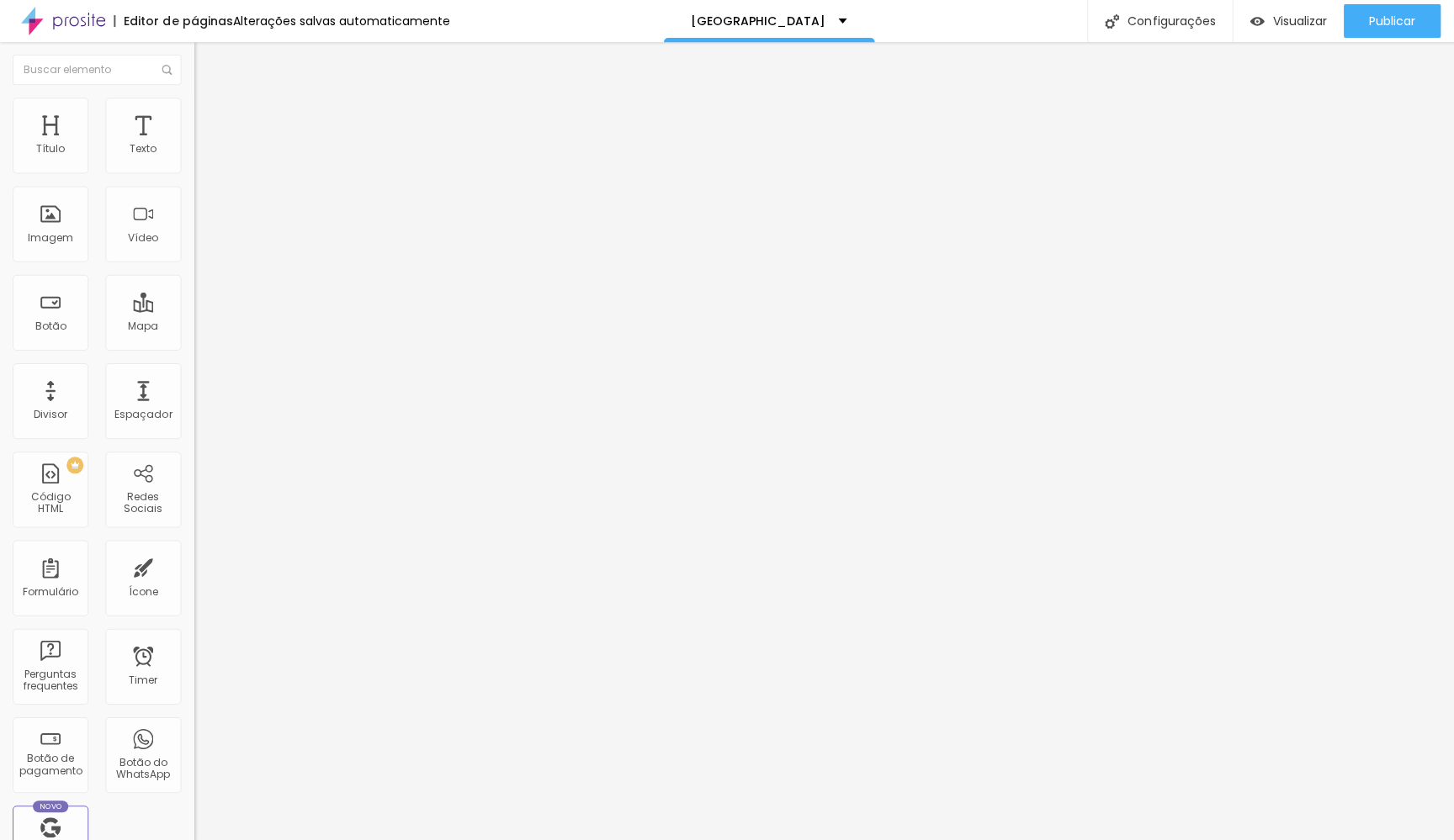
paste textarea "Ciao, sono [PERSON_NAME], la rappresentante di [PERSON_NAME] a [GEOGRAPHIC_DATA]"
type textarea "Ciao, sono [PERSON_NAME], la rappresentante di [PERSON_NAME] a [GEOGRAPHIC_DATA…"
drag, startPoint x: 144, startPoint y: 340, endPoint x: 0, endPoint y: 297, distance: 150.3
click at [193, 297] on div "Número do WhatsApp * [PHONE_NUMBER] + 55 Texto do botão Prenota con [PERSON_NAM…" at bounding box center [290, 425] width 193 height 561
drag, startPoint x: 167, startPoint y: 191, endPoint x: 57, endPoint y: 191, distance: 110.0
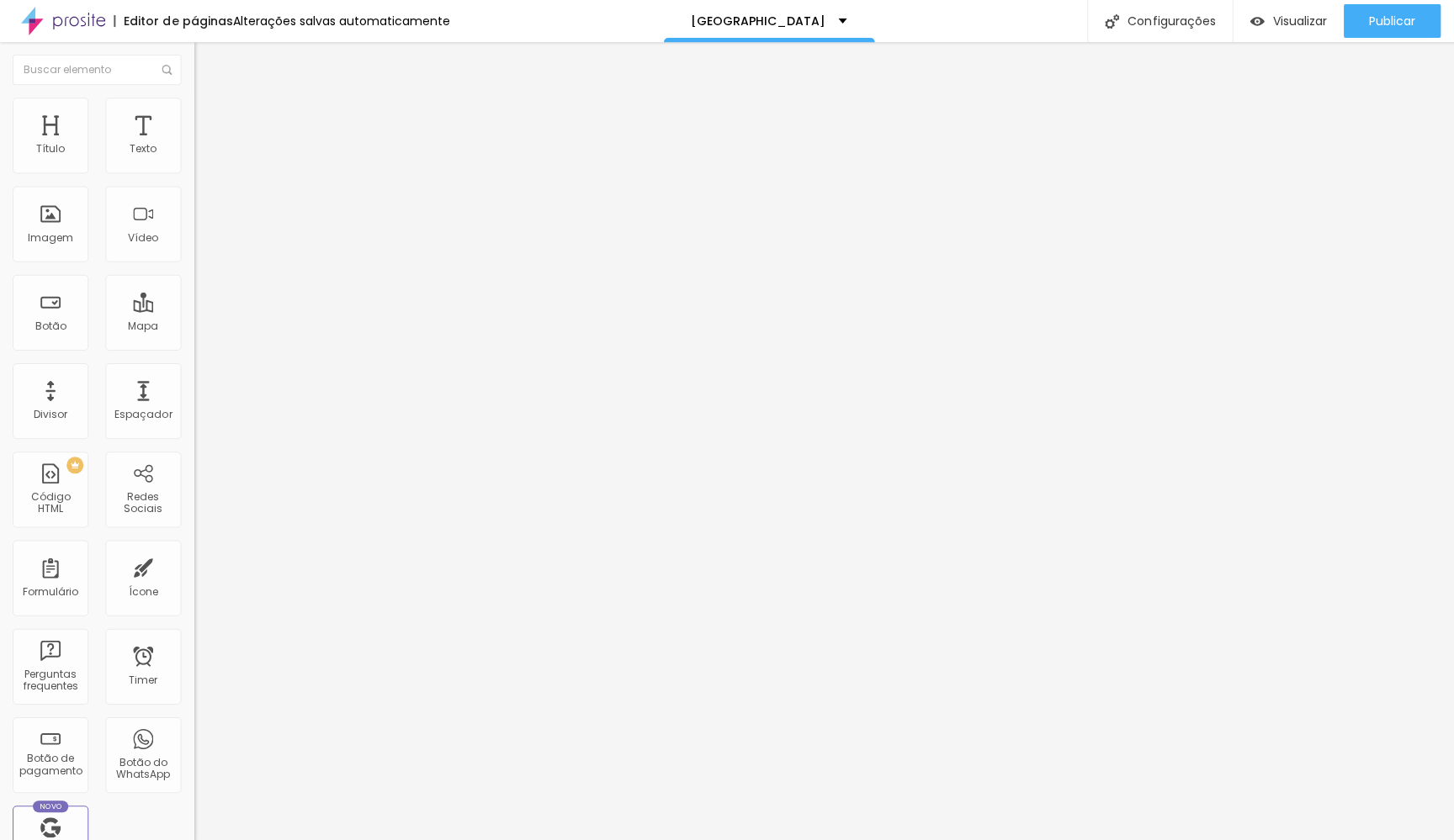
click at [193, 191] on div "[PHONE_NUMBER] + 55" at bounding box center [290, 338] width 193 height 368
click at [193, 171] on input "[PHONE_NUMBER]" at bounding box center [294, 163] width 202 height 17
paste input "54)99936-2188"
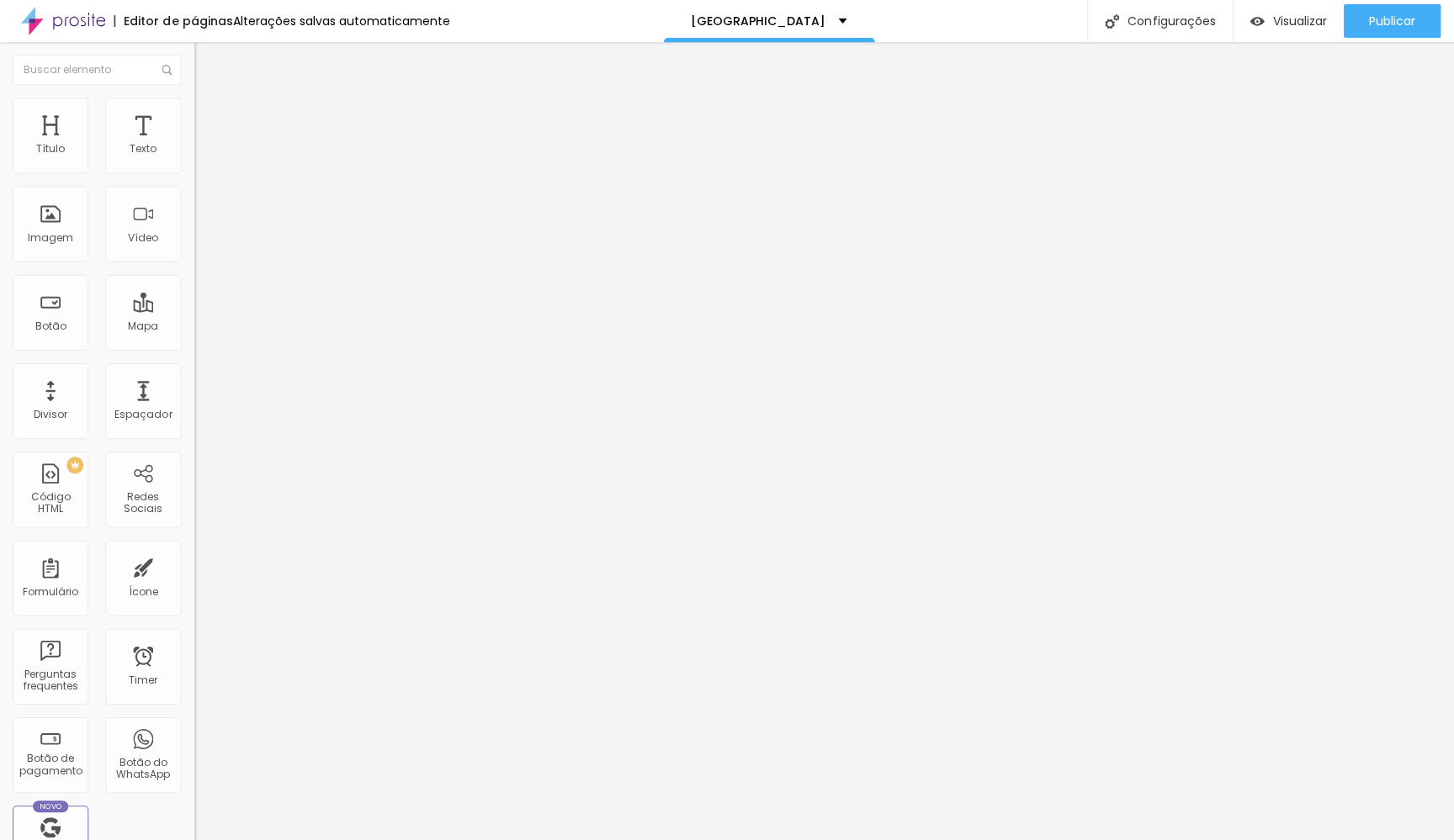
type input "[PHONE_NUMBER]"
click at [193, 328] on img at bounding box center [290, 424] width 193 height 193
click at [193, 171] on input "[PHONE_NUMBER]" at bounding box center [294, 163] width 202 height 17
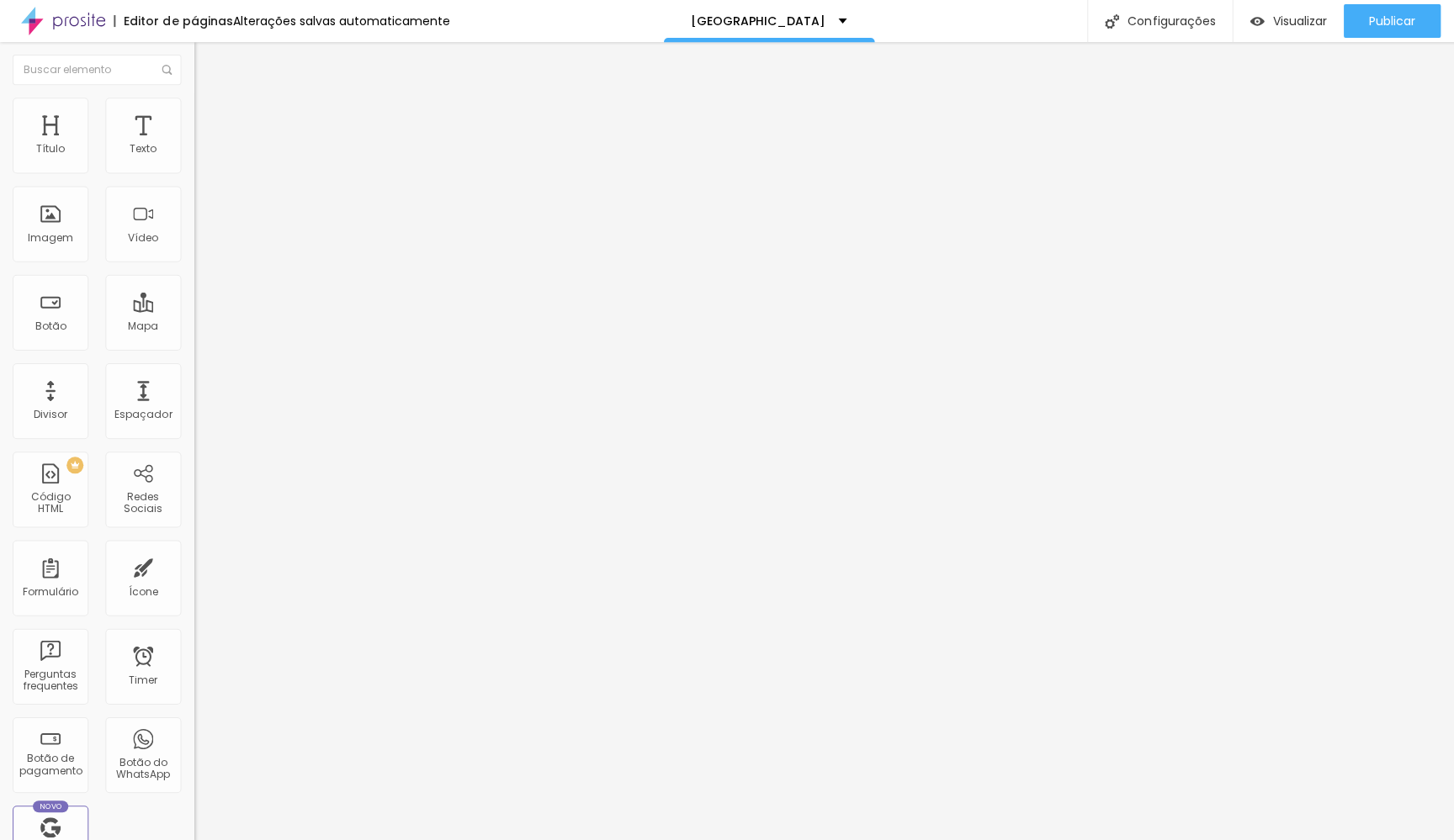
click at [193, 171] on input "[PHONE_NUMBER]" at bounding box center [294, 163] width 202 height 17
paste input "54)99936-2188"
type input "[PHONE_NUMBER]"
click at [193, 182] on div "+ 52" at bounding box center [290, 347] width 193 height 352
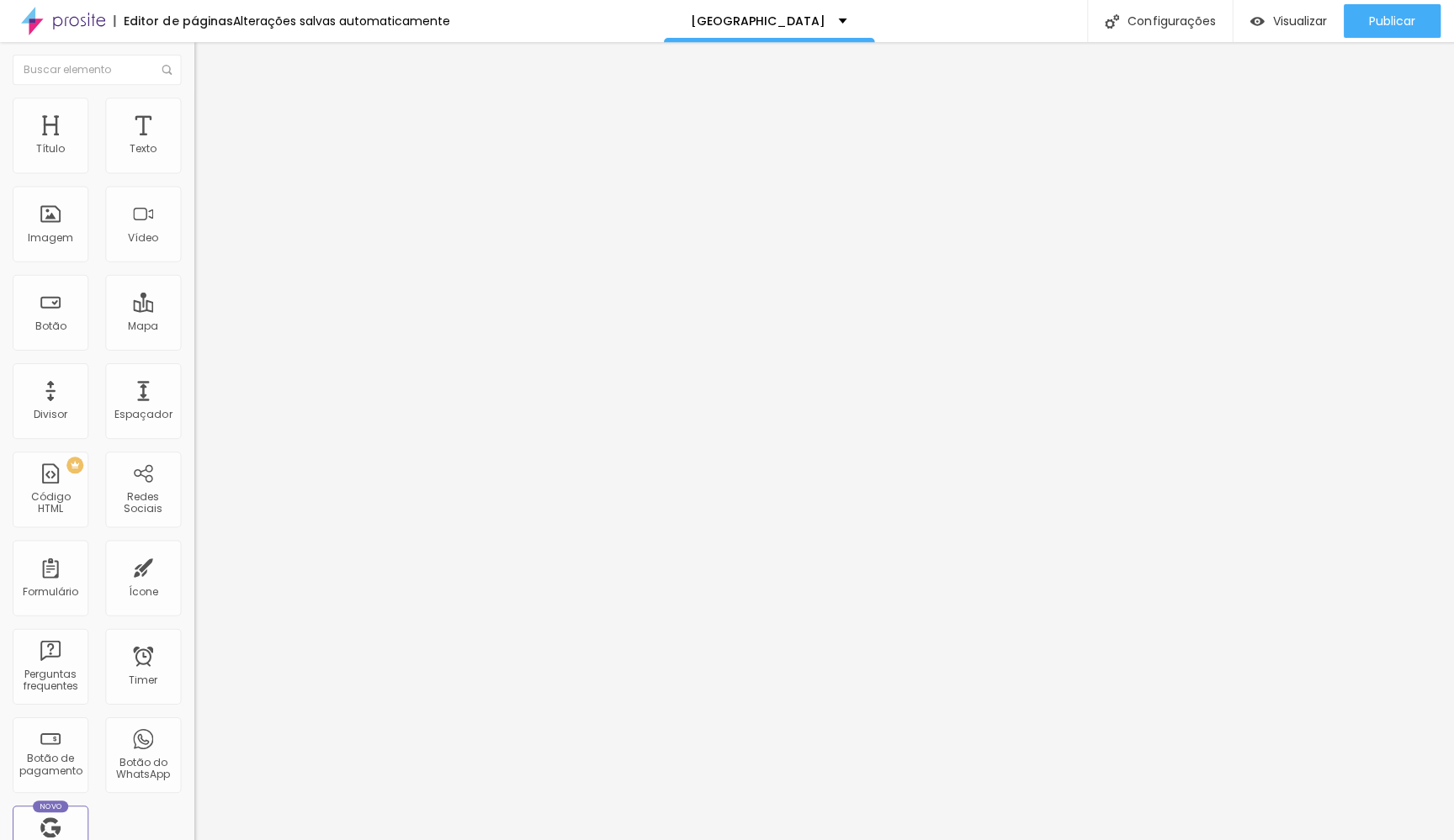
scroll to position [794, 0]
click at [193, 171] on input "[PHONE_NUMBER]" at bounding box center [294, 163] width 202 height 17
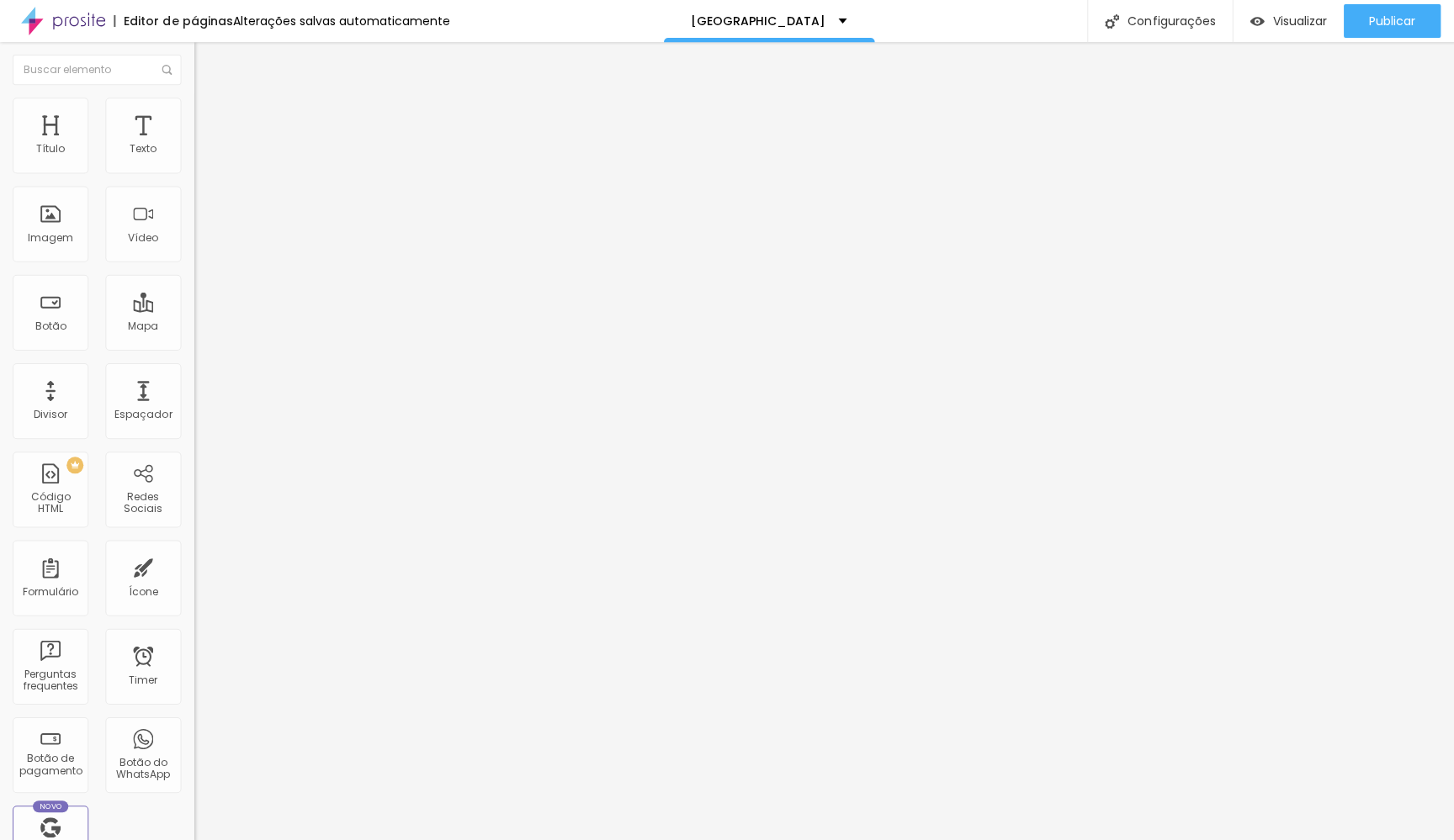
paste input "54)99936-2188"
type input "[PHONE_NUMBER]"
click at [193, 328] on img at bounding box center [290, 424] width 193 height 193
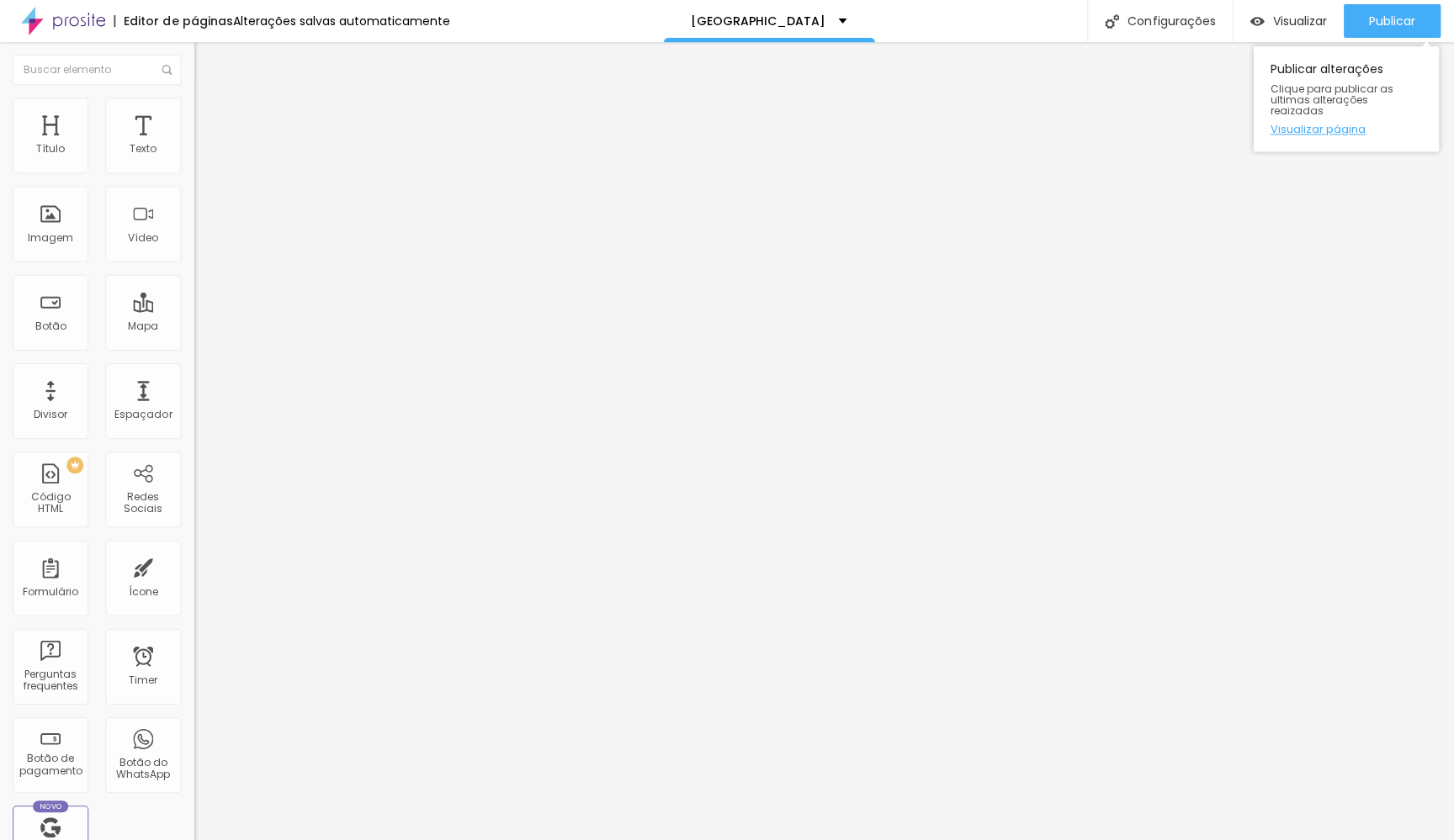
click at [1295, 124] on link "Visualizar página" at bounding box center [1342, 129] width 151 height 11
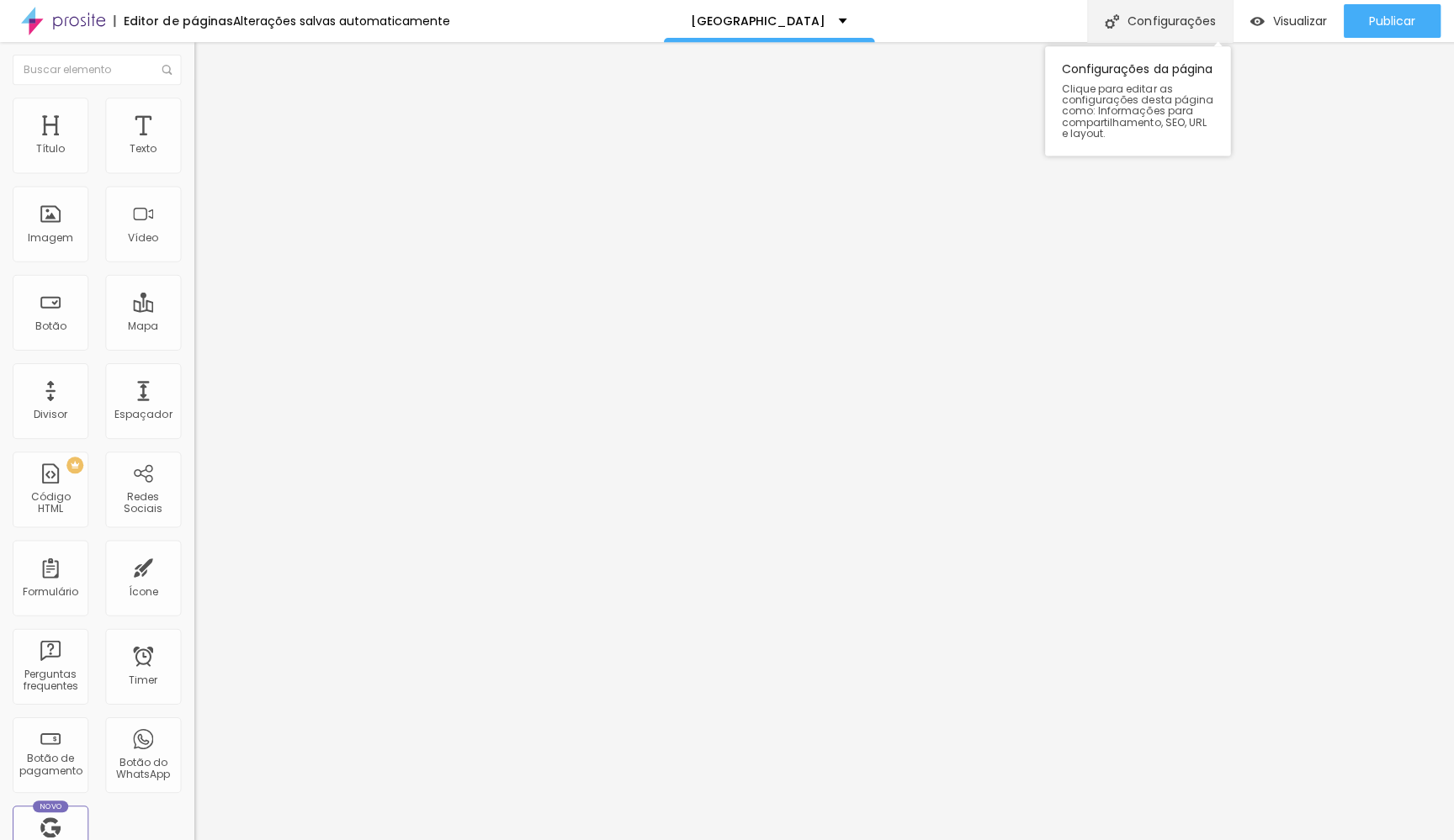
click at [1156, 19] on div "Configurações" at bounding box center [1156, 21] width 145 height 42
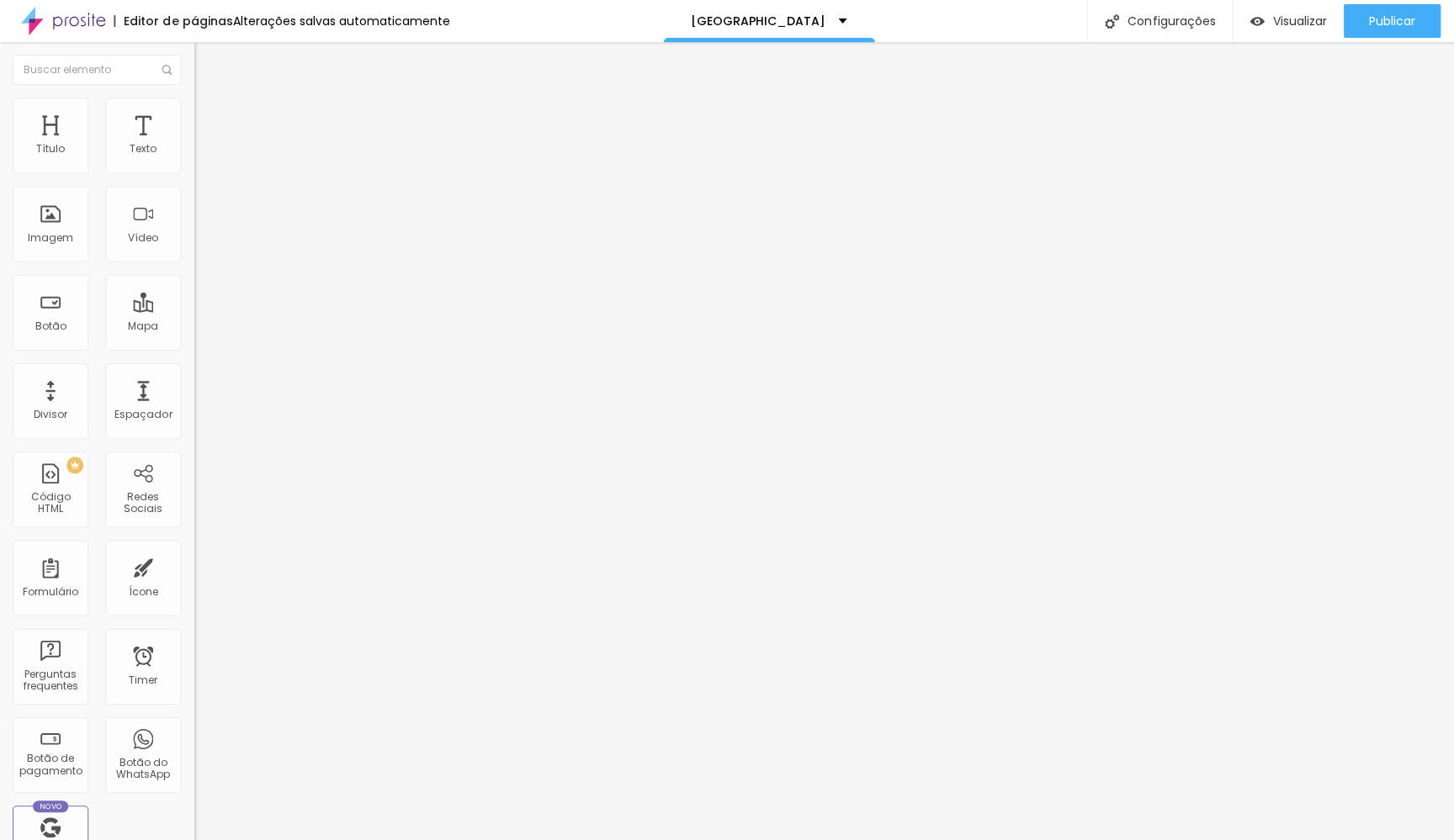
drag, startPoint x: 568, startPoint y: 408, endPoint x: 1045, endPoint y: 417, distance: 477.1
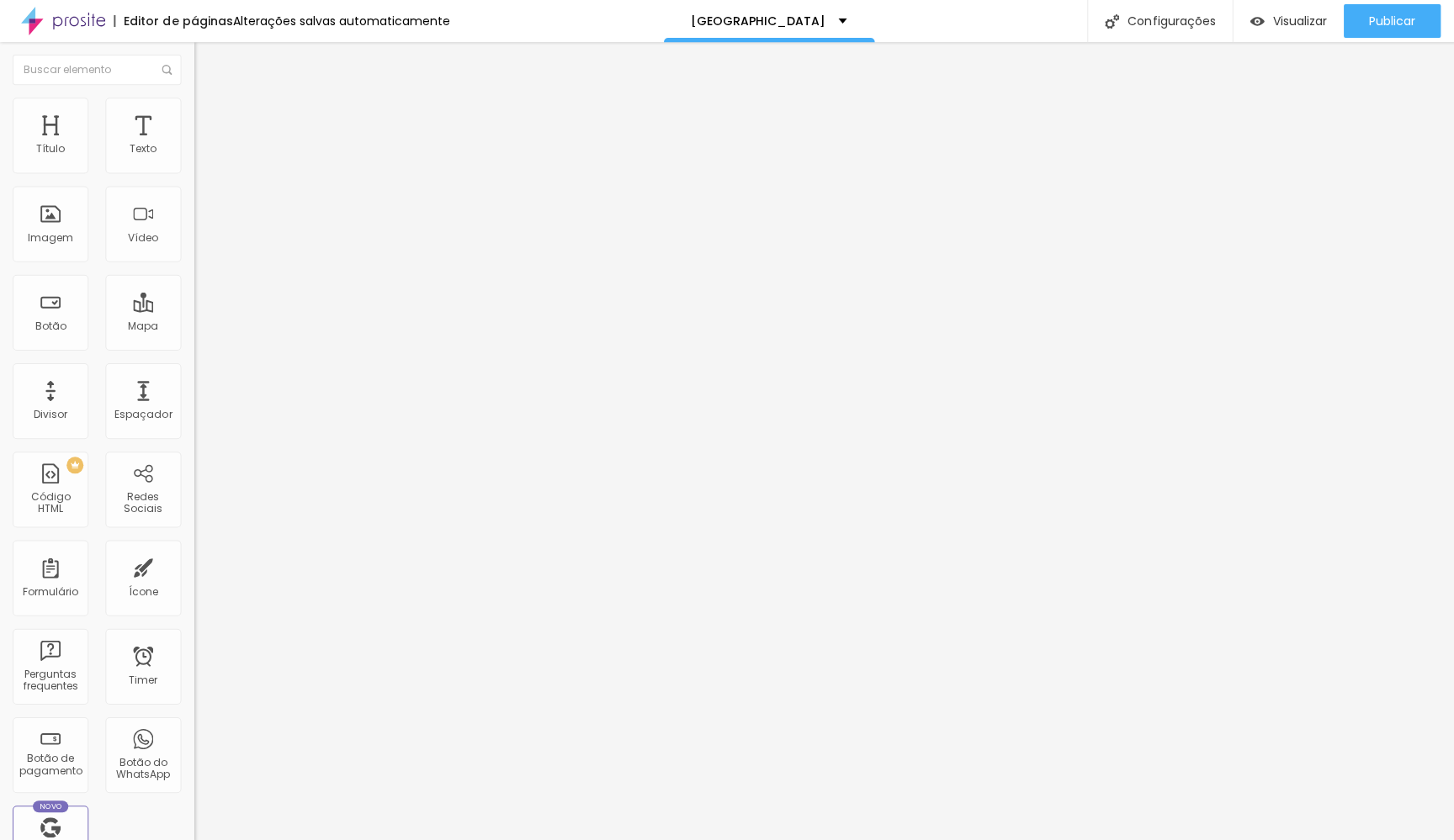
paste input "in [GEOGRAPHIC_DATA]"
type input "Morgana Festugato PORTRAITS & PINUPS in [GEOGRAPHIC_DATA]"
drag, startPoint x: 996, startPoint y: 514, endPoint x: 564, endPoint y: 484, distance: 433.0
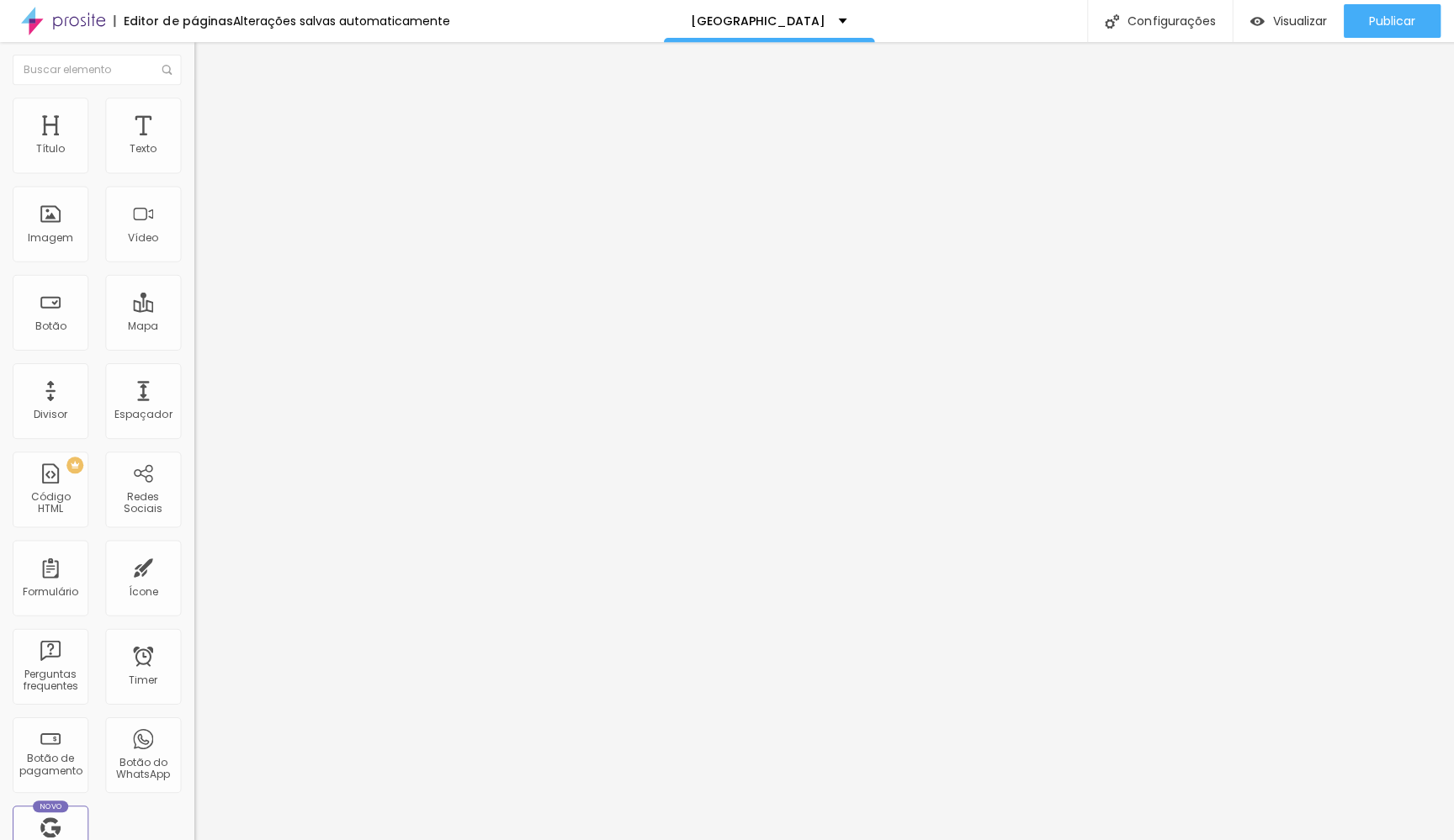
paste textarea "itratti femminili in varie città del mondo, realizzati dalla Fata esperta Morga…"
type textarea "Ritratti femminili in varie città del mondo, realizzati dalla Fata esperta Morg…"
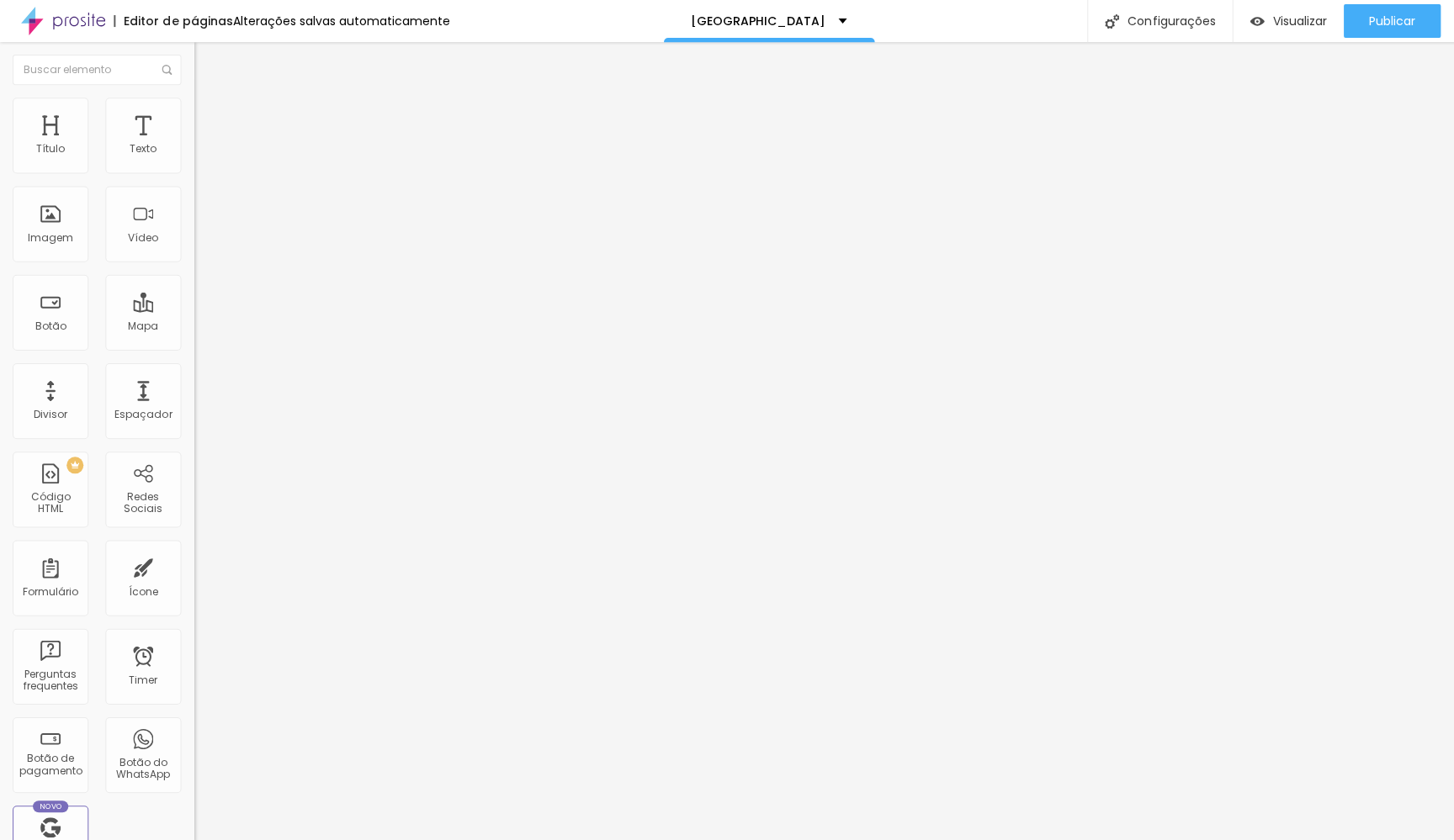
scroll to position [0, 0]
drag, startPoint x: 796, startPoint y: 624, endPoint x: 548, endPoint y: 531, distance: 264.9
paste textarea "- Ritratti femminili in varie città del mondo - Fotografia di donne - Ritratto …"
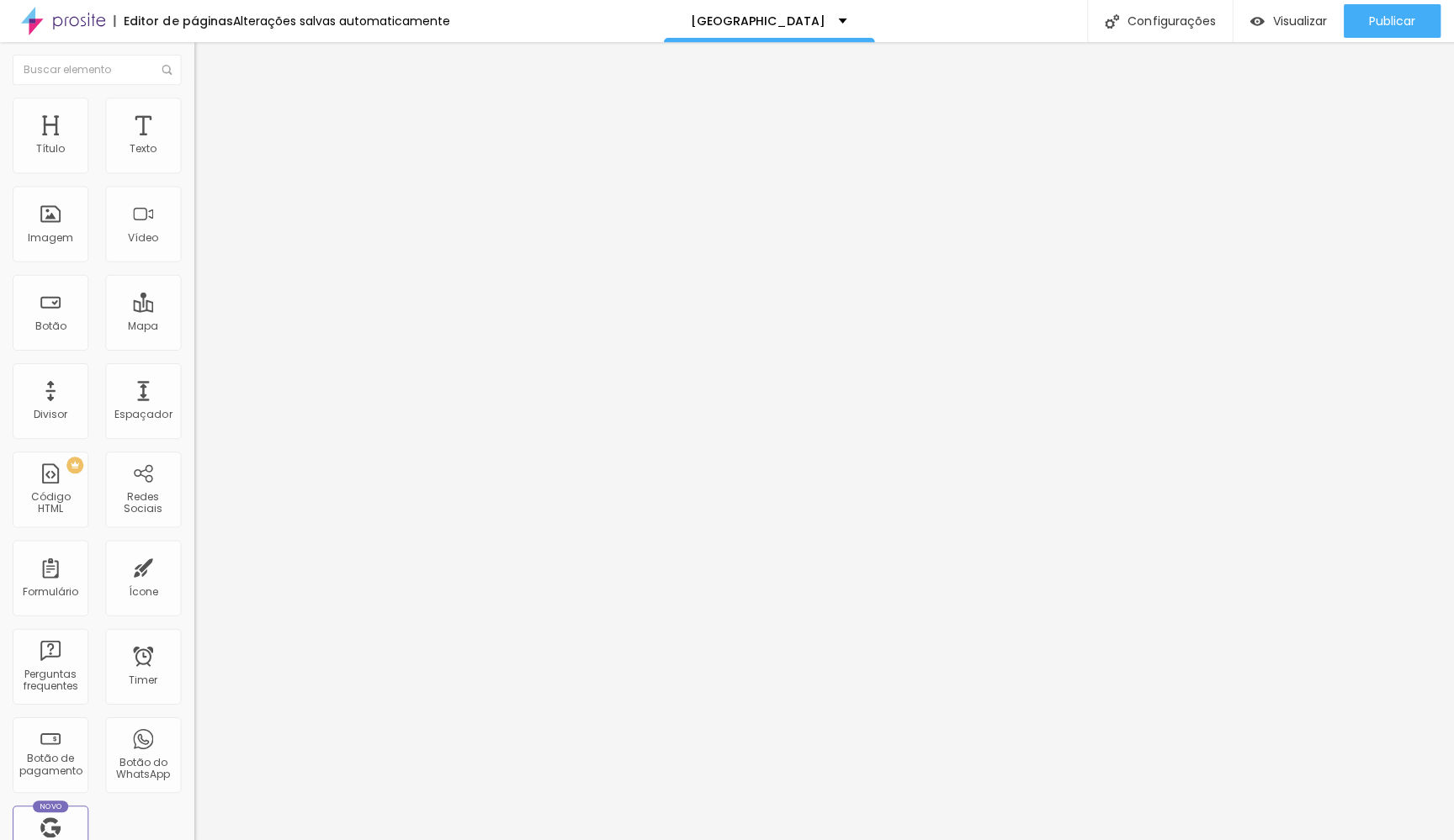
type textarea "- Ritratti femminili in varie città del mondo - Fotografia di donne - Ritratto …"
click at [1362, 18] on button "Publicar" at bounding box center [1389, 21] width 97 height 34
click at [83, 24] on img at bounding box center [63, 21] width 84 height 42
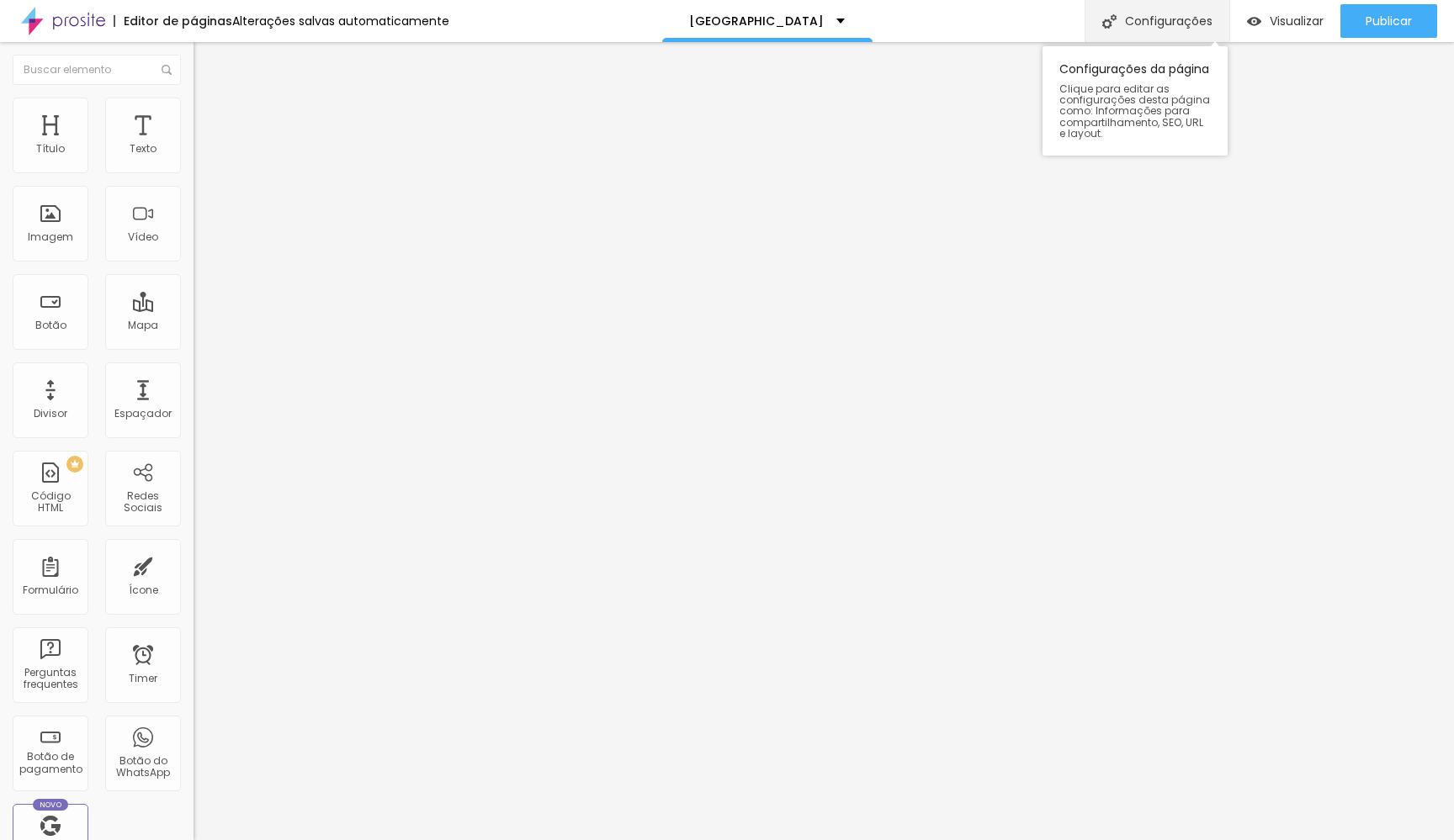
click at [1208, 18] on div "Configurações" at bounding box center [1156, 21] width 145 height 42
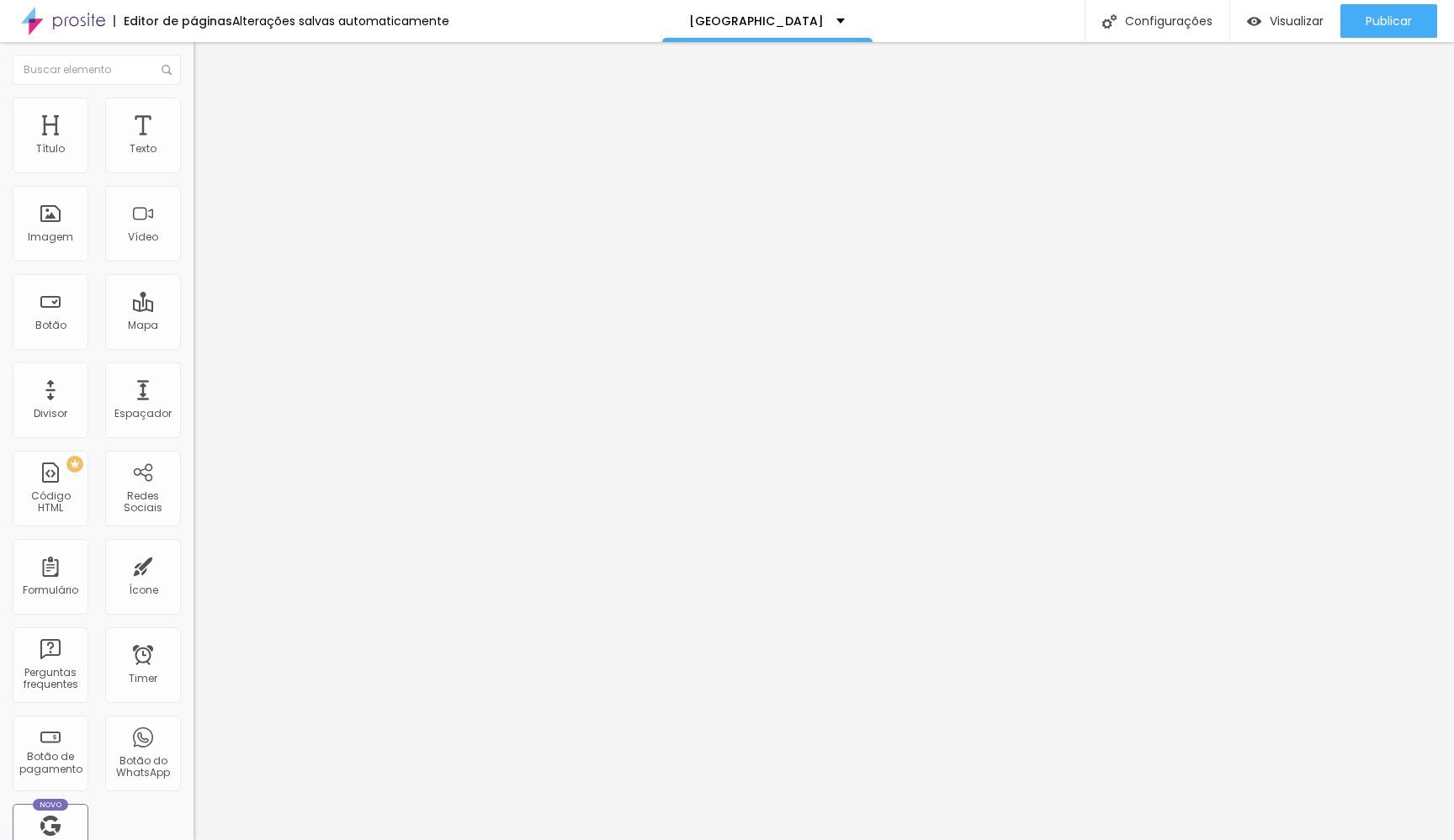
scroll to position [1760, 0]
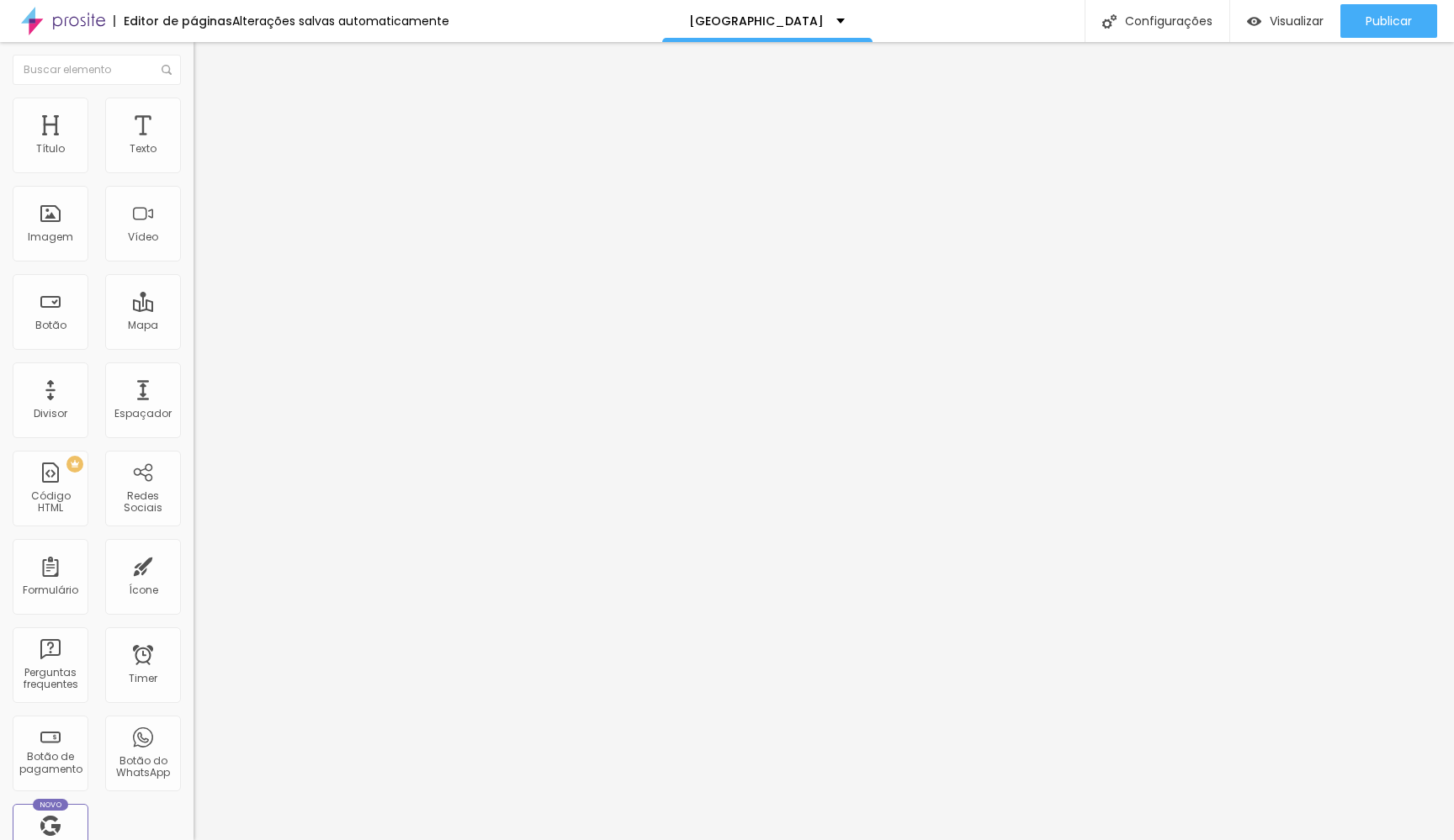
click at [1382, 19] on span "Publicar" at bounding box center [1389, 20] width 46 height 13
